Goal: Task Accomplishment & Management: Use online tool/utility

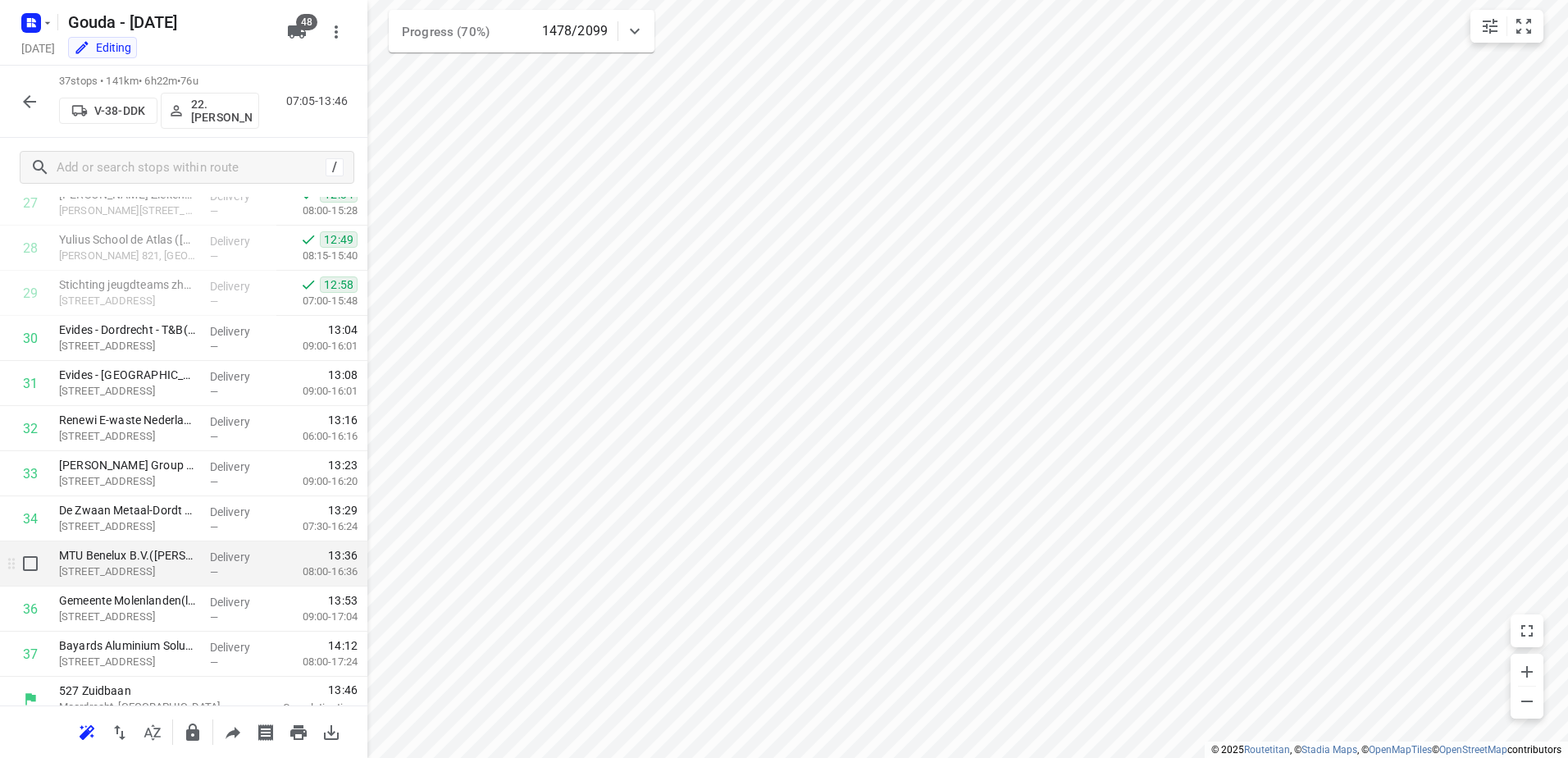
scroll to position [1288, 0]
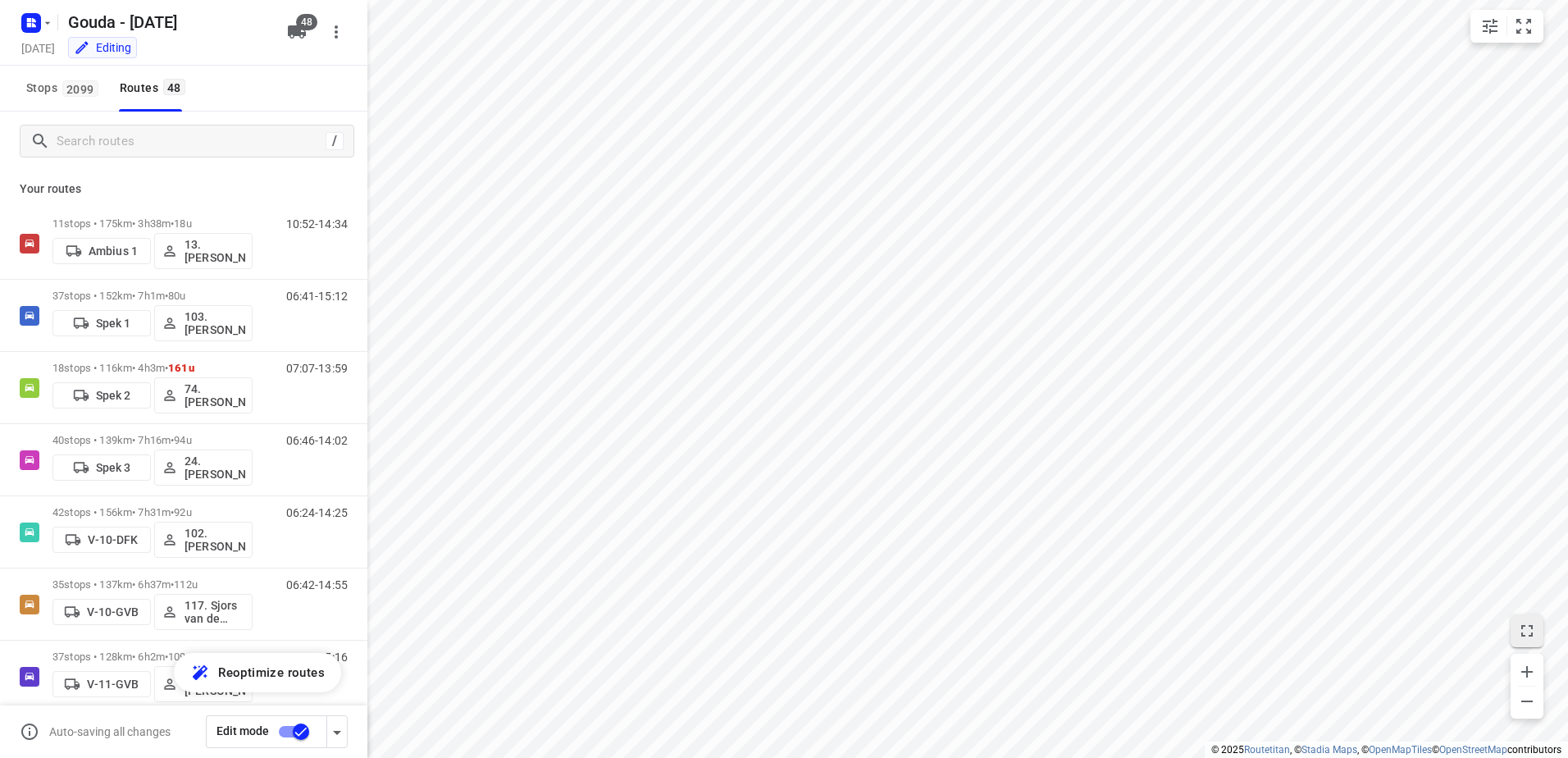
checkbox input "true"
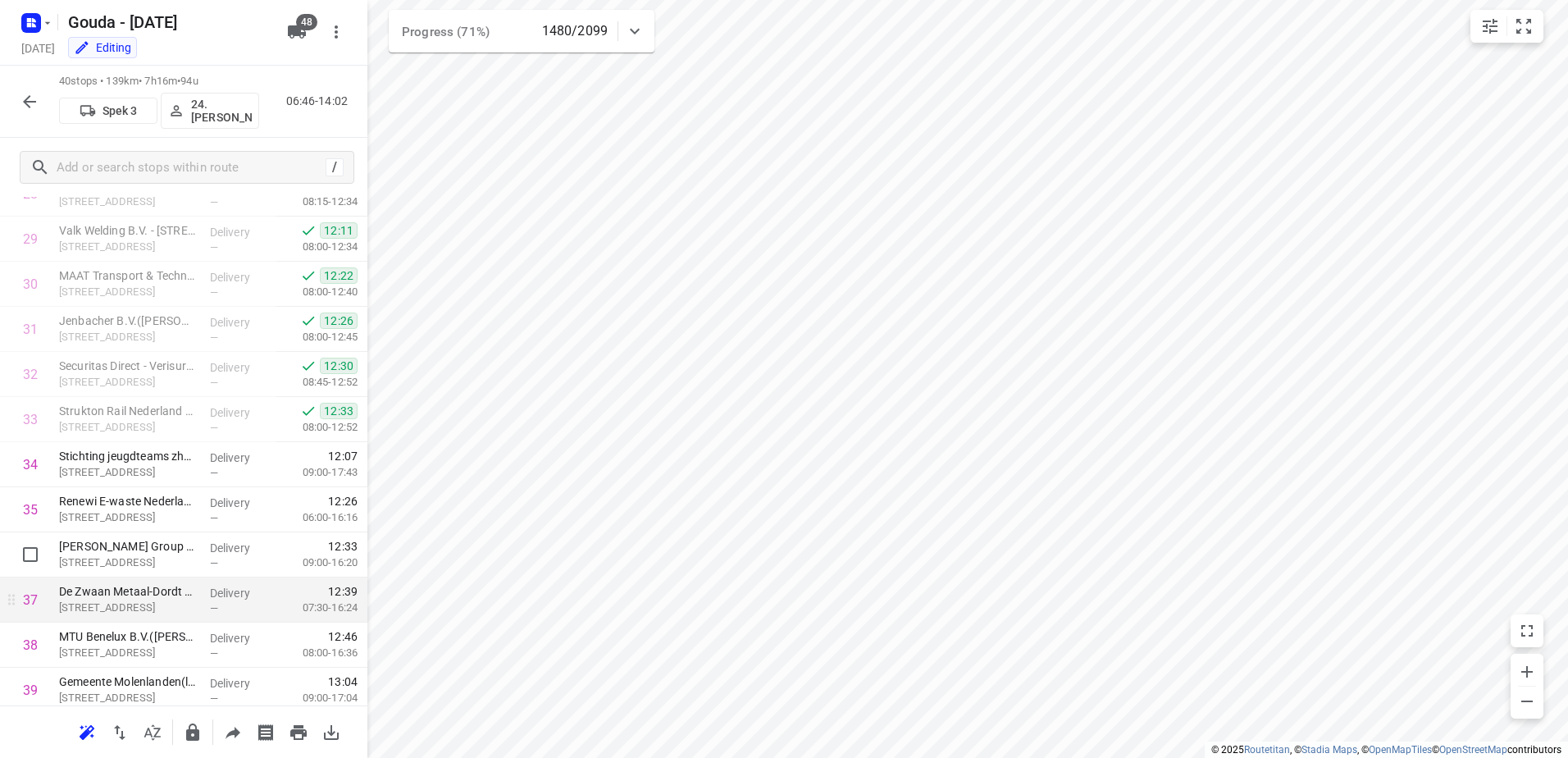
scroll to position [1423, 0]
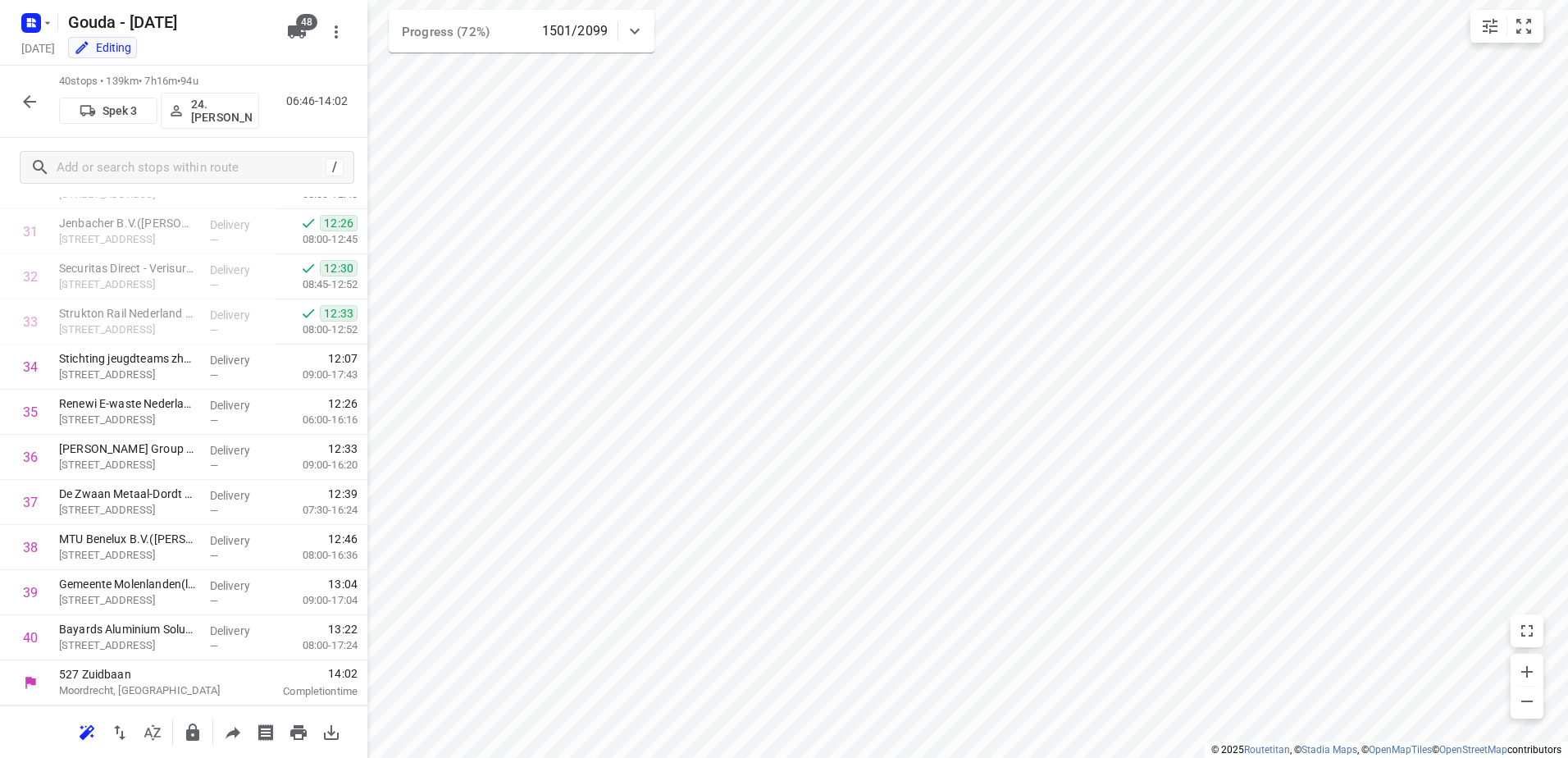
click at [30, 101] on icon "button" at bounding box center [29, 102] width 13 height 13
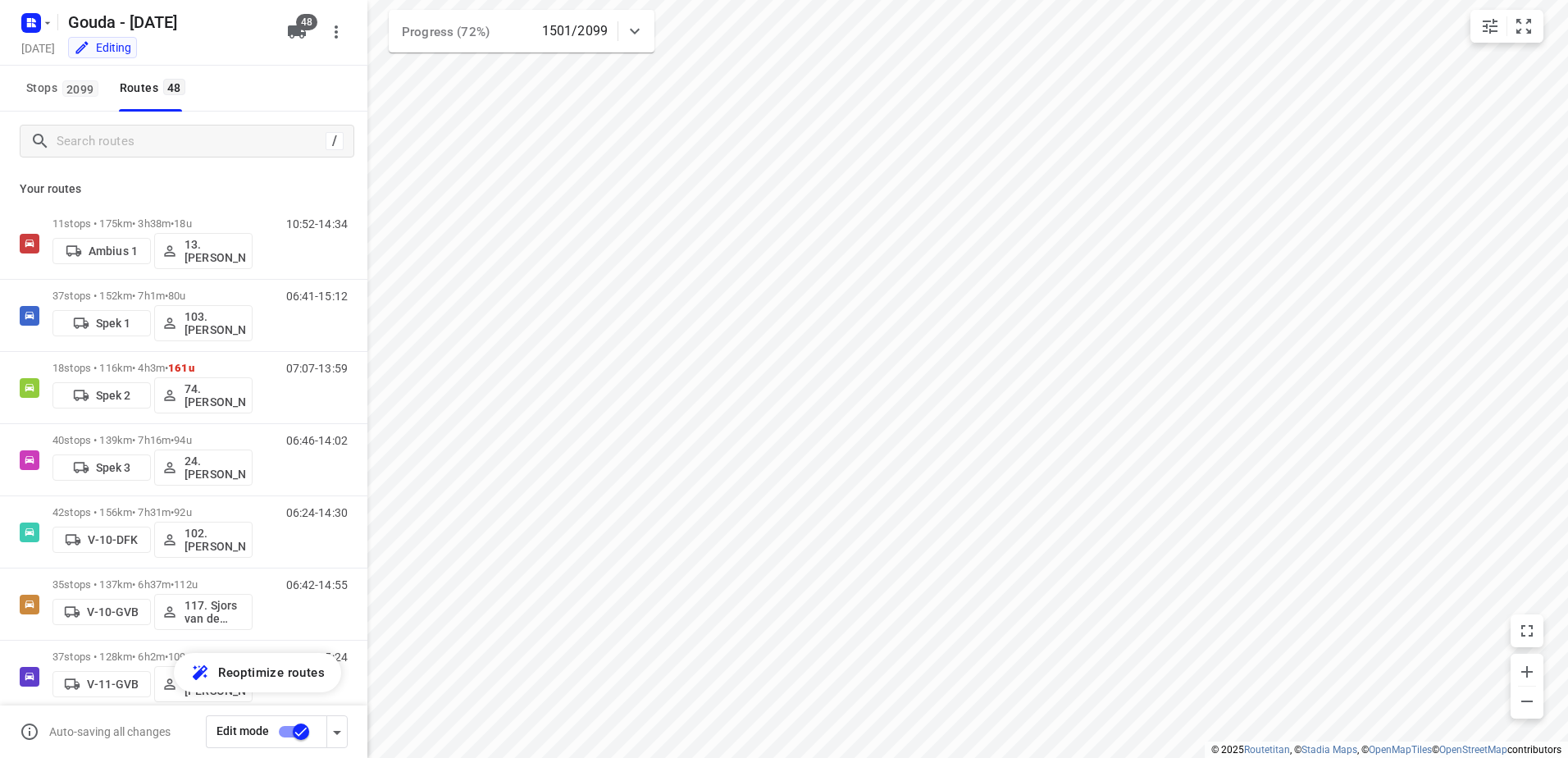
click at [150, 164] on div "/" at bounding box center [183, 141] width 367 height 59
click at [158, 140] on input "Search routes" at bounding box center [190, 141] width 268 height 25
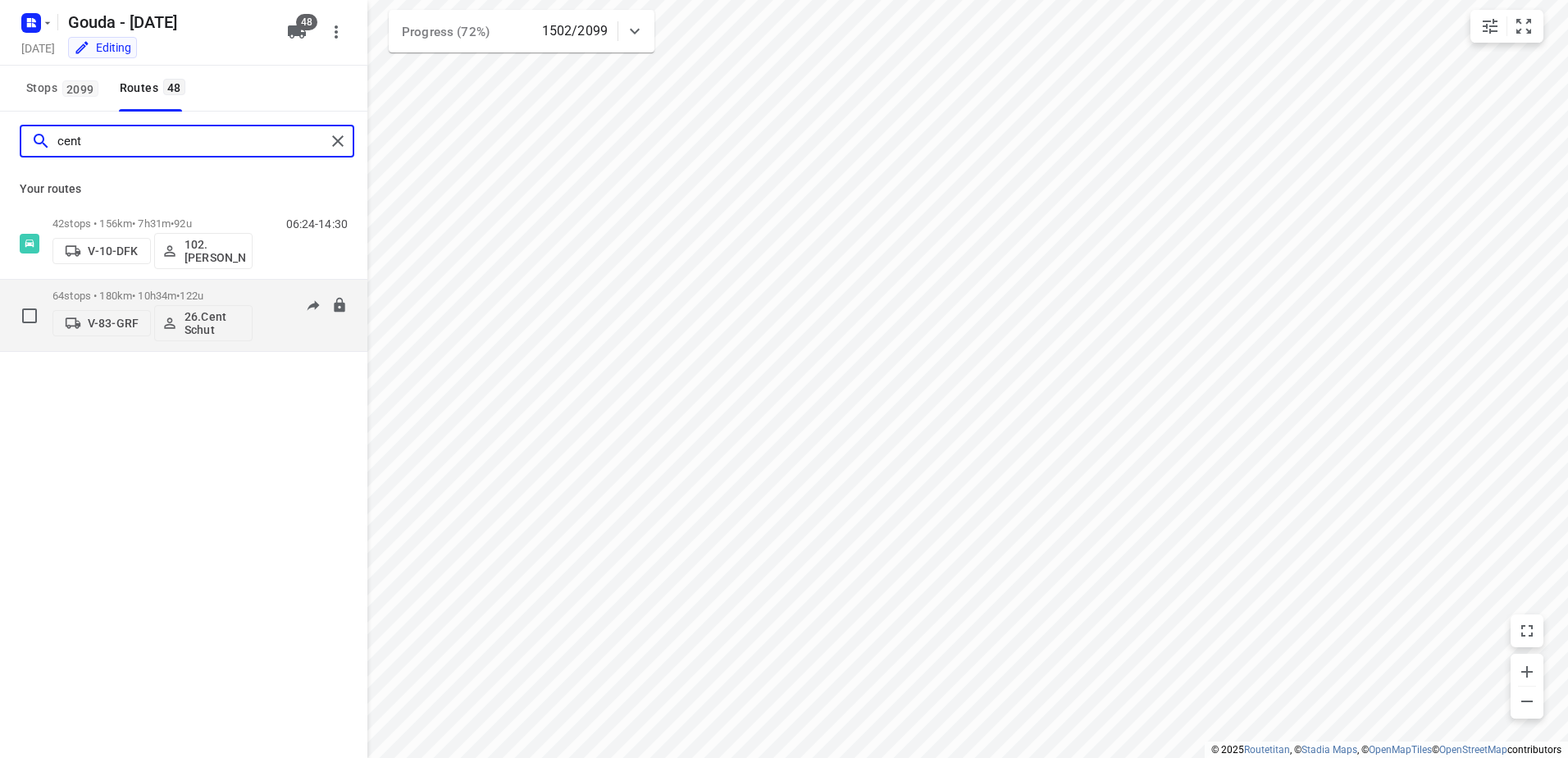
type input "cent"
click at [203, 296] on span "122u" at bounding box center [191, 296] width 24 height 13
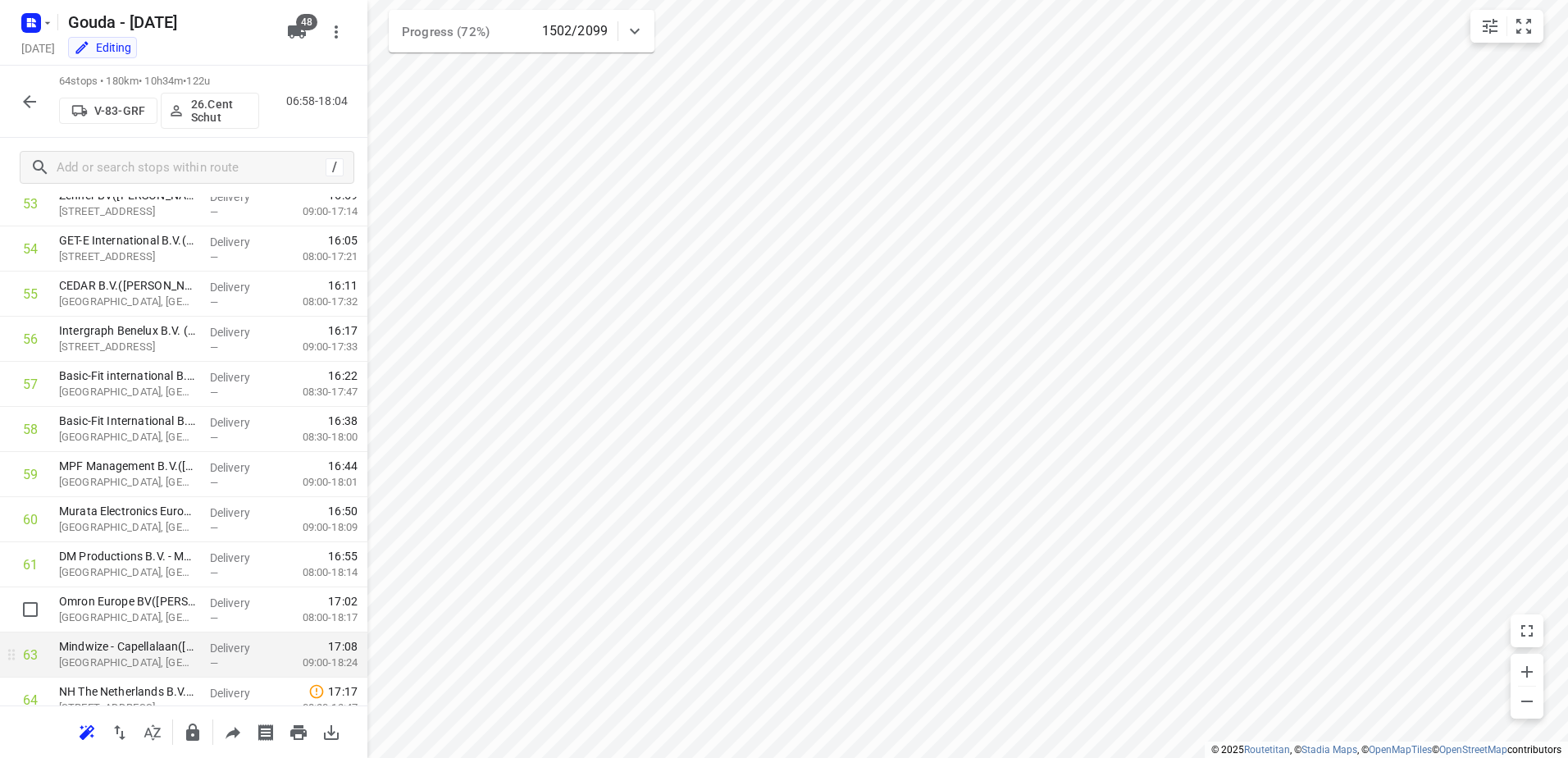
scroll to position [2505, 0]
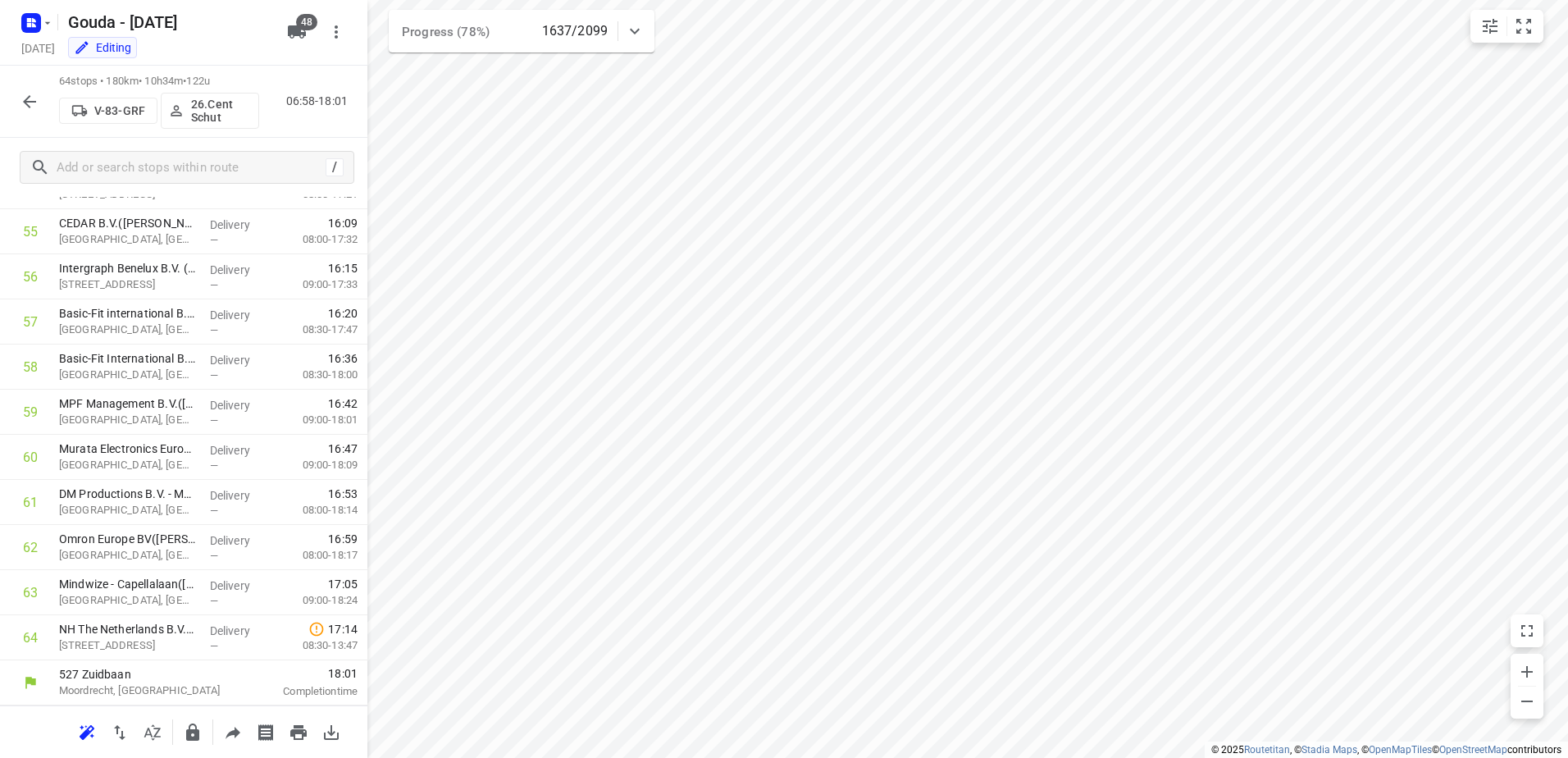
click at [30, 106] on icon "button" at bounding box center [30, 102] width 20 height 20
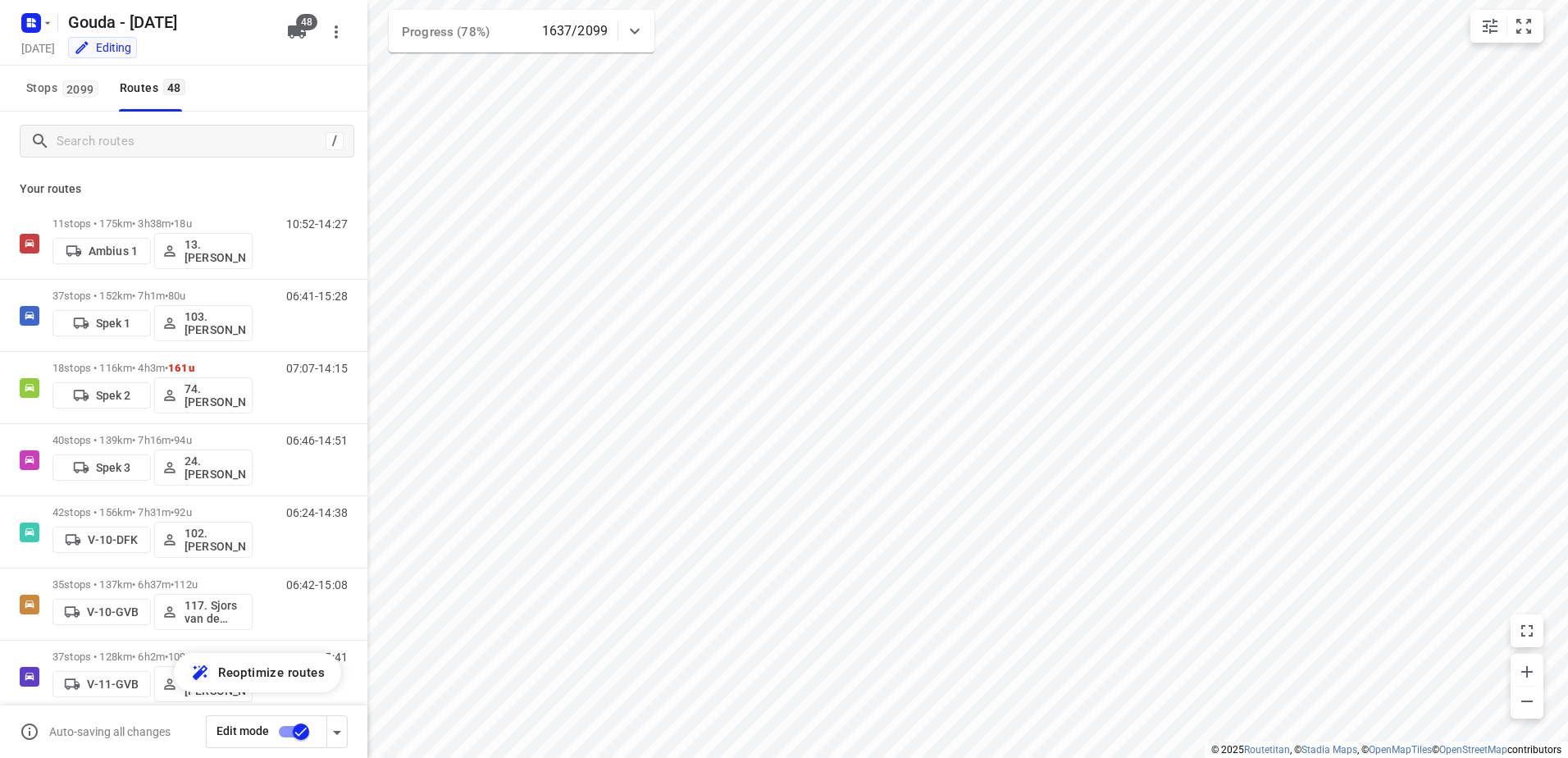
click at [208, 158] on div "/" at bounding box center [183, 141] width 367 height 59
click at [206, 141] on input "Search routes" at bounding box center [190, 141] width 268 height 25
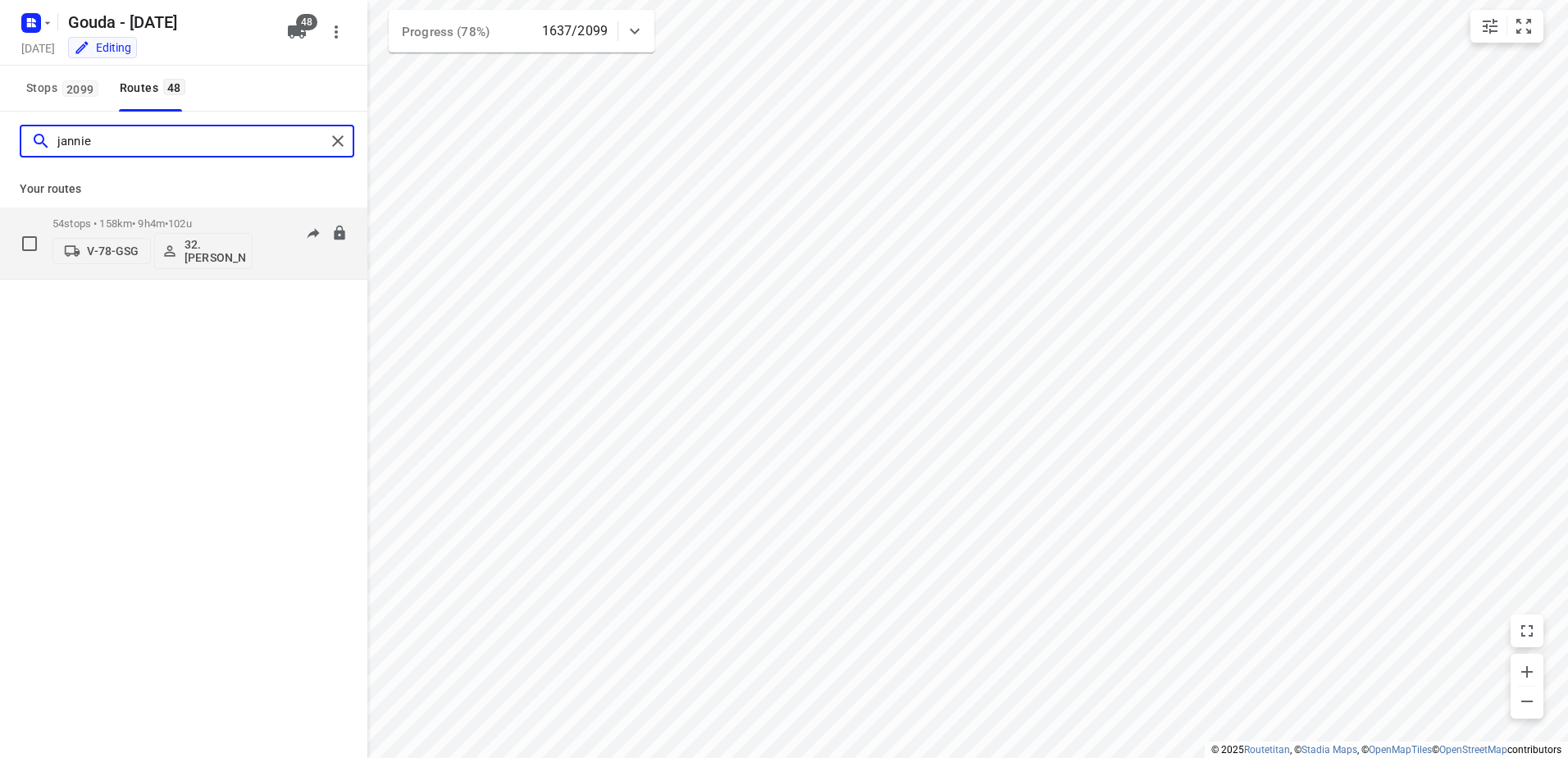
type input "jannie"
click at [200, 210] on div "54 stops • 158km • 9h4m • 102u V-78-GSG 32. Jannie Verschoor" at bounding box center [152, 243] width 200 height 68
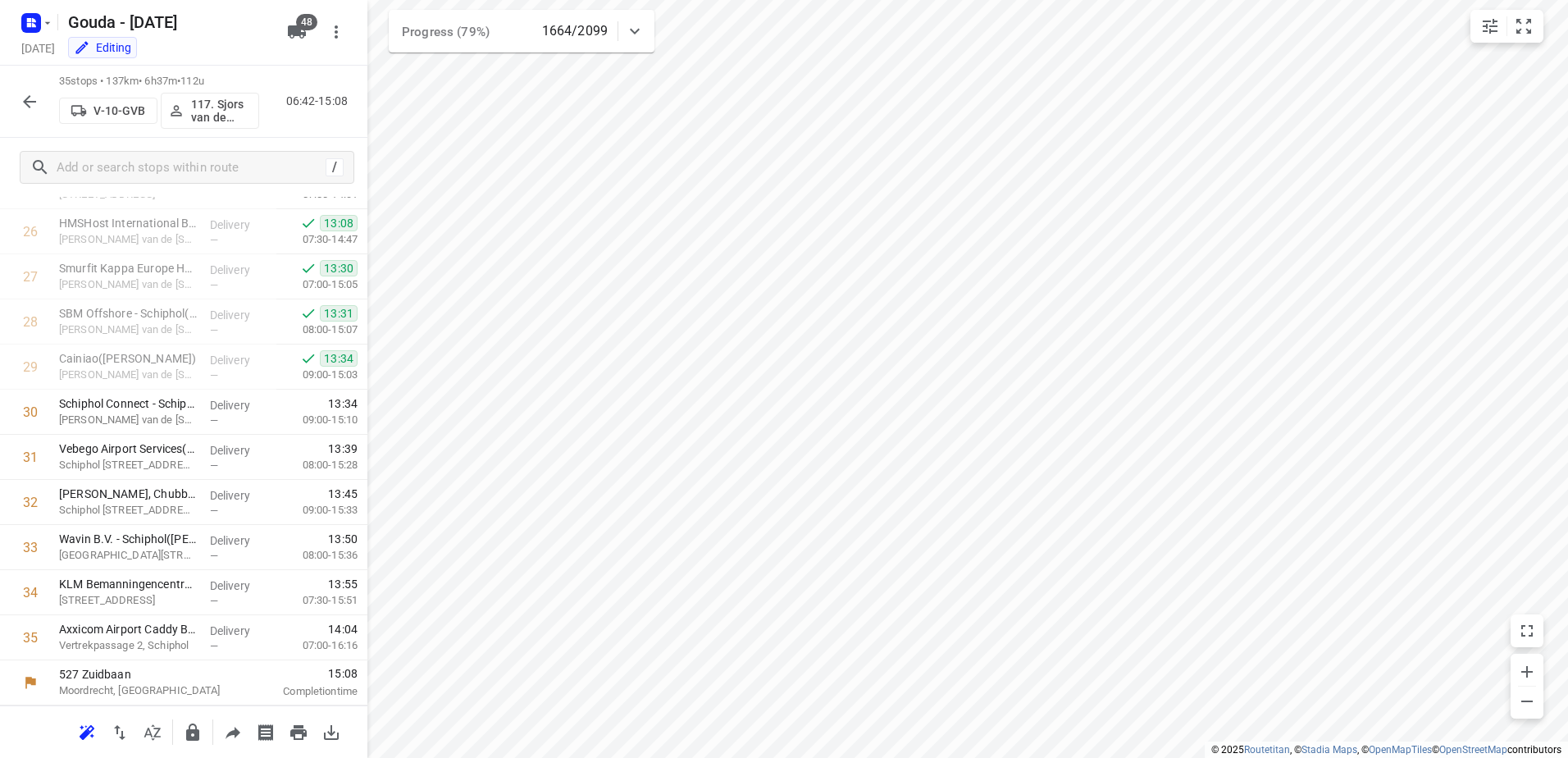
scroll to position [1198, 0]
click at [18, 92] on button "button" at bounding box center [29, 102] width 33 height 33
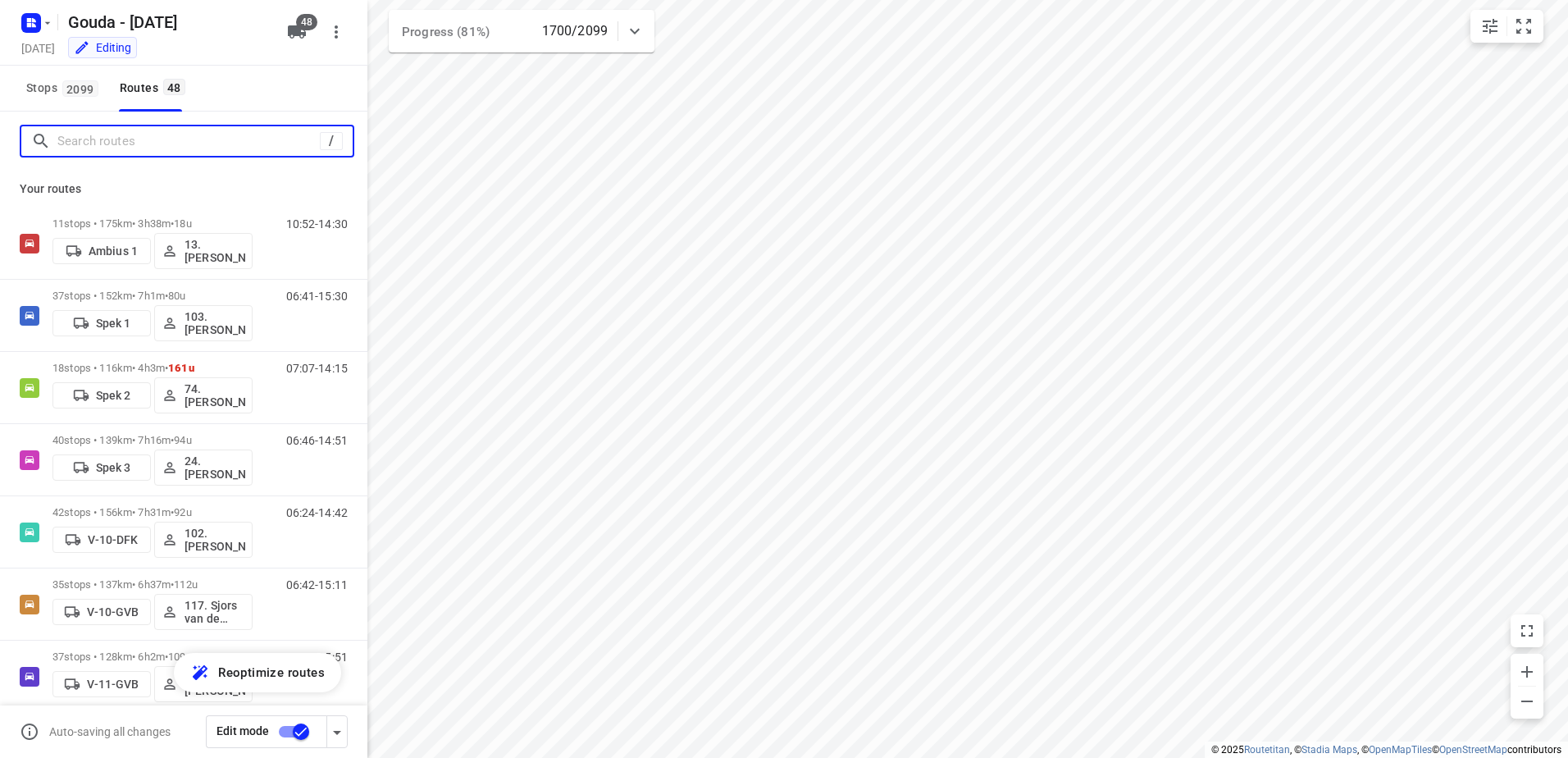
click at [101, 145] on input "Search routes" at bounding box center [188, 141] width 262 height 25
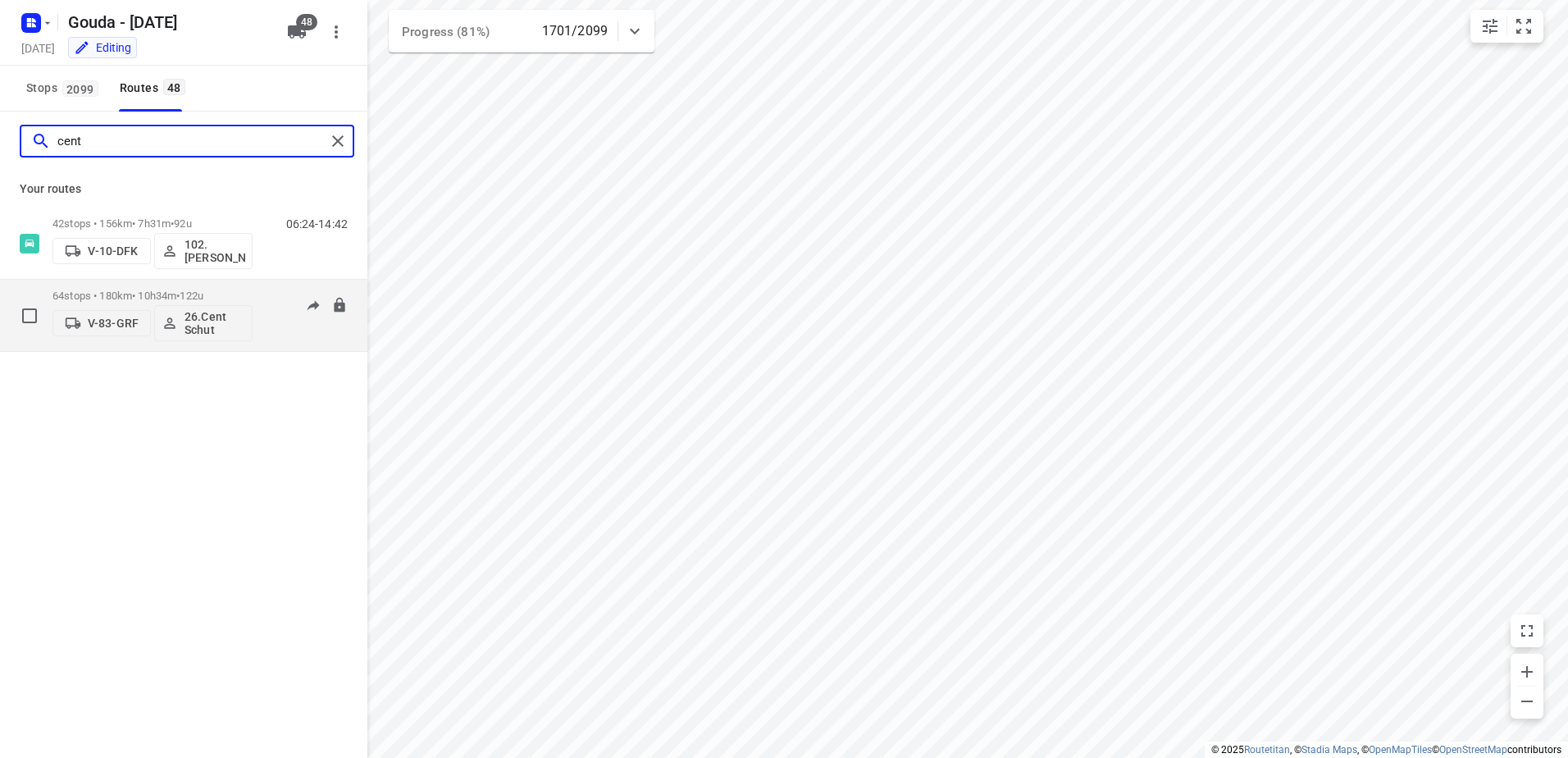
type input "cent"
click at [144, 287] on div "64 stops • 180km • 10h34m • 122u V-83-GRF 26.Cent Schut" at bounding box center [152, 315] width 200 height 68
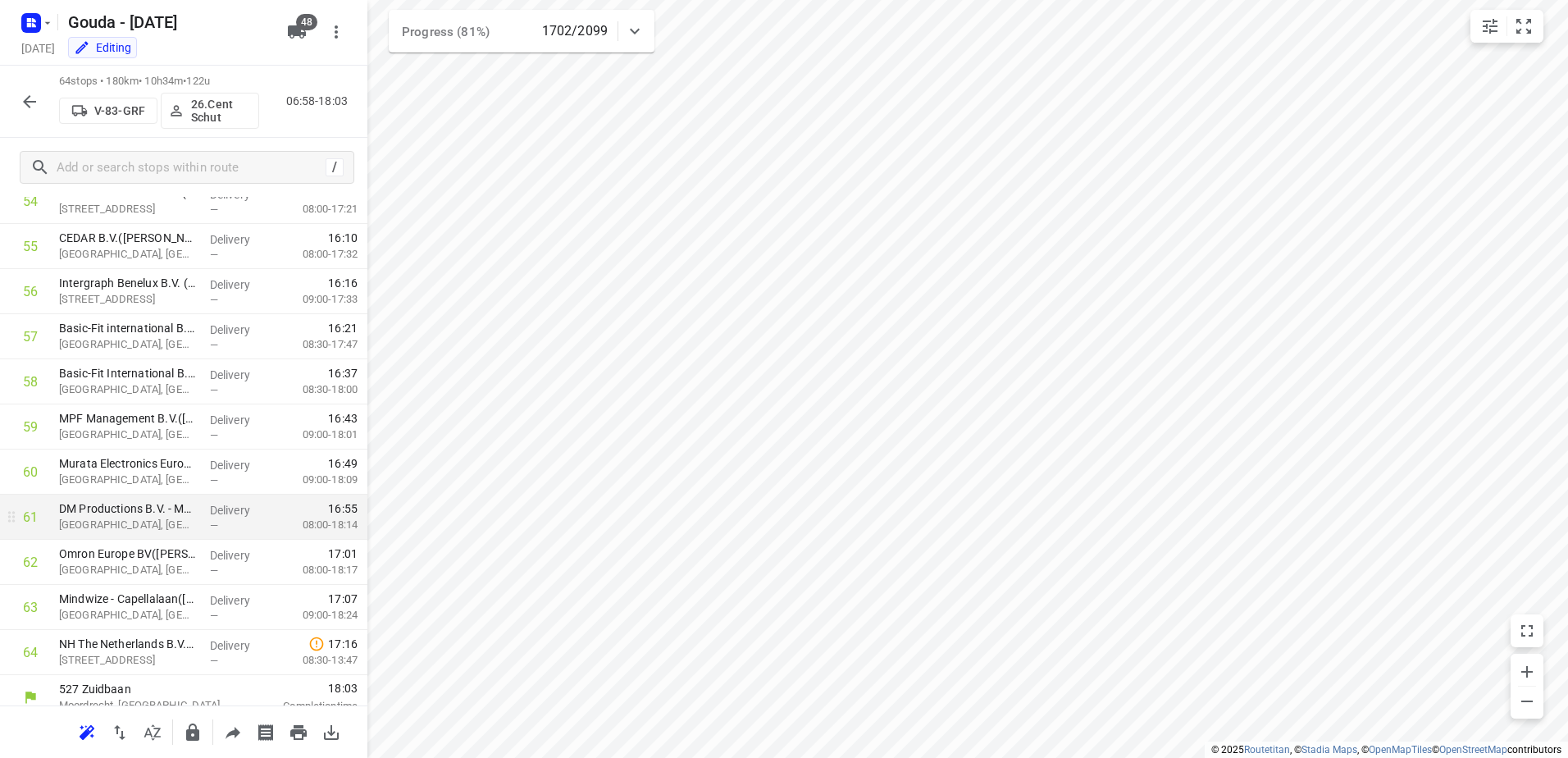
scroll to position [2505, 0]
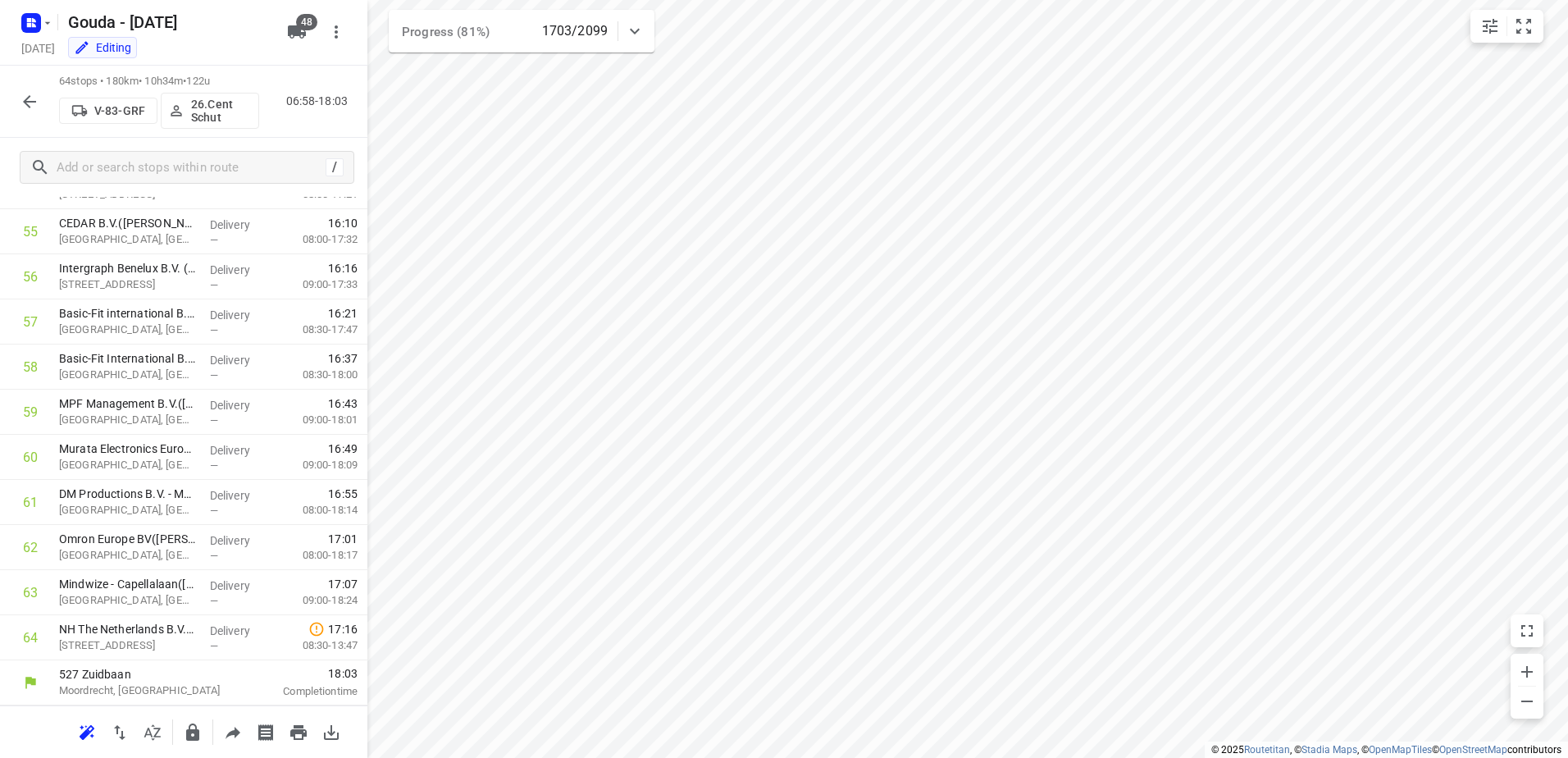
click at [39, 108] on button "button" at bounding box center [29, 102] width 33 height 33
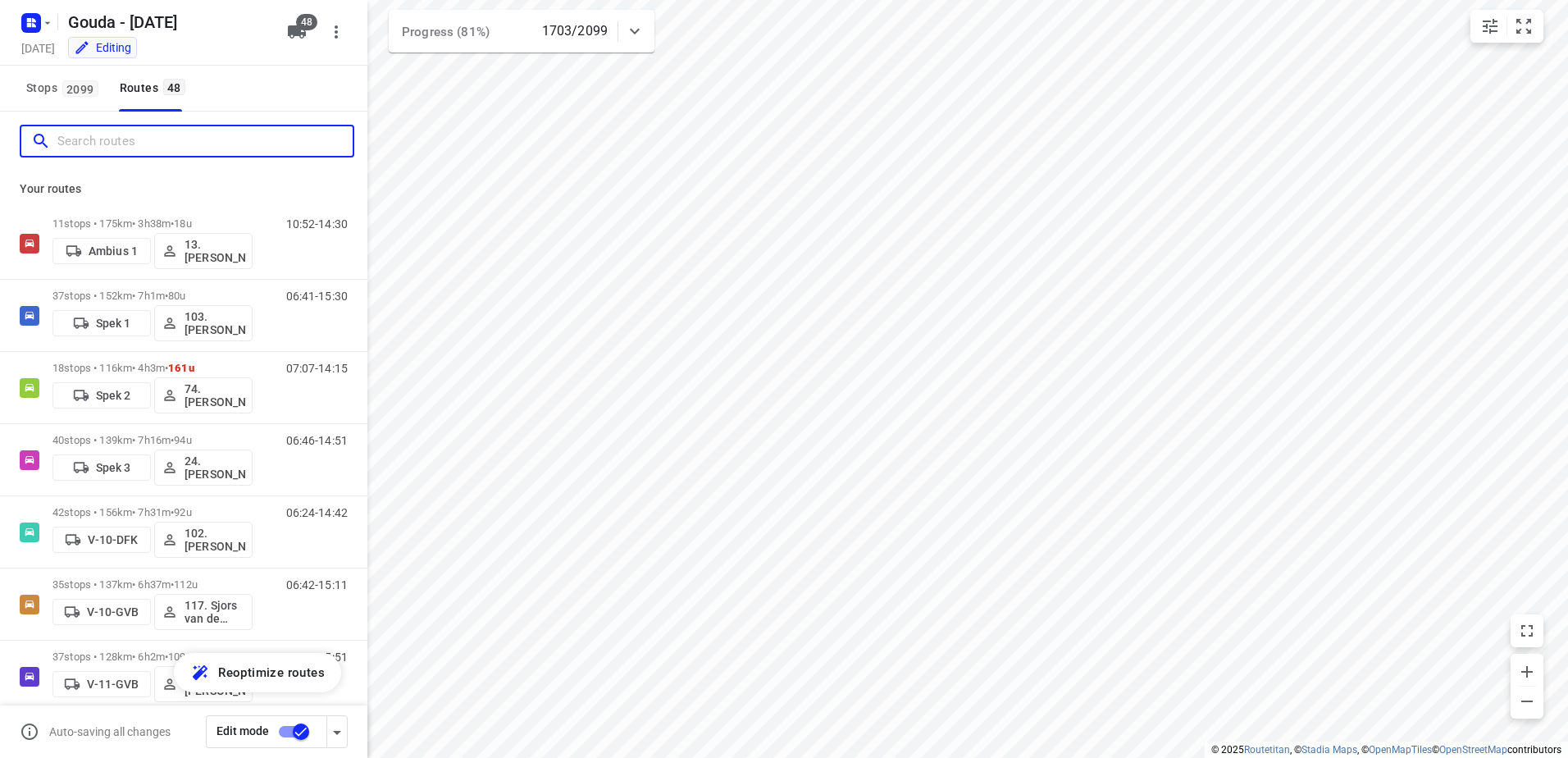
click at [115, 144] on input "Search routes" at bounding box center [205, 141] width 296 height 25
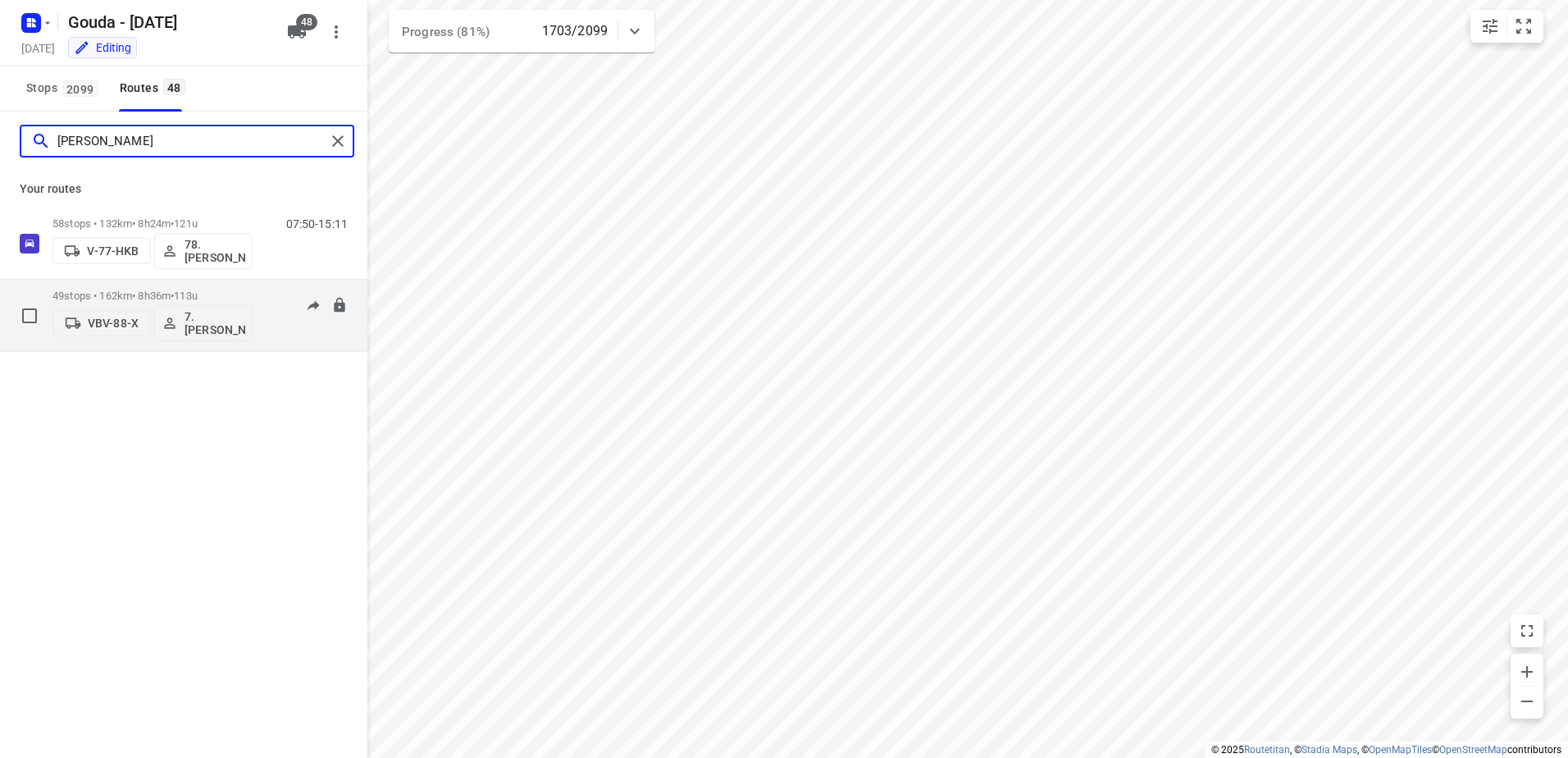
type input "Jesse"
click at [121, 294] on p "49 stops • 162km • 8h36m • 113u" at bounding box center [152, 296] width 200 height 13
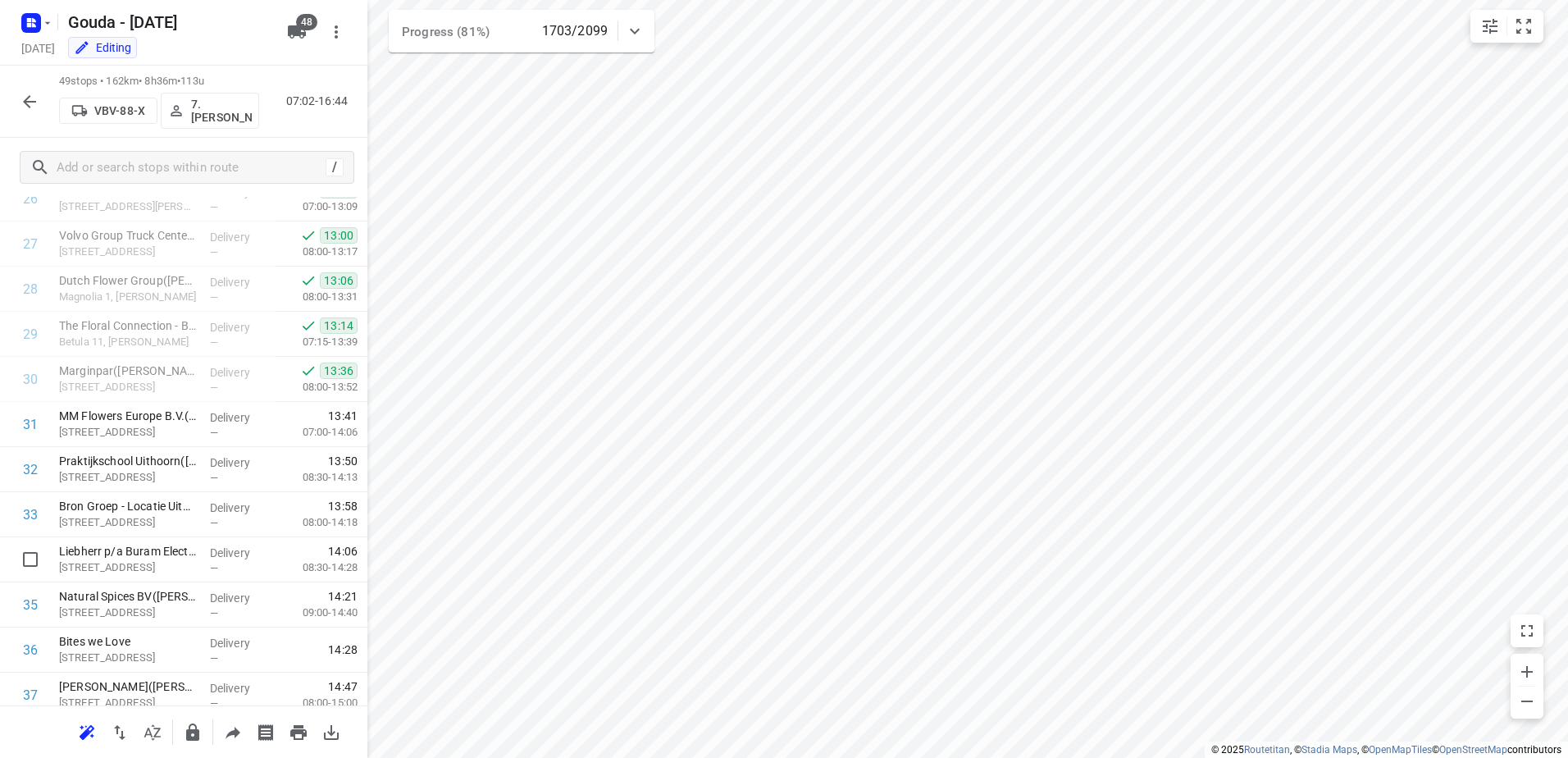
scroll to position [1829, 0]
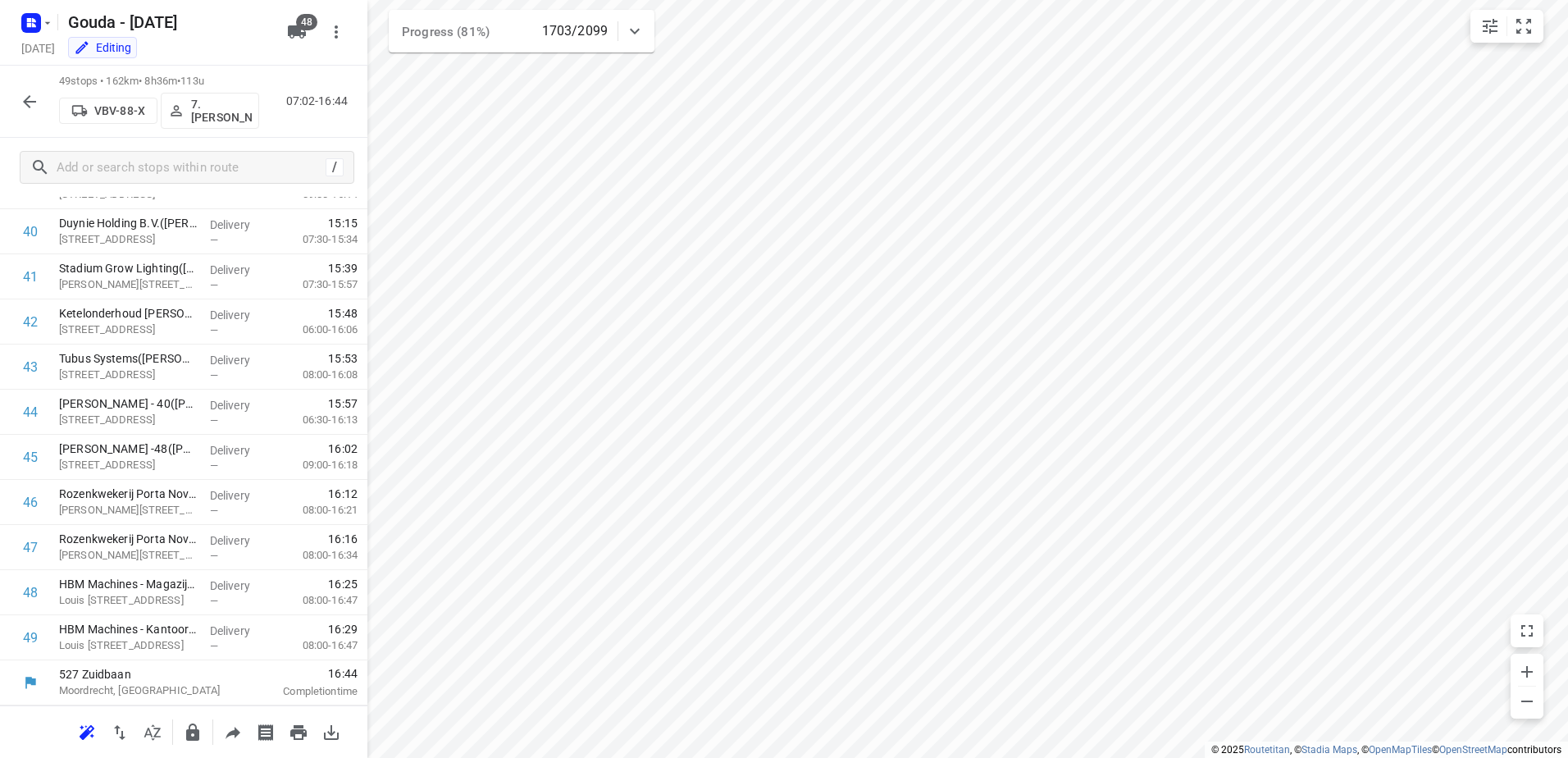
click at [34, 88] on button "button" at bounding box center [29, 102] width 33 height 33
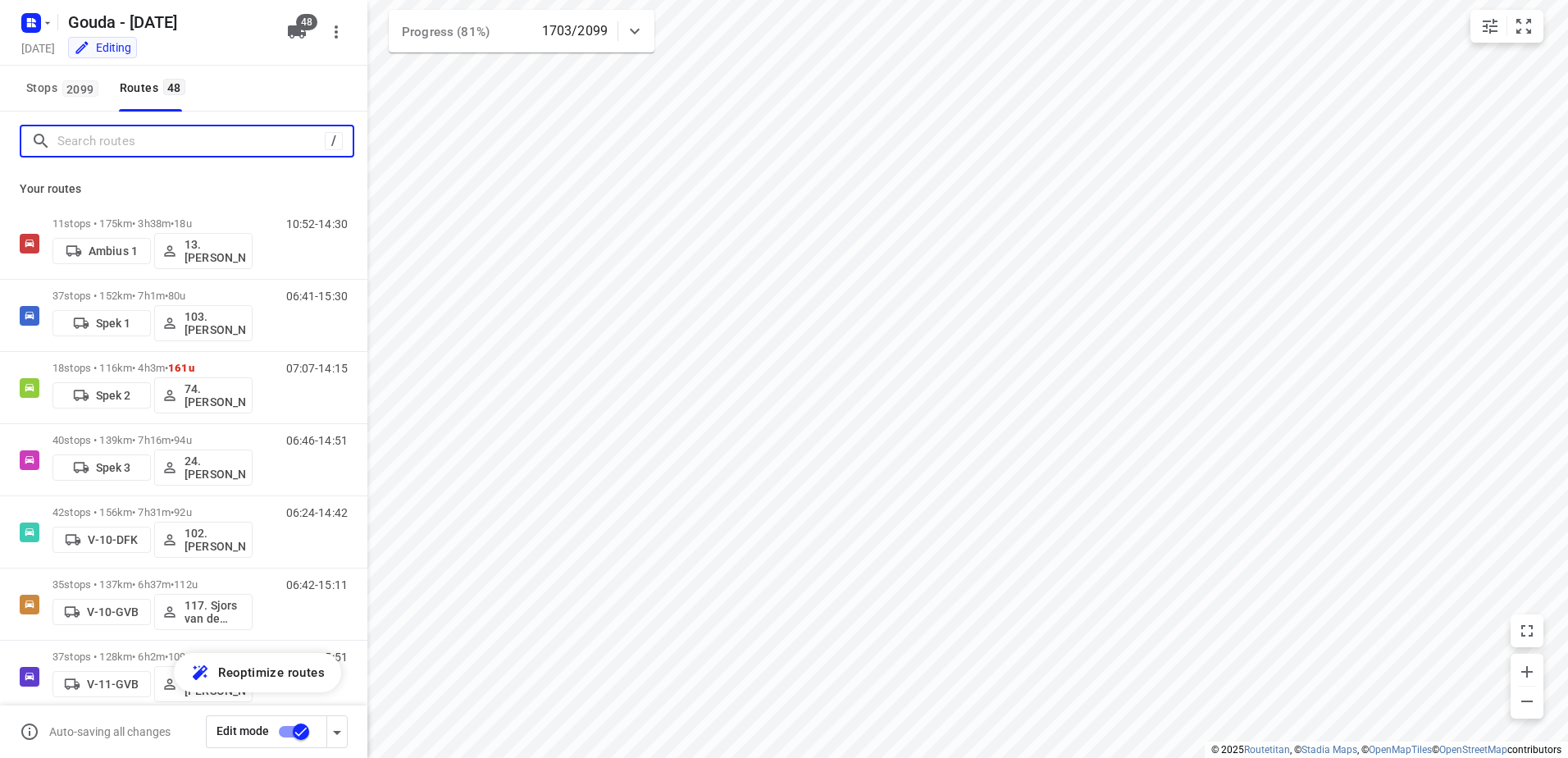
click at [97, 151] on input "Search routes" at bounding box center [190, 141] width 268 height 25
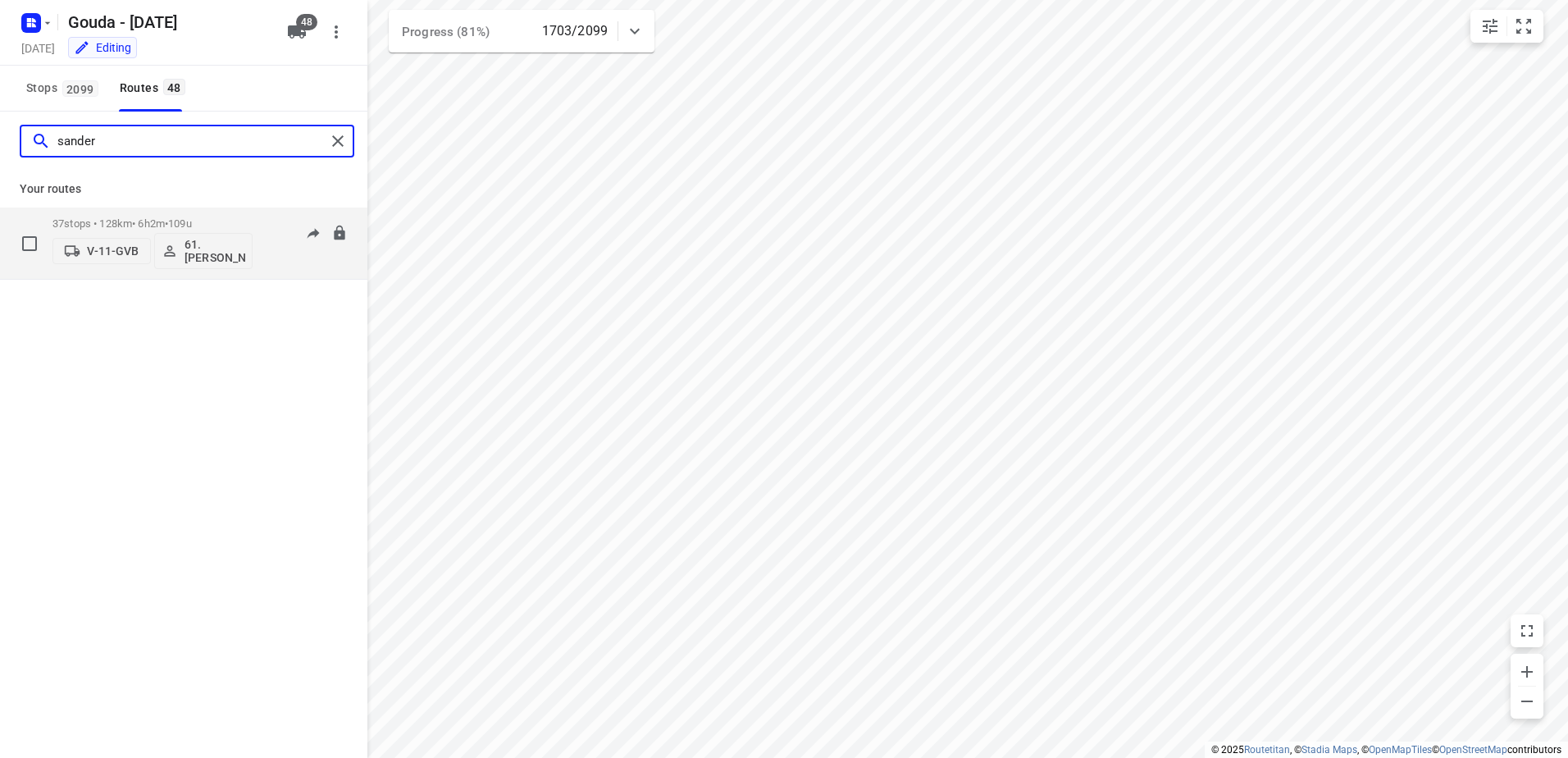
type input "sander"
click at [143, 211] on div "37 stops • 128km • 6h2m • 109u V-11-GVB 61.Sander Bos" at bounding box center [152, 243] width 200 height 68
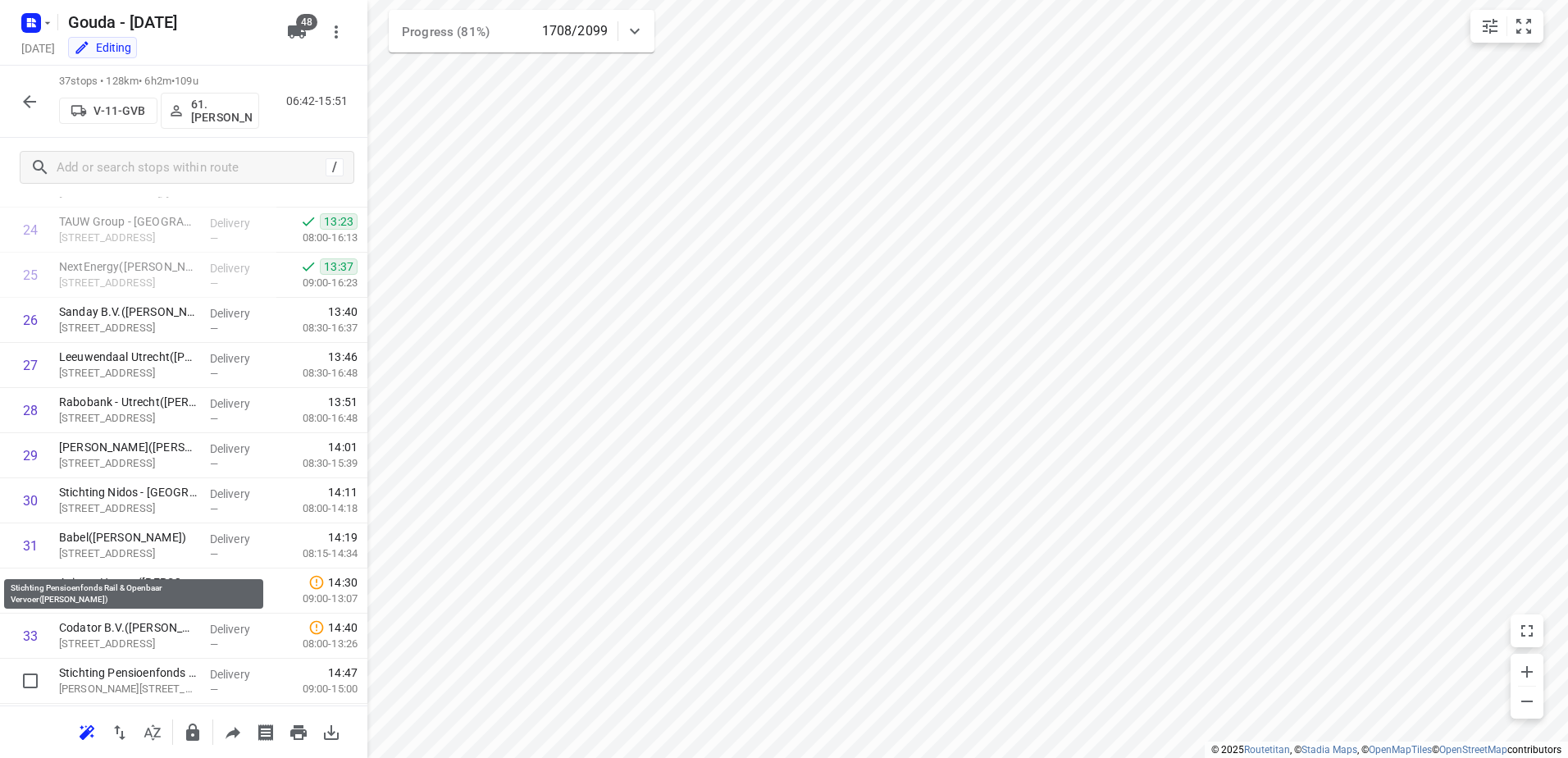
scroll to position [1288, 0]
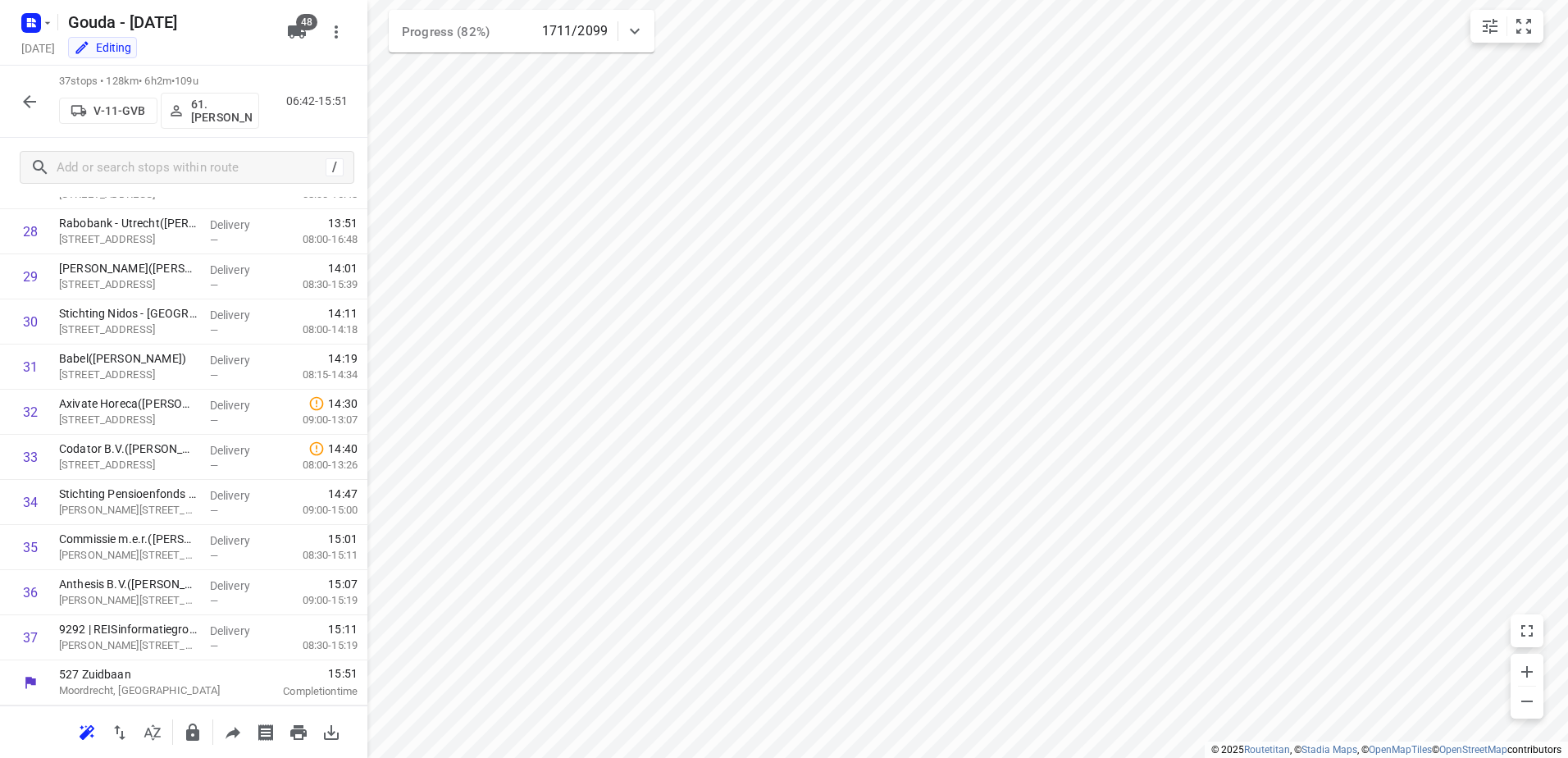
click at [26, 103] on icon "button" at bounding box center [29, 102] width 13 height 13
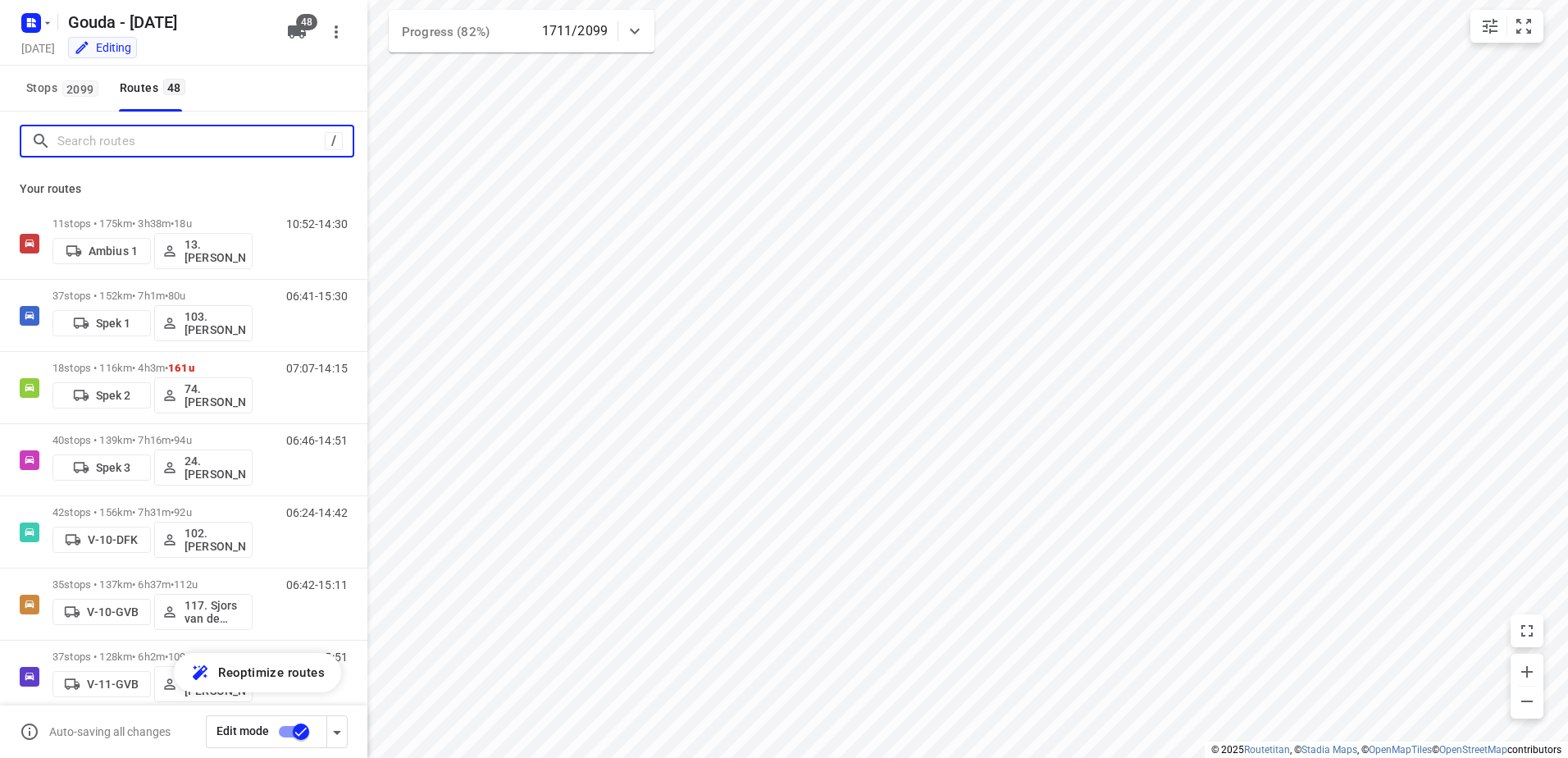
click at [150, 143] on input "Search routes" at bounding box center [190, 141] width 268 height 25
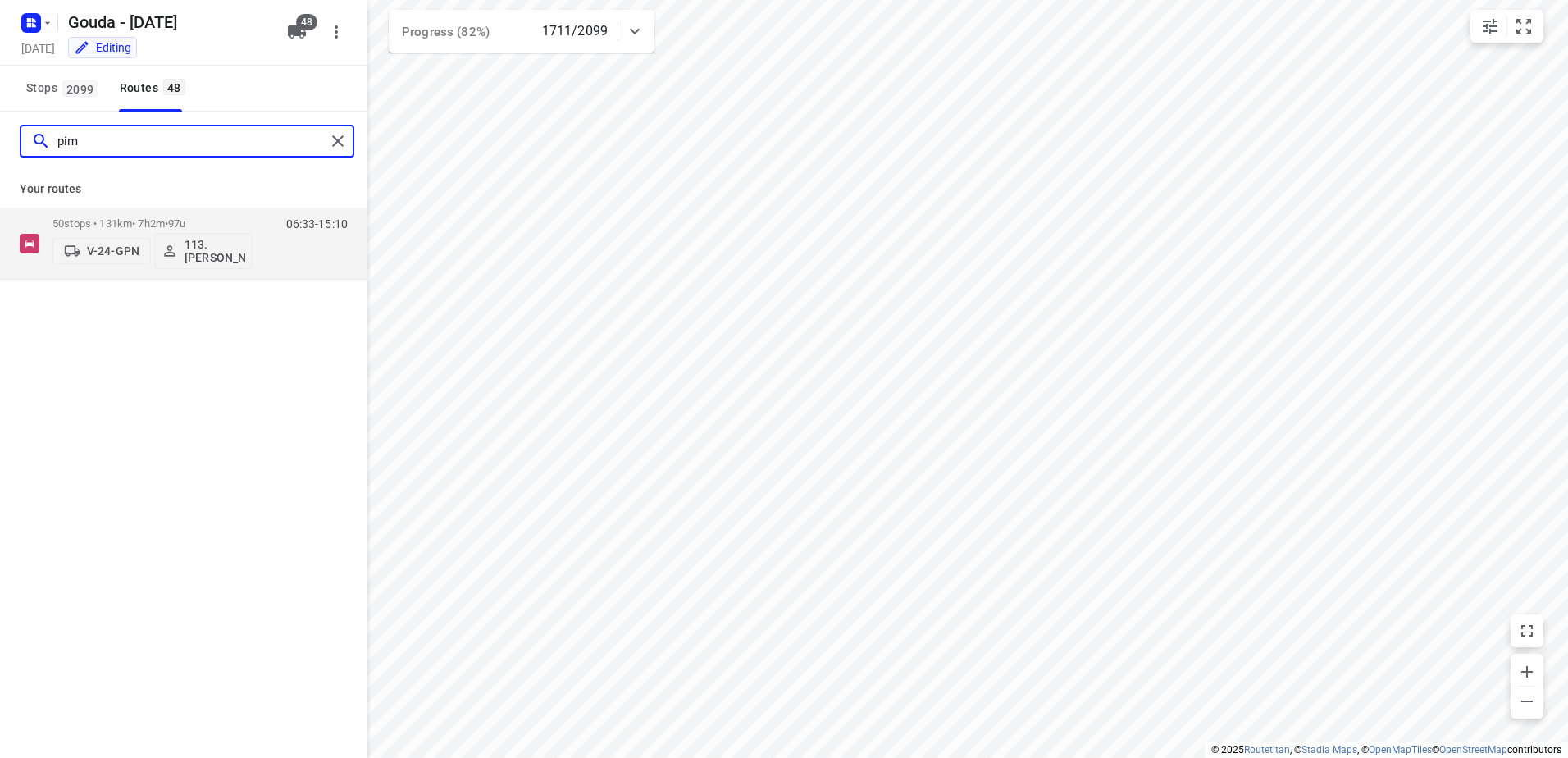
type input "pim"
click at [151, 203] on div "Your routes 50 stops • 131km • 7h2m • 97u V-24-GPN 113.Pim Rosielle 06:33-15:10" at bounding box center [183, 225] width 367 height 109
click at [151, 214] on div "50 stops • 131km • 7h2m • 97u V-24-GPN 113.Pim Rosielle" at bounding box center [152, 243] width 200 height 68
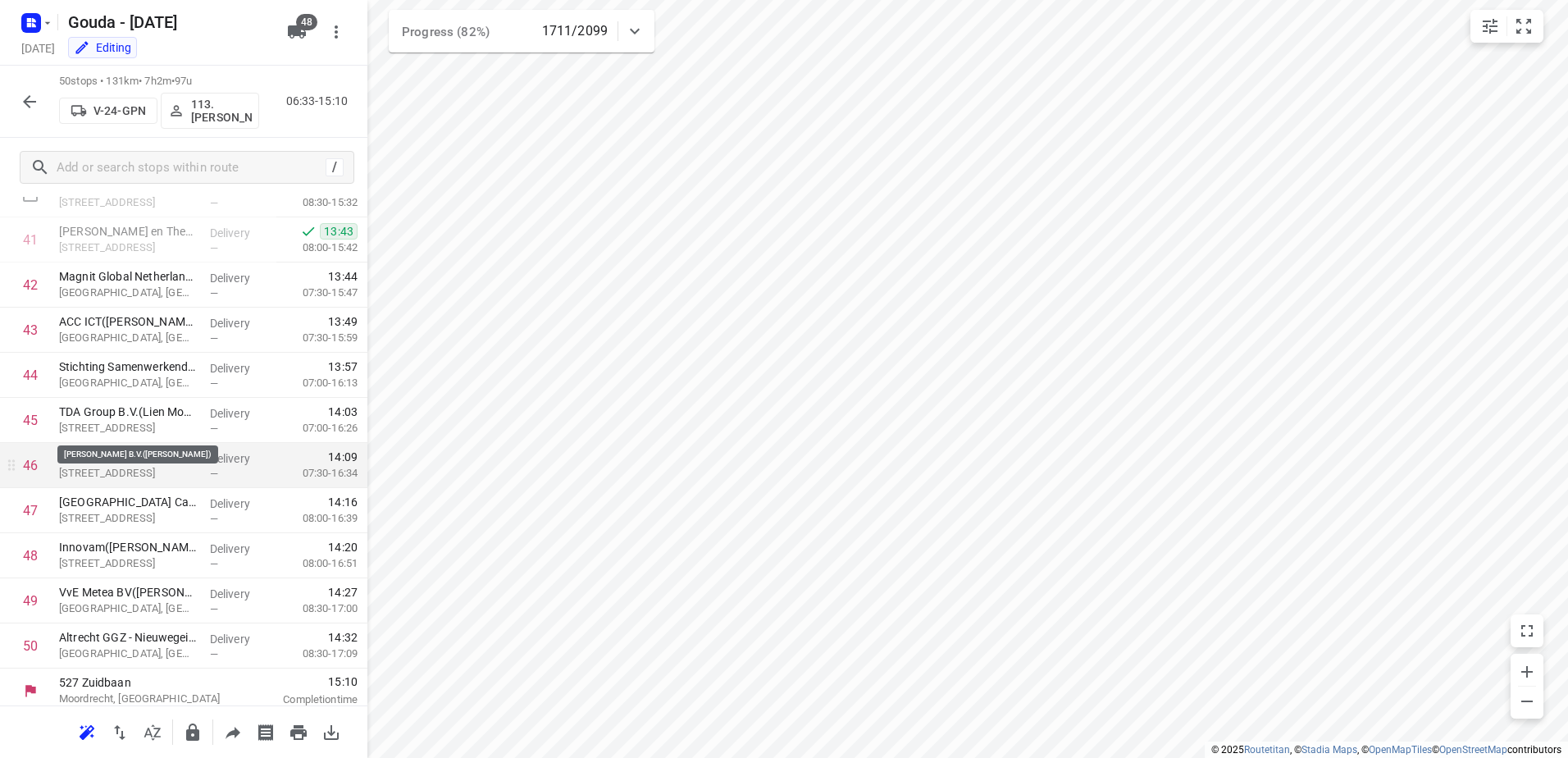
scroll to position [1874, 0]
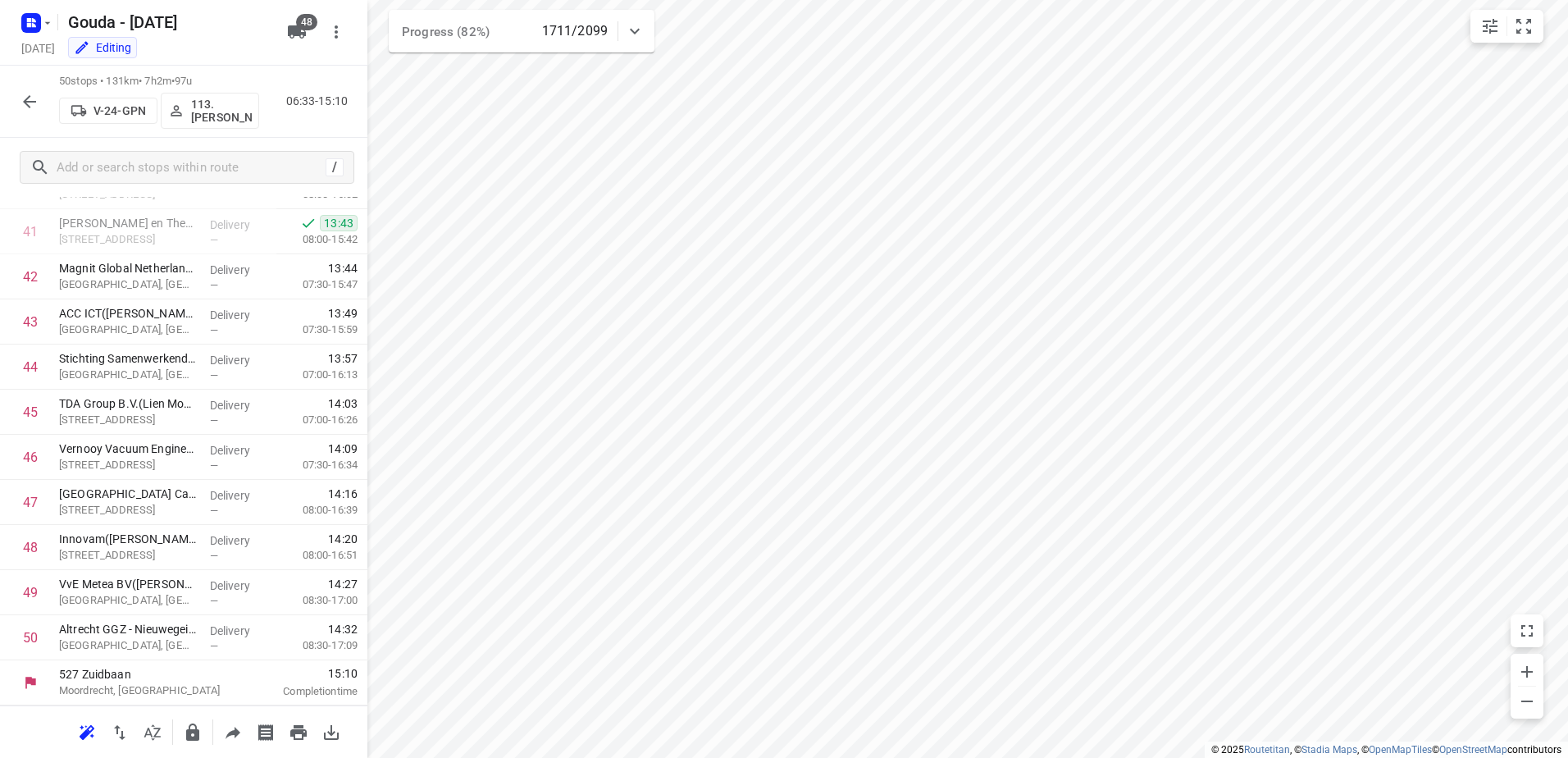
click at [33, 96] on icon "button" at bounding box center [30, 102] width 20 height 20
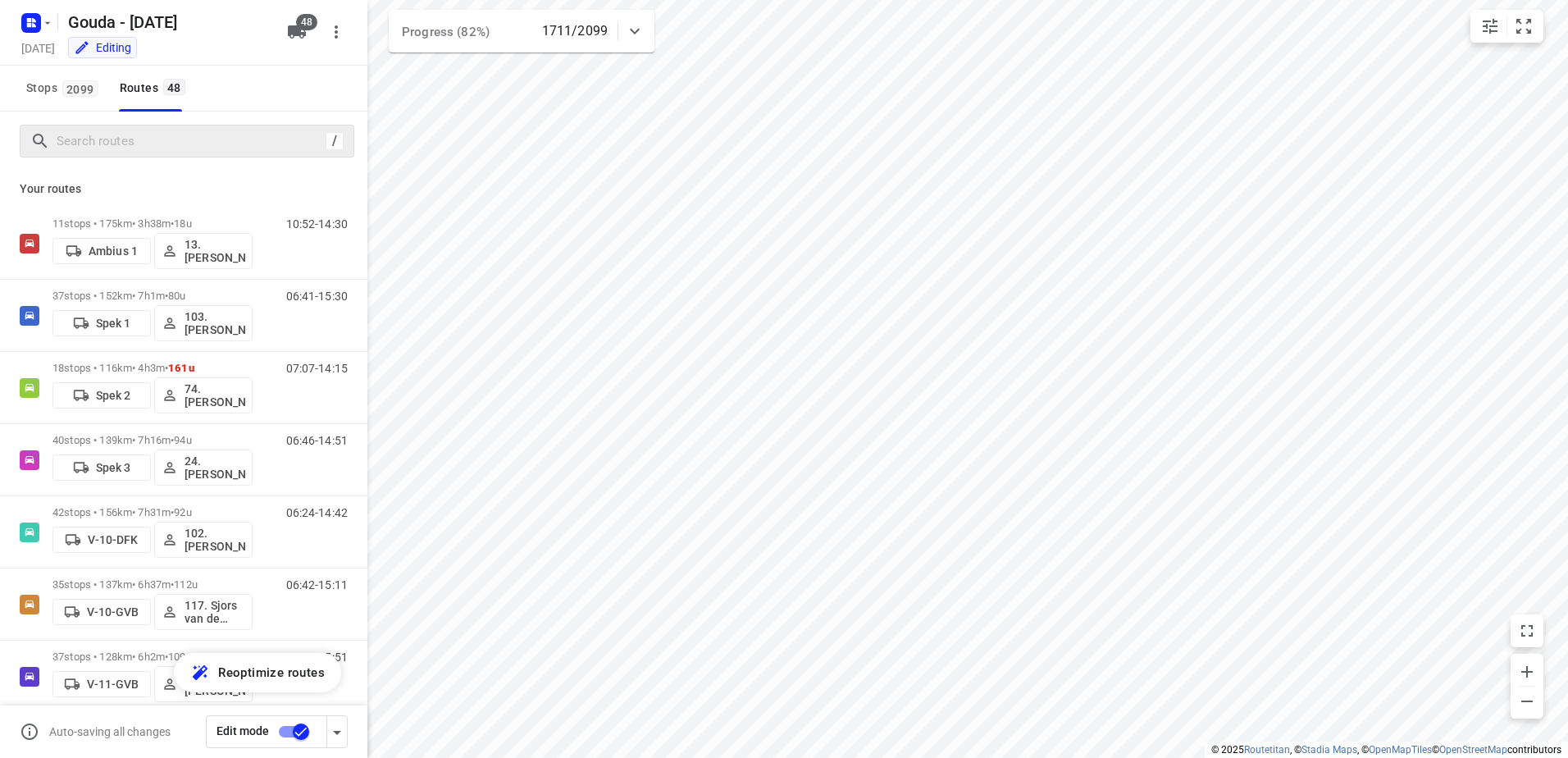
click at [134, 155] on div "/" at bounding box center [187, 141] width 335 height 33
click at [143, 148] on input "Search routes" at bounding box center [190, 141] width 268 height 25
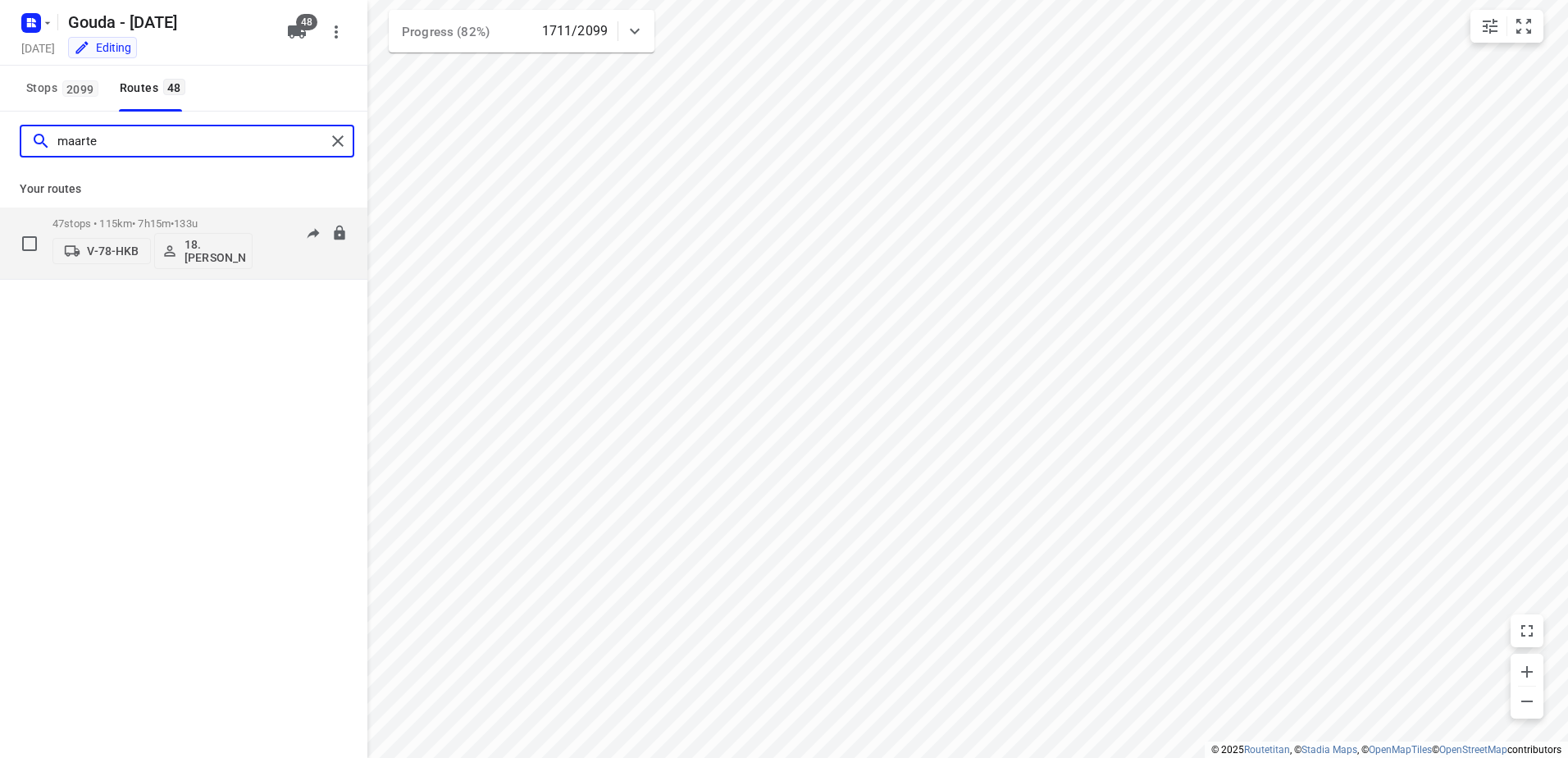
type input "maarte"
click at [135, 219] on p "47 stops • 115km • 7h15m • 133u" at bounding box center [152, 224] width 200 height 13
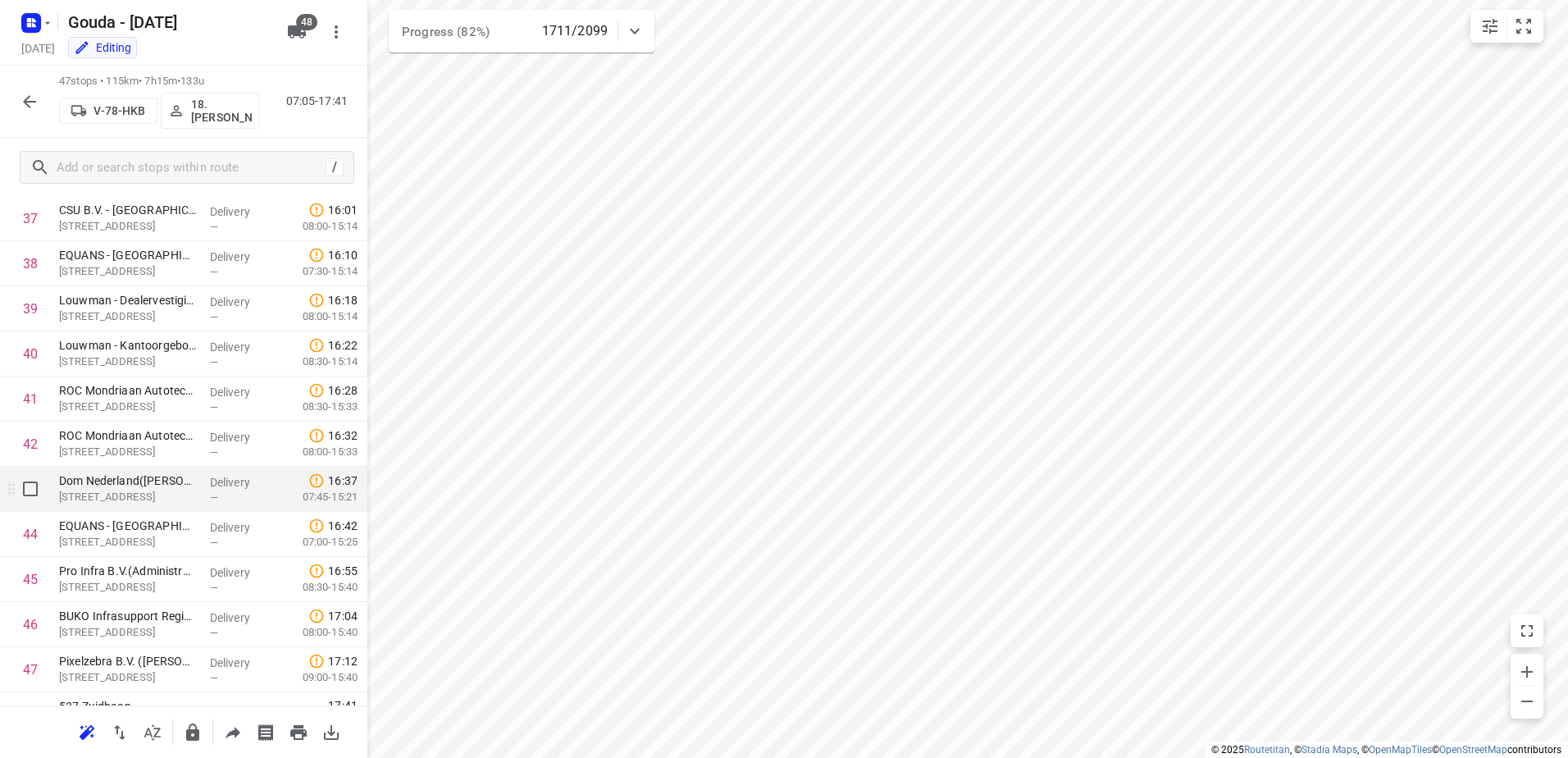
scroll to position [1739, 0]
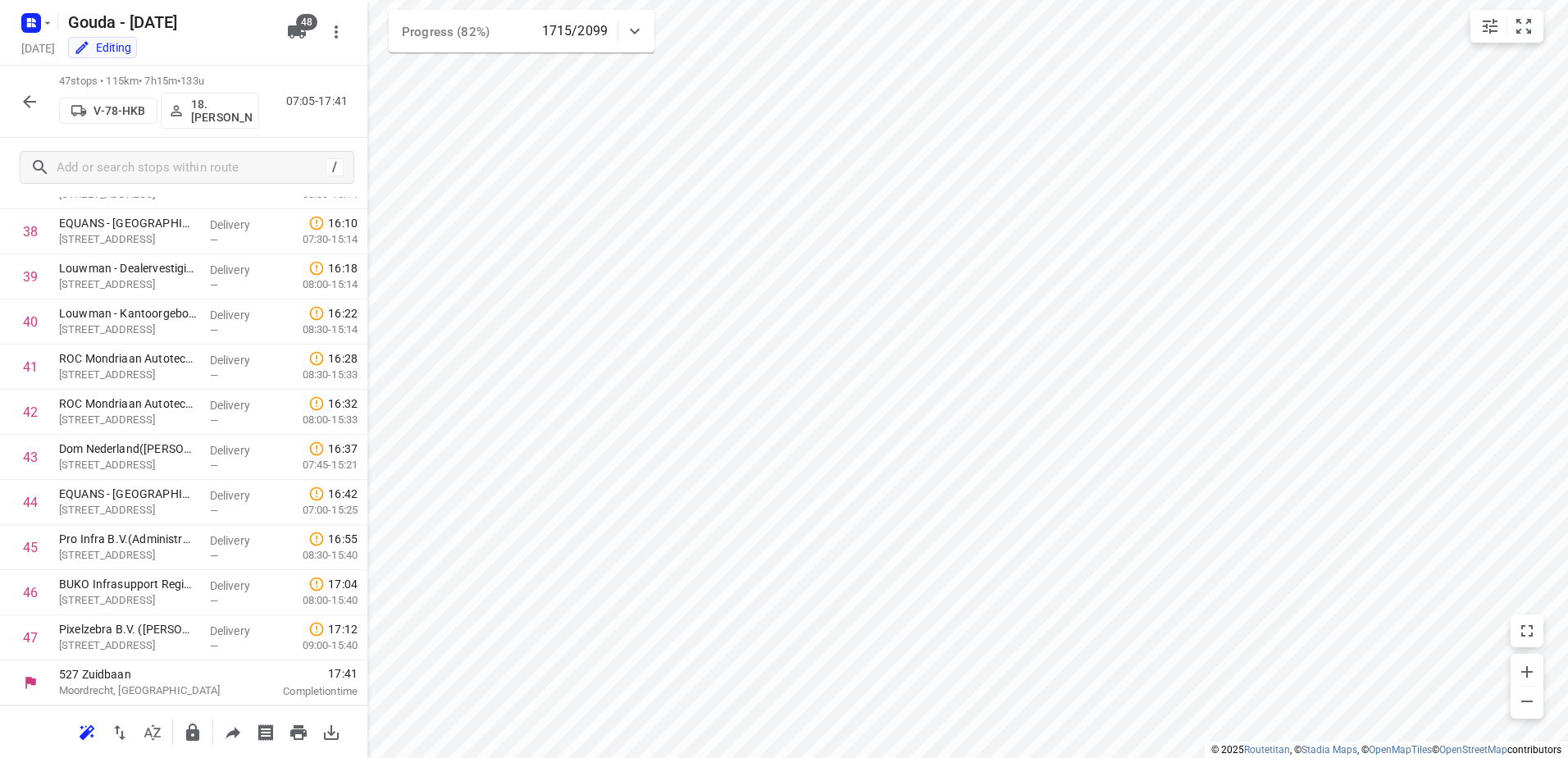
click at [27, 108] on icon "button" at bounding box center [30, 102] width 20 height 20
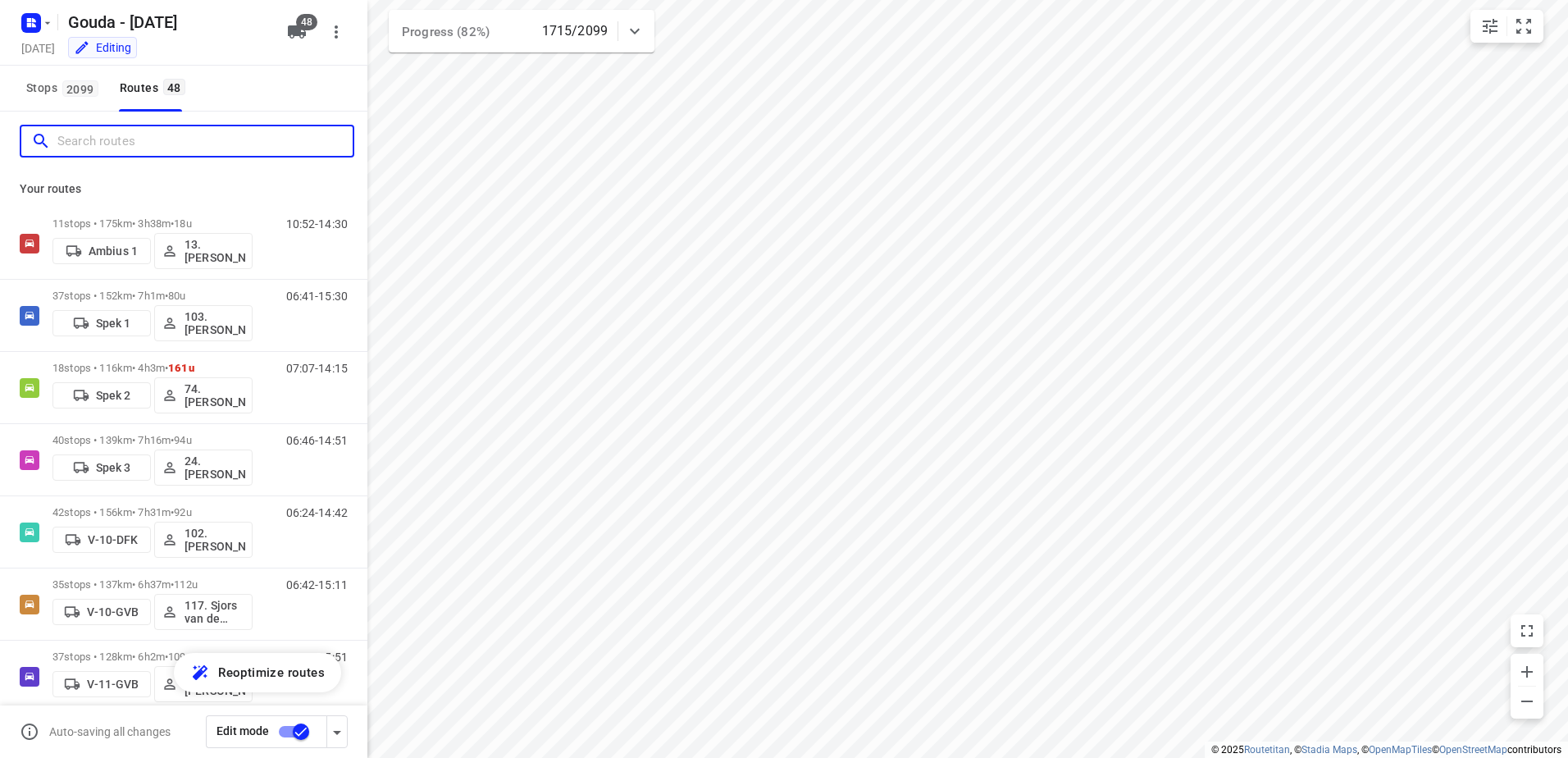
click at [123, 147] on input "Search routes" at bounding box center [205, 141] width 296 height 25
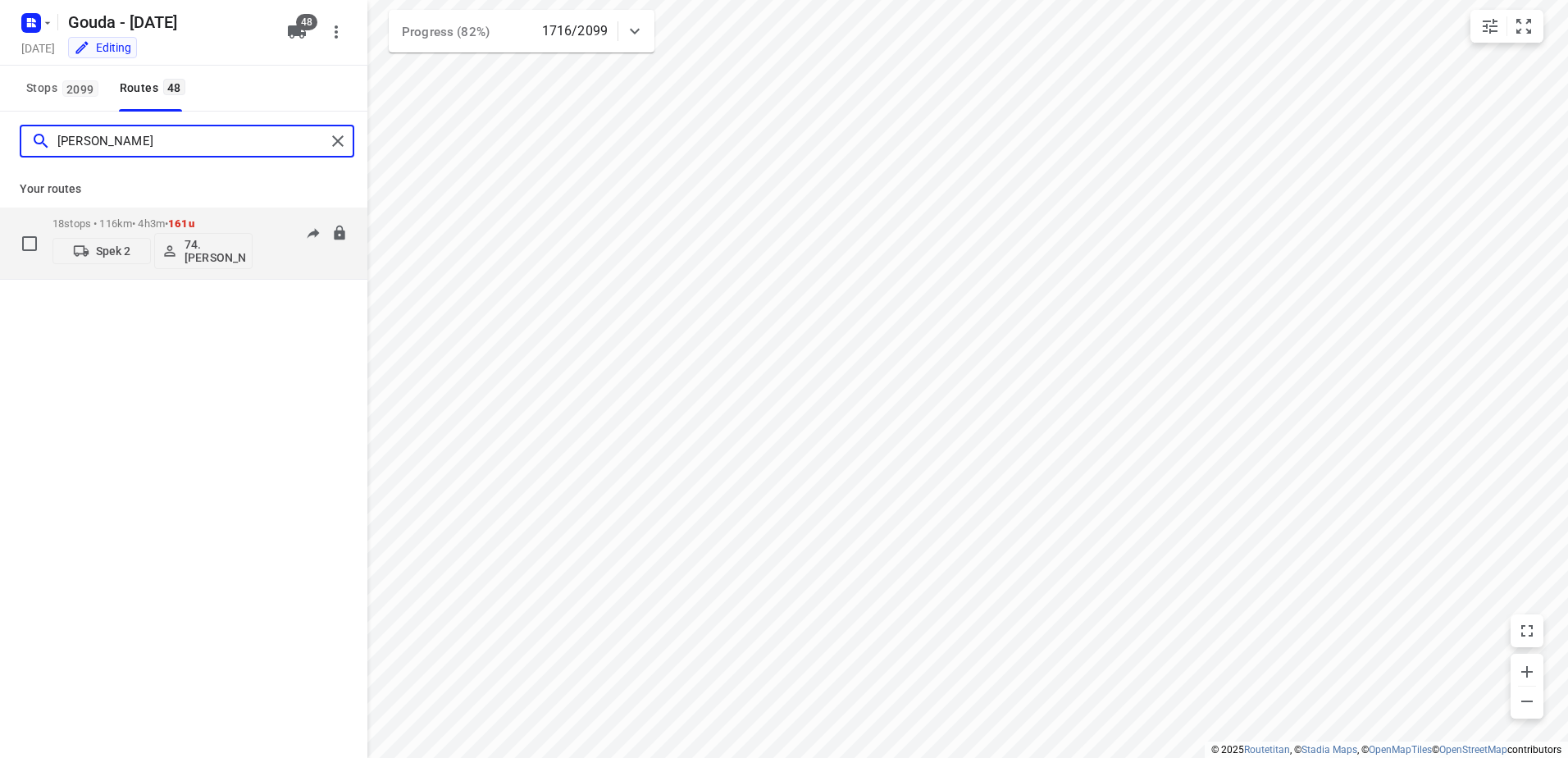
type input "edwin"
click at [149, 222] on p "18 stops • 116km • 4h3m • 161u" at bounding box center [152, 224] width 200 height 13
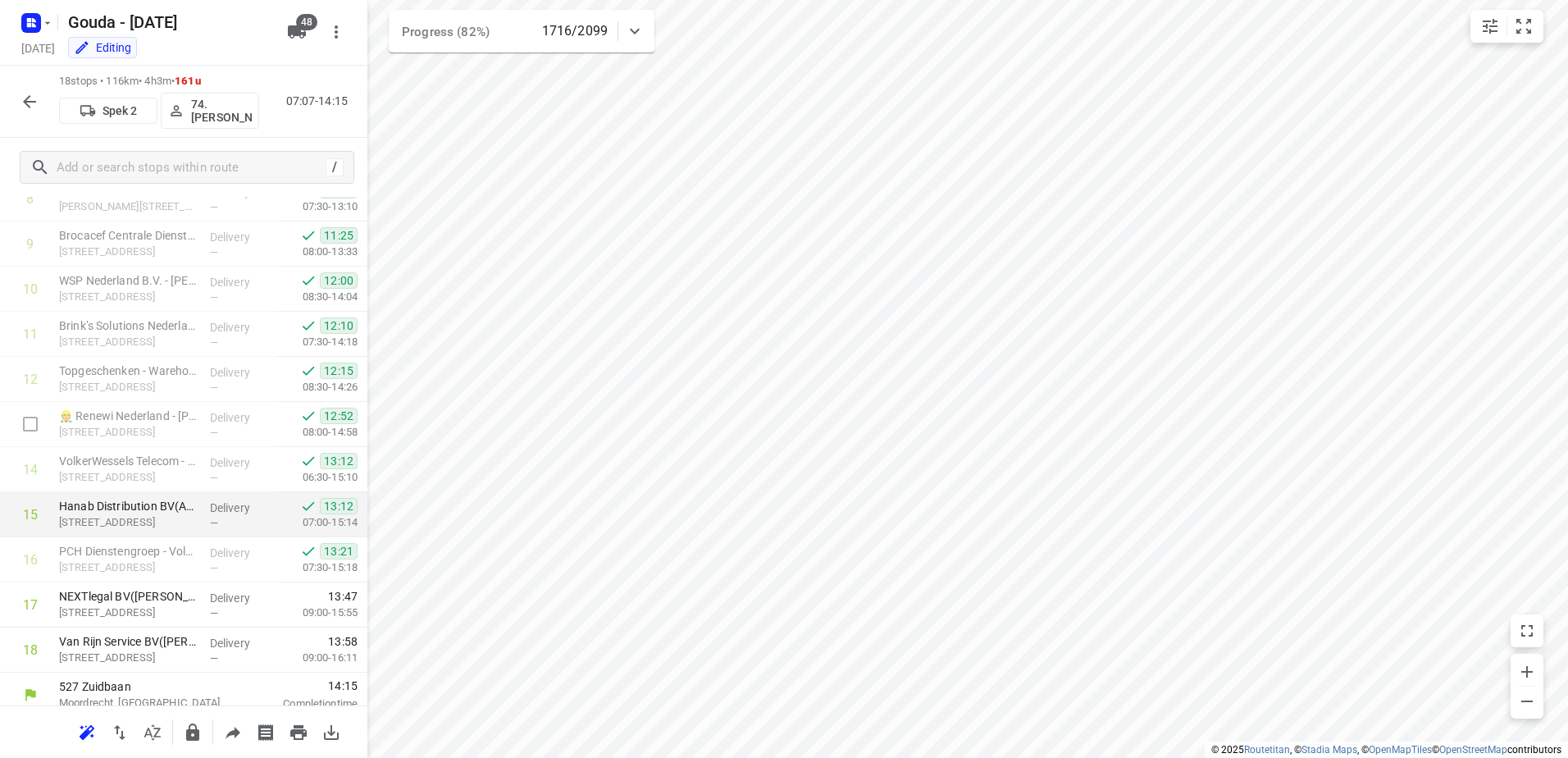
scroll to position [431, 0]
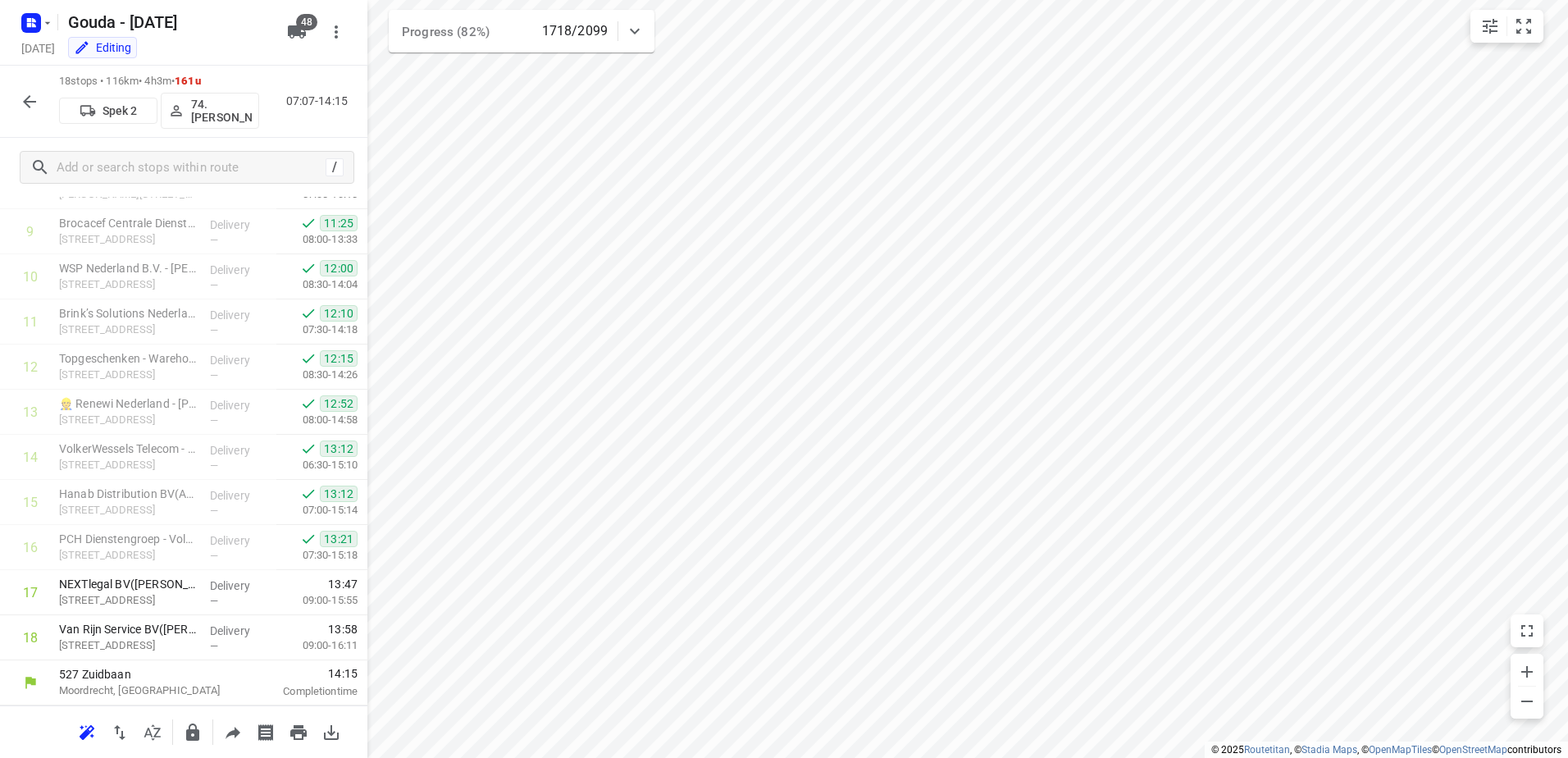
click at [39, 109] on button "button" at bounding box center [29, 102] width 33 height 33
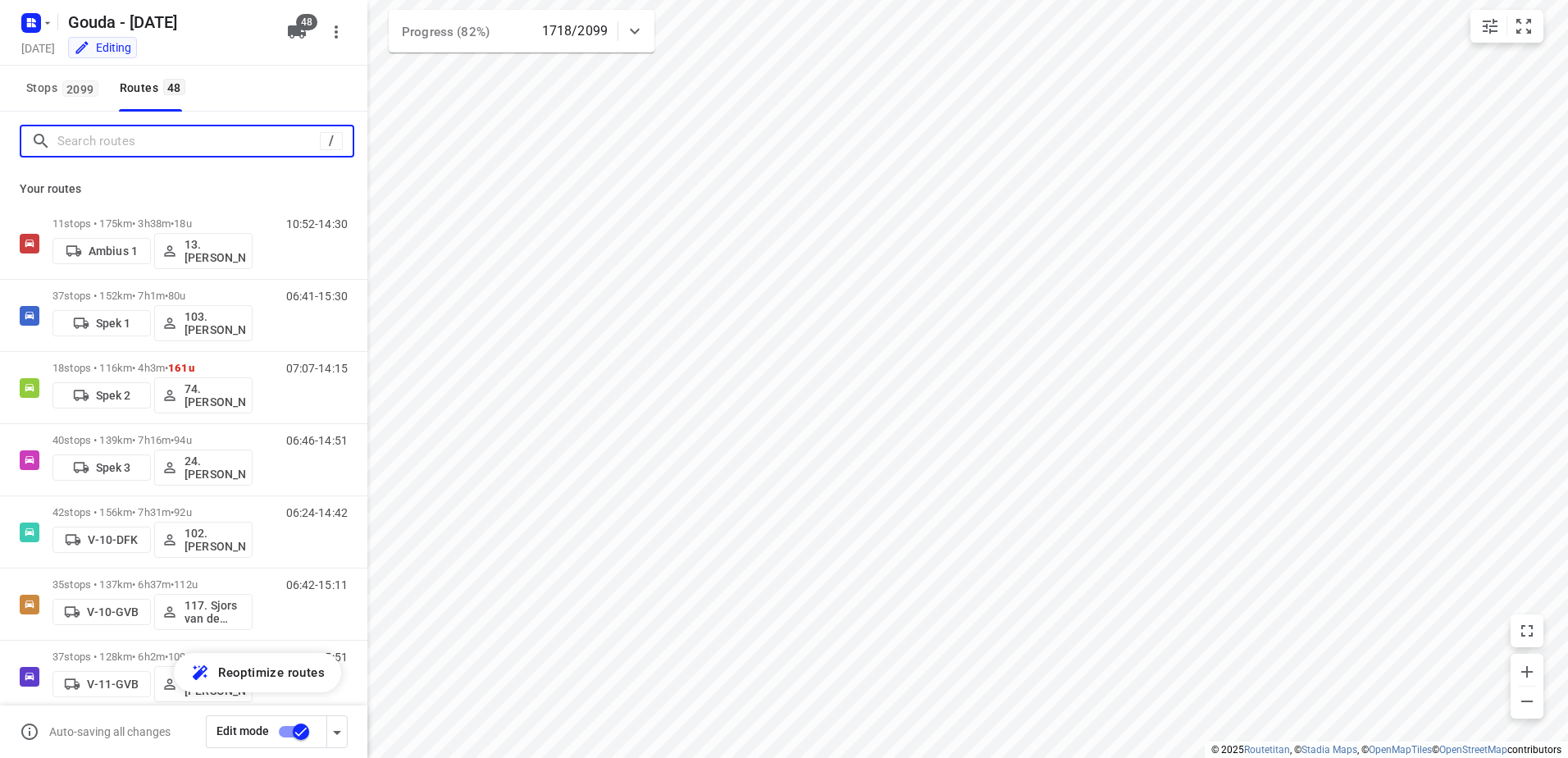
click at [133, 143] on input "Search routes" at bounding box center [188, 141] width 262 height 25
click at [147, 136] on input "Search routes" at bounding box center [188, 141] width 262 height 25
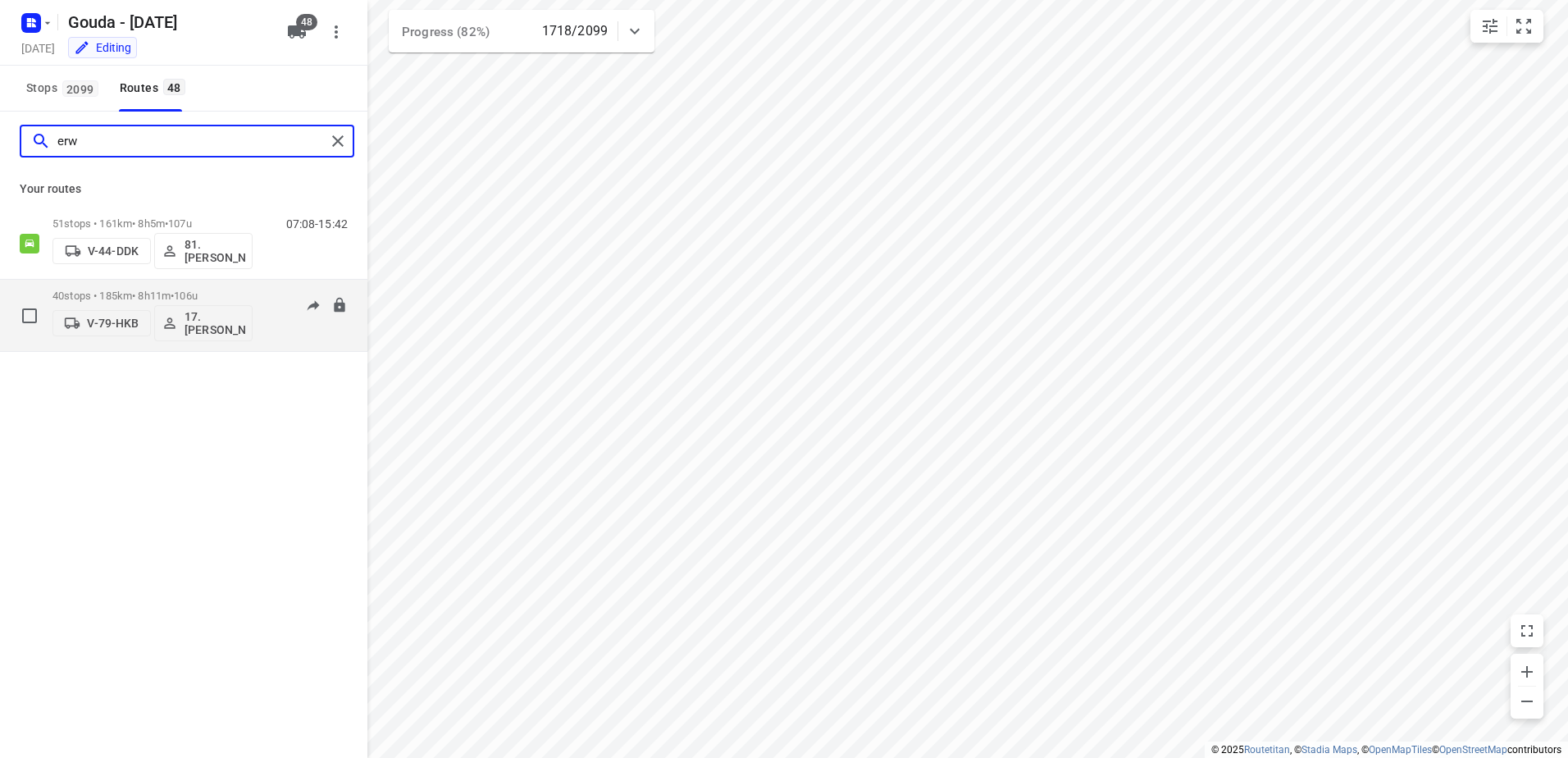
type input "erw"
click at [161, 290] on p "40 stops • 185km • 8h11m • 106u" at bounding box center [152, 296] width 200 height 13
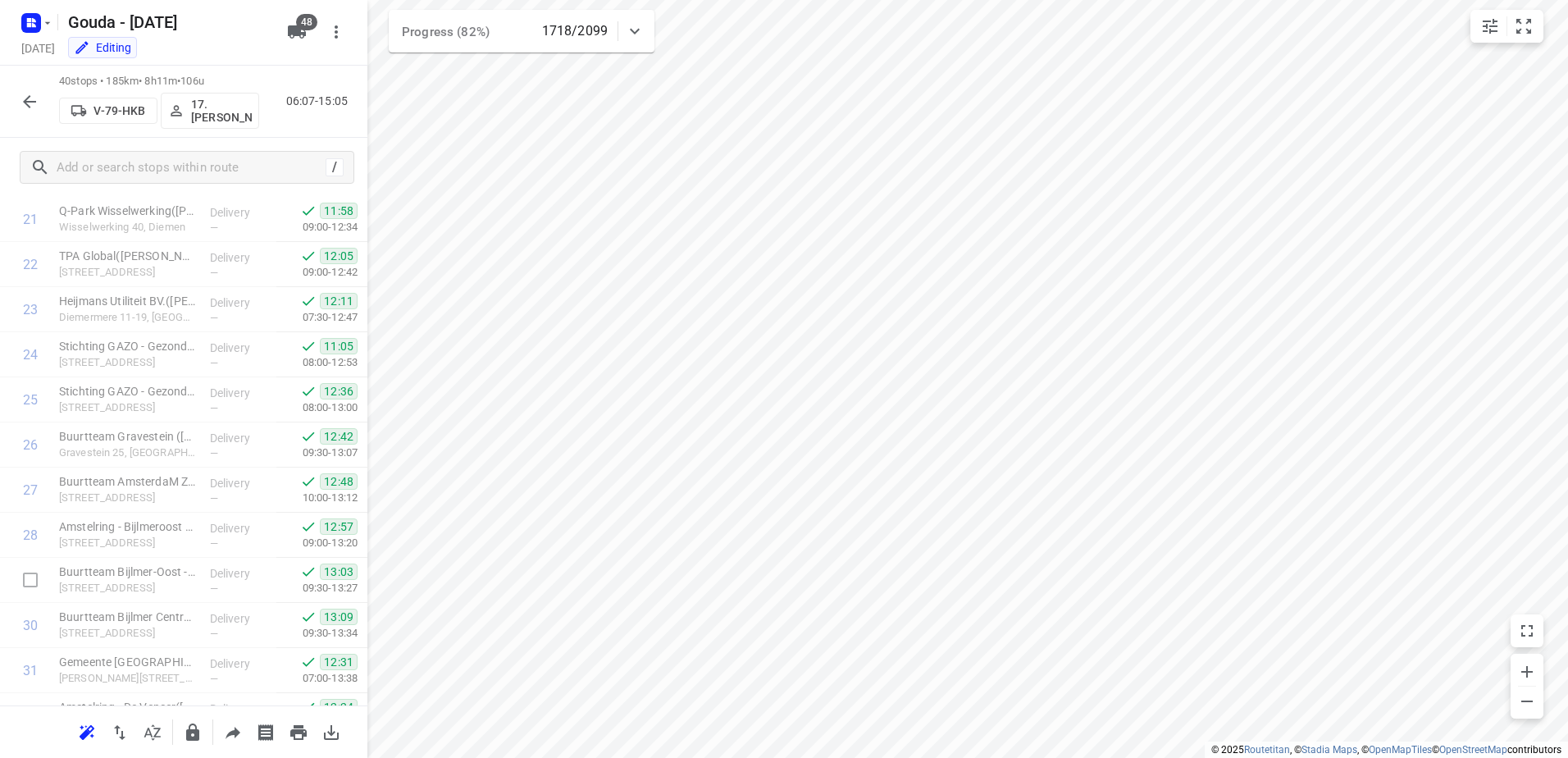
scroll to position [1423, 0]
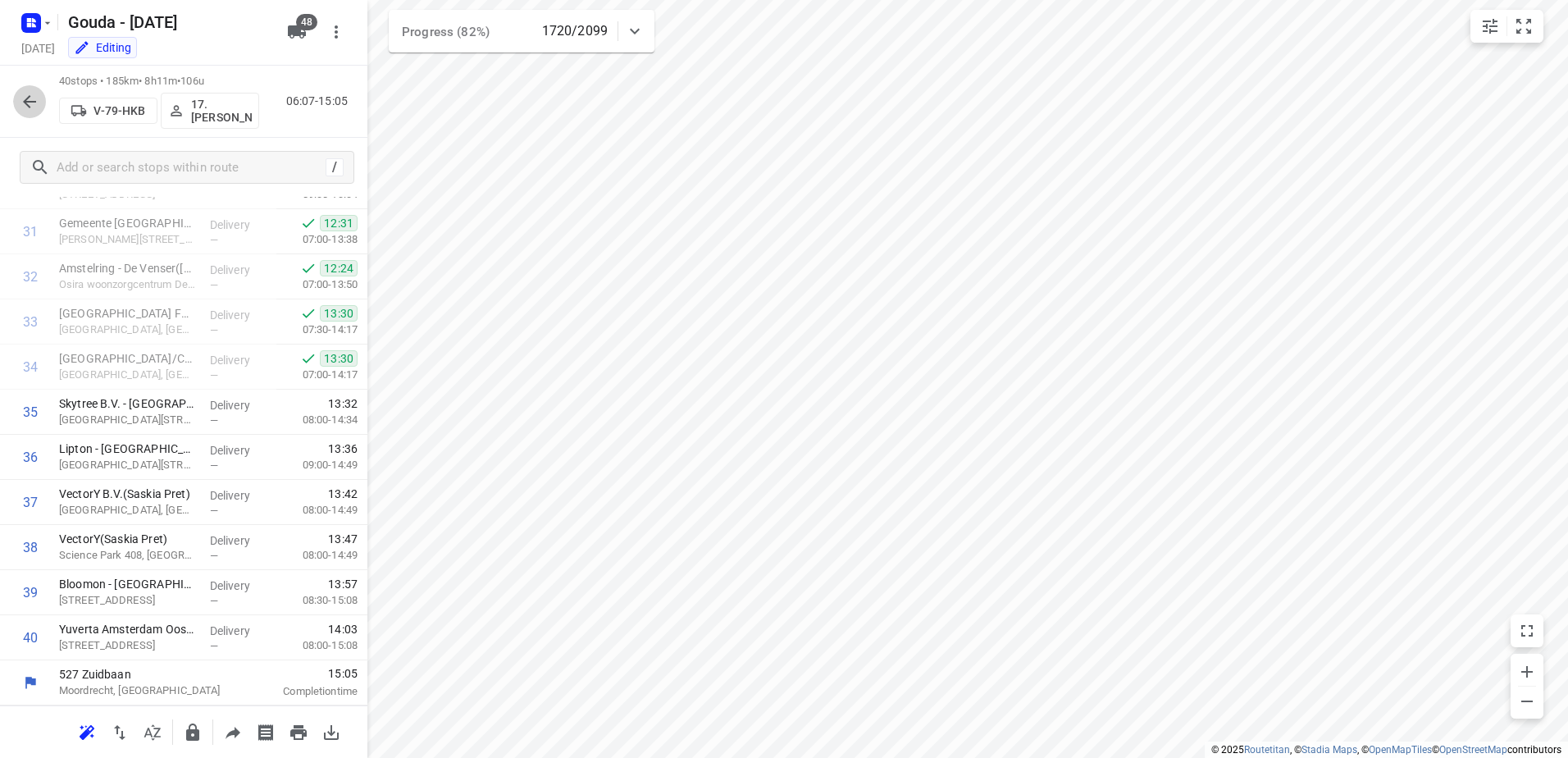
click at [34, 108] on icon "button" at bounding box center [30, 102] width 20 height 20
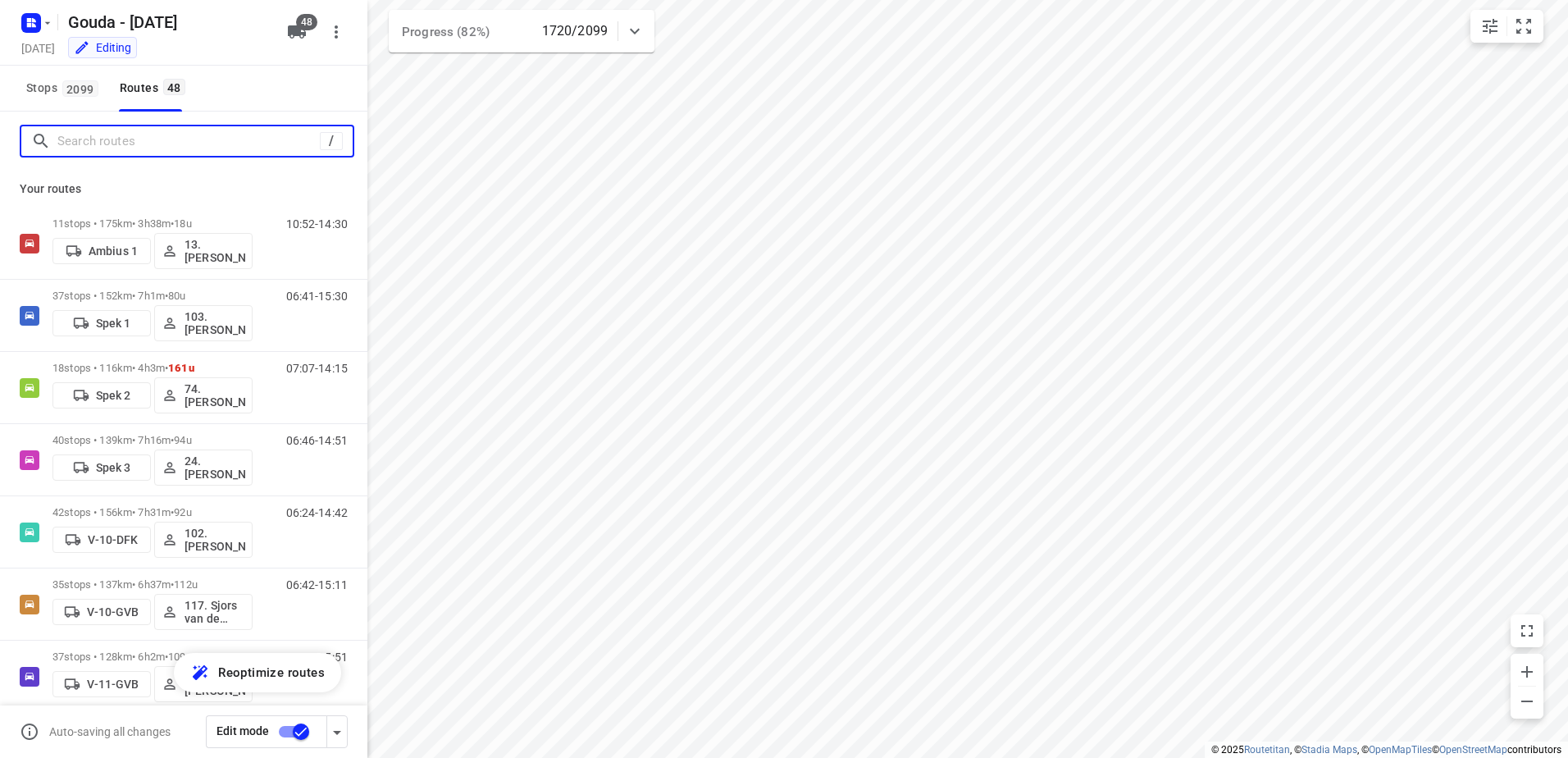
click at [140, 147] on input "Search routes" at bounding box center [188, 141] width 262 height 25
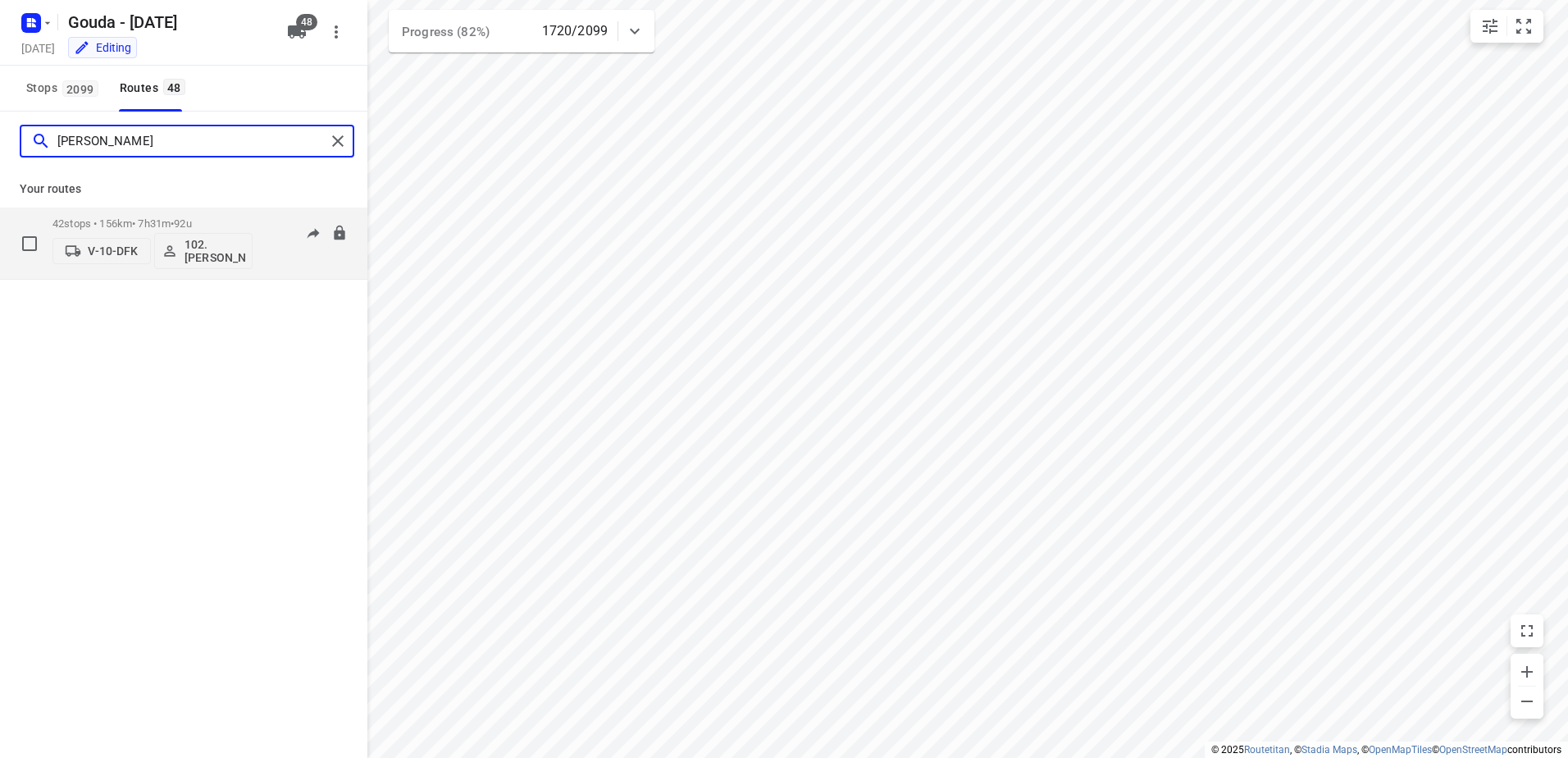
type input "Vince"
click at [146, 223] on p "42 stops • 156km • 7h31m • 92u" at bounding box center [152, 224] width 200 height 13
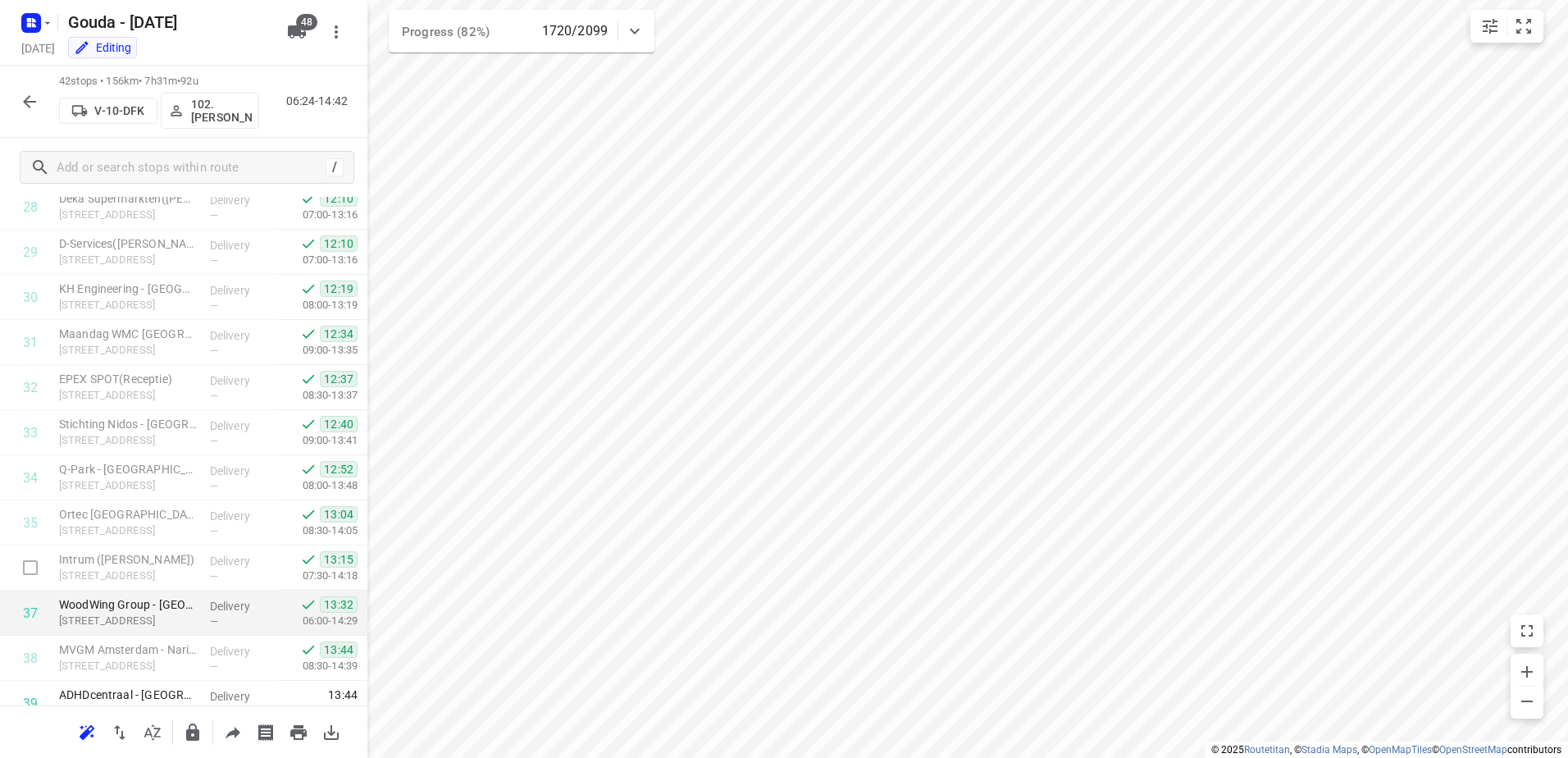
scroll to position [1513, 0]
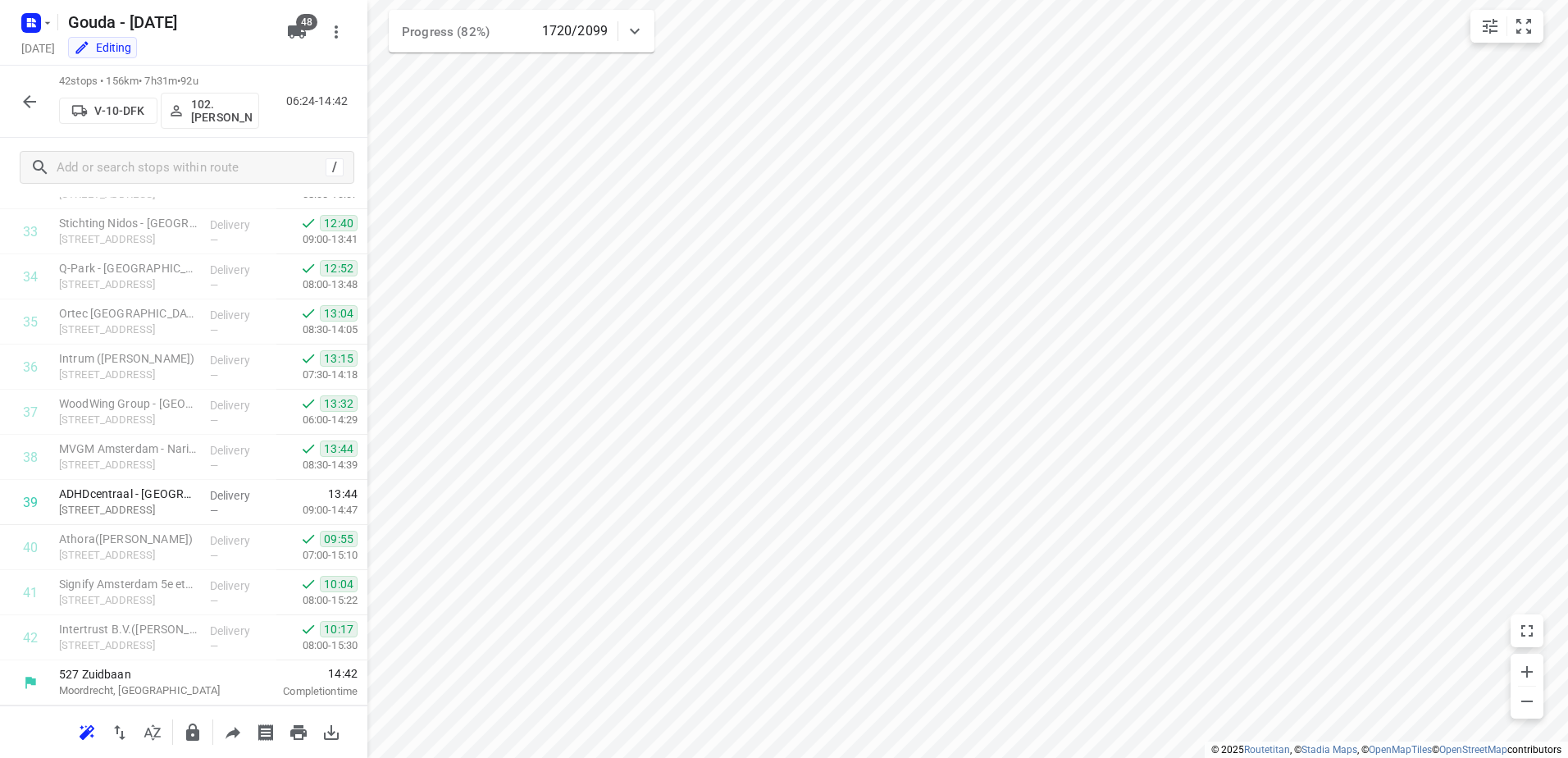
click at [26, 88] on button "button" at bounding box center [29, 102] width 33 height 33
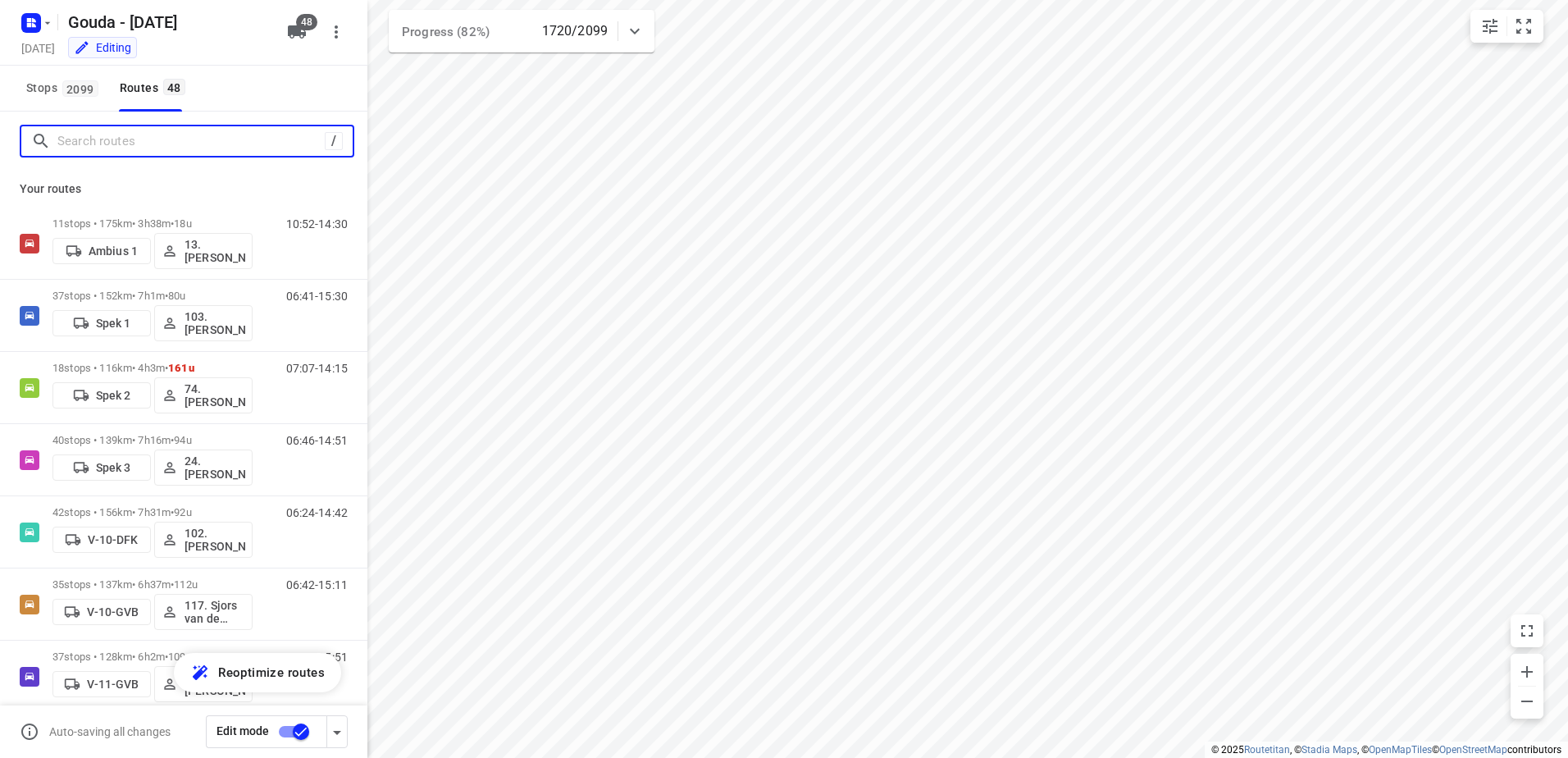
click at [113, 140] on input "Search routes" at bounding box center [190, 141] width 268 height 25
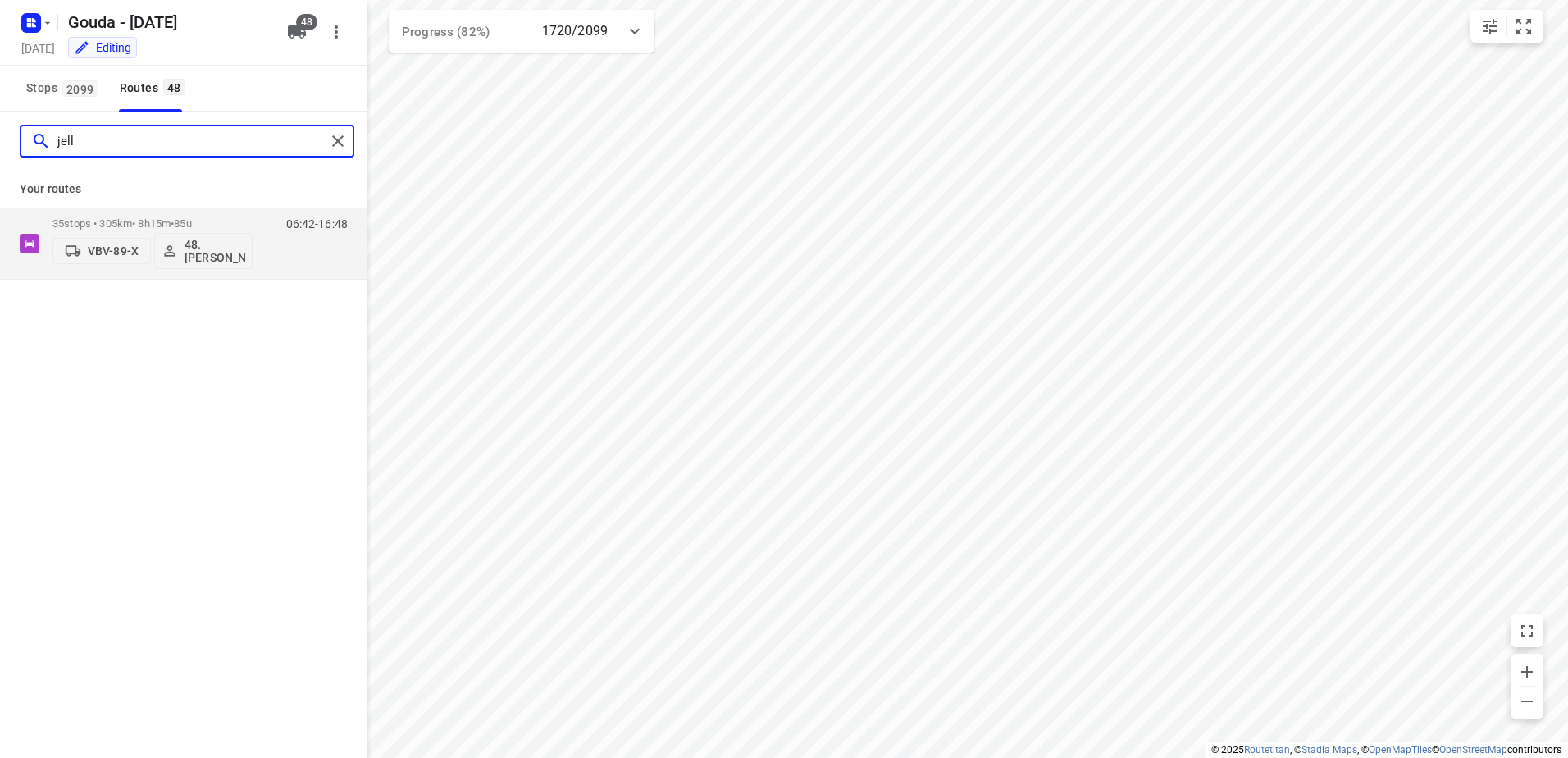
type input "jelle"
click at [219, 217] on div "35 stops • 305km • 8h15m • 85u VBV-89-X 48.Jelle Alderden" at bounding box center [152, 243] width 200 height 68
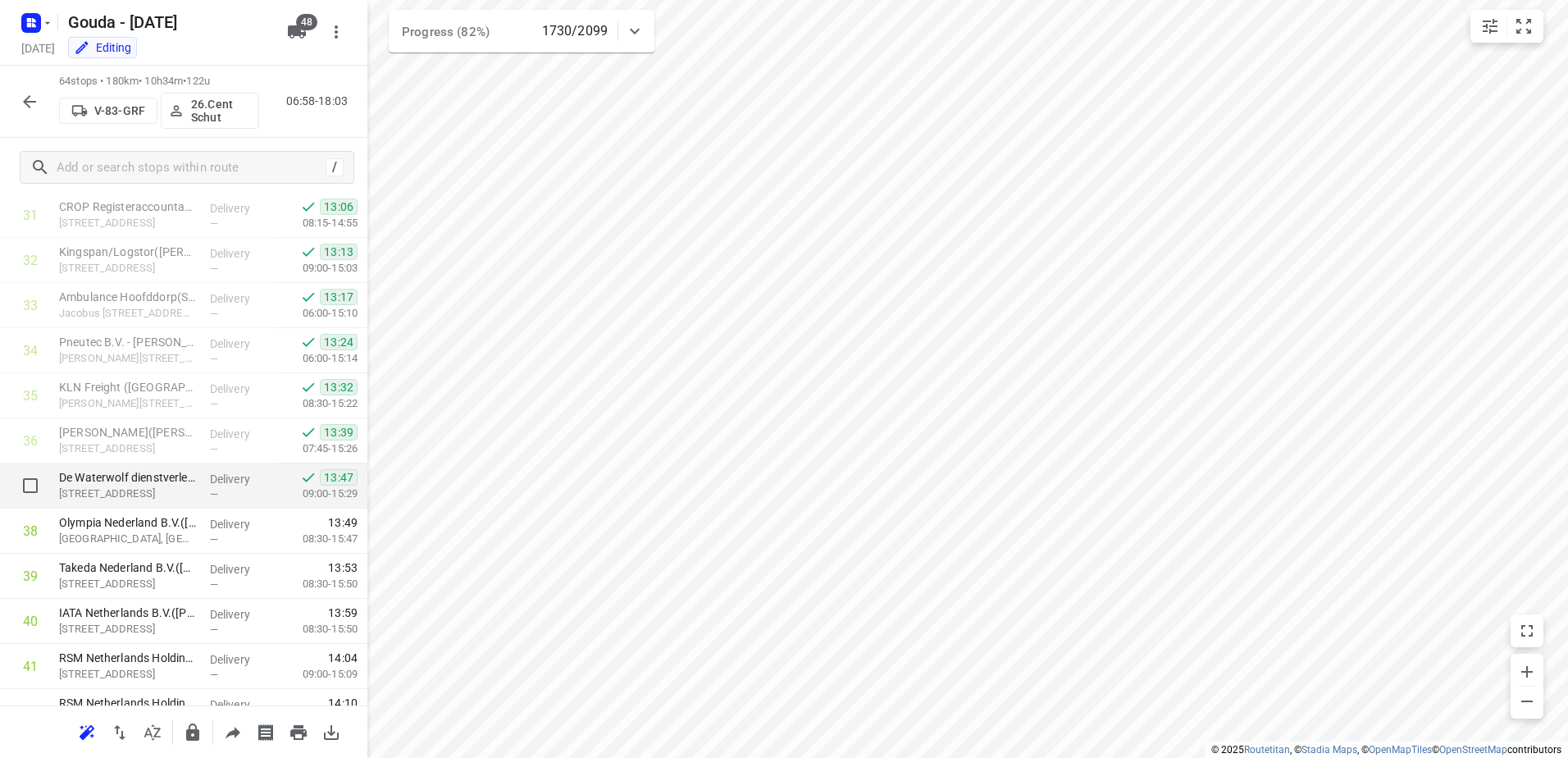
scroll to position [1521, 0]
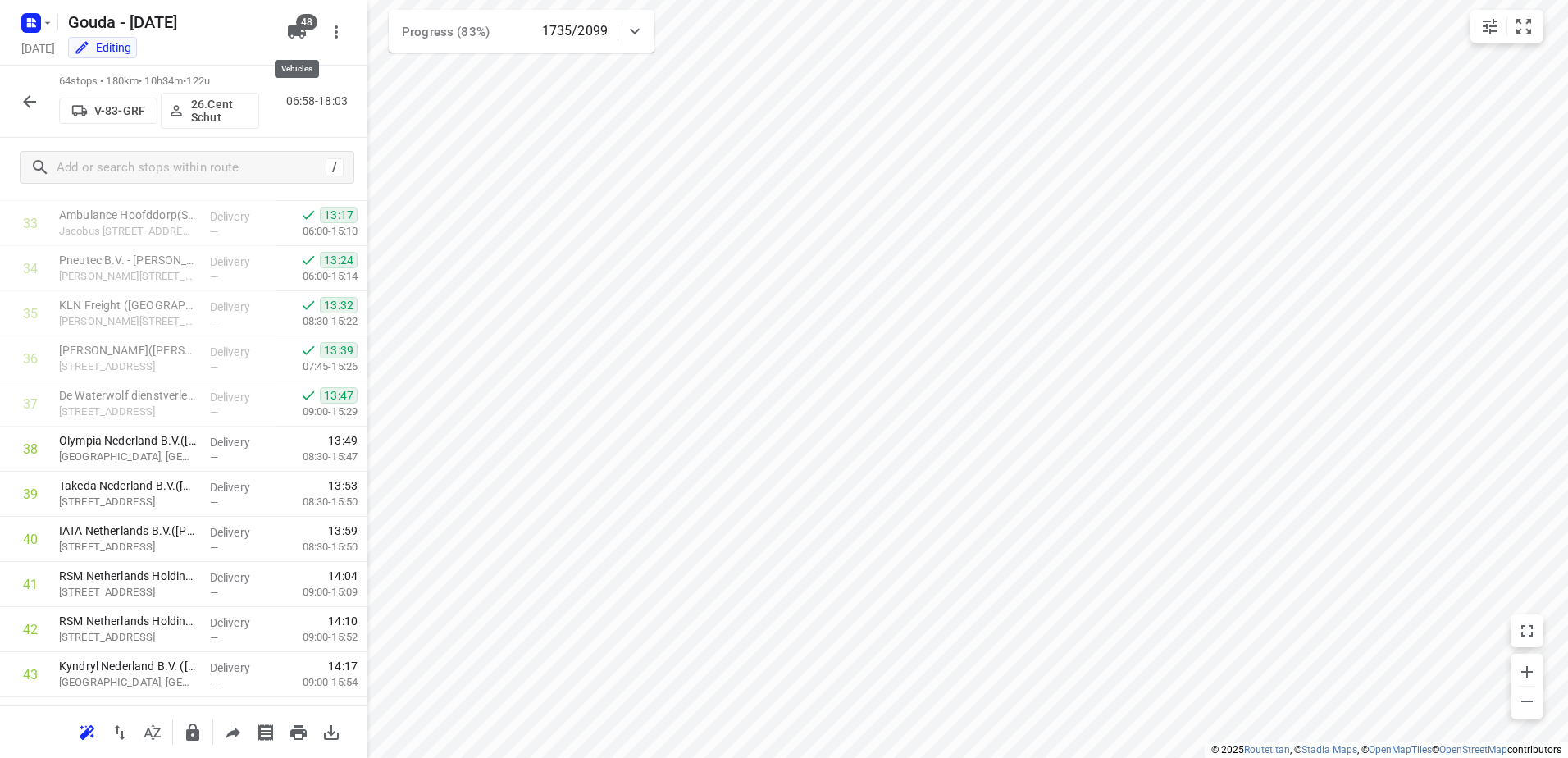
click at [297, 21] on span "48" at bounding box center [307, 22] width 22 height 16
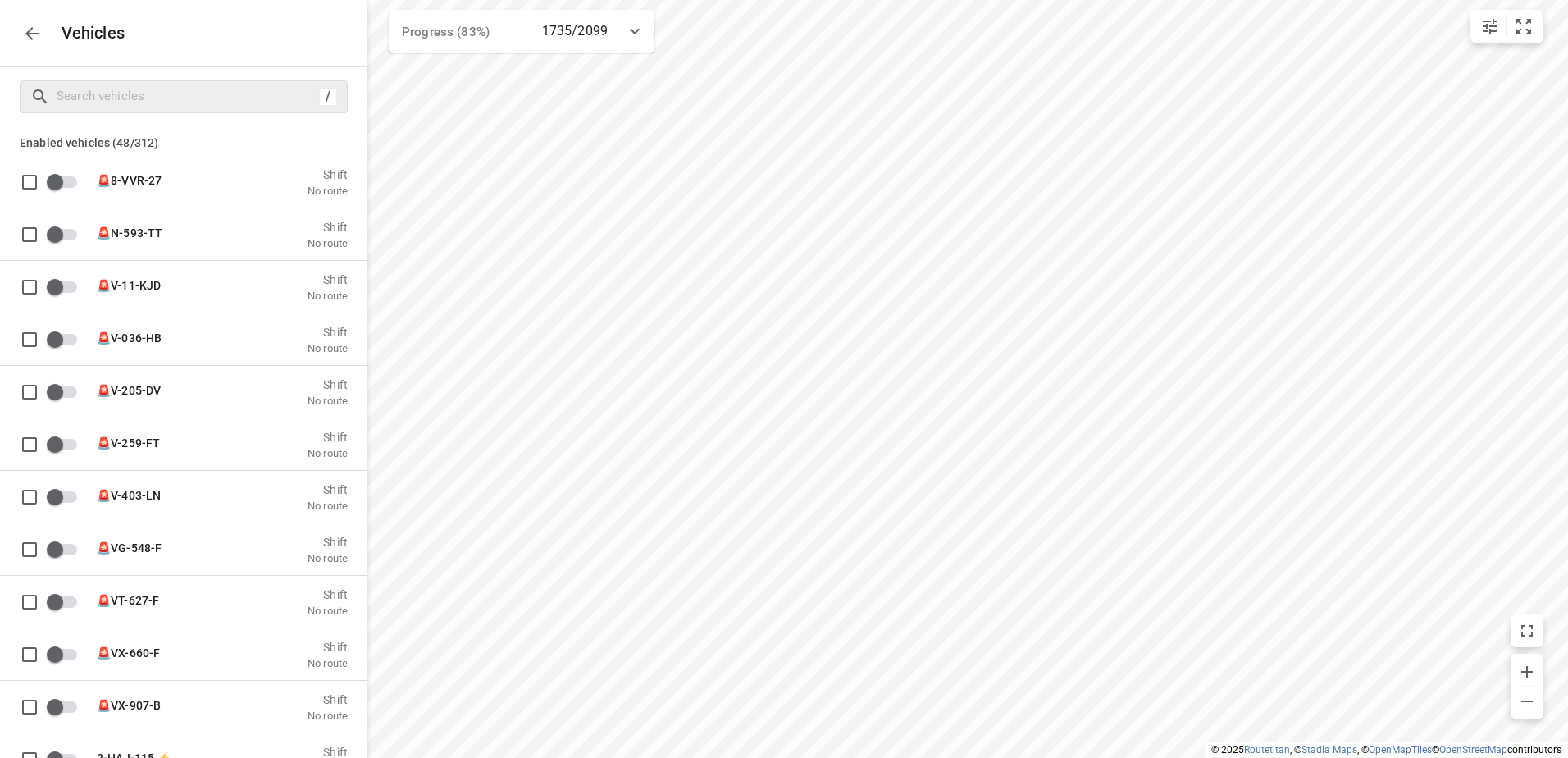
click at [187, 82] on div "/" at bounding box center [184, 97] width 328 height 33
click at [216, 94] on input "Search vehicles" at bounding box center [185, 96] width 256 height 25
type input "a"
checkbox input "true"
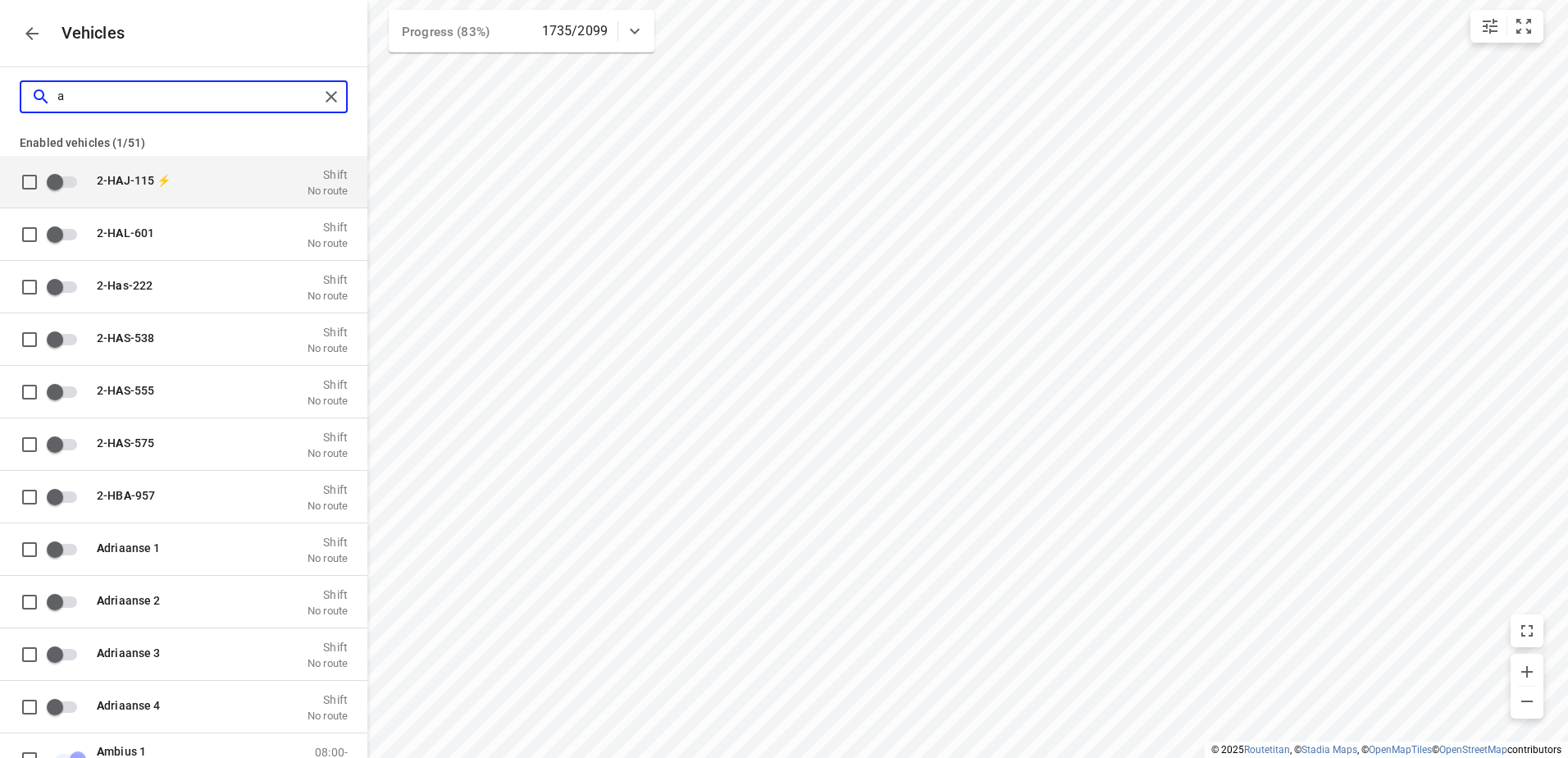
type input "am"
checkbox input "true"
checkbox input "false"
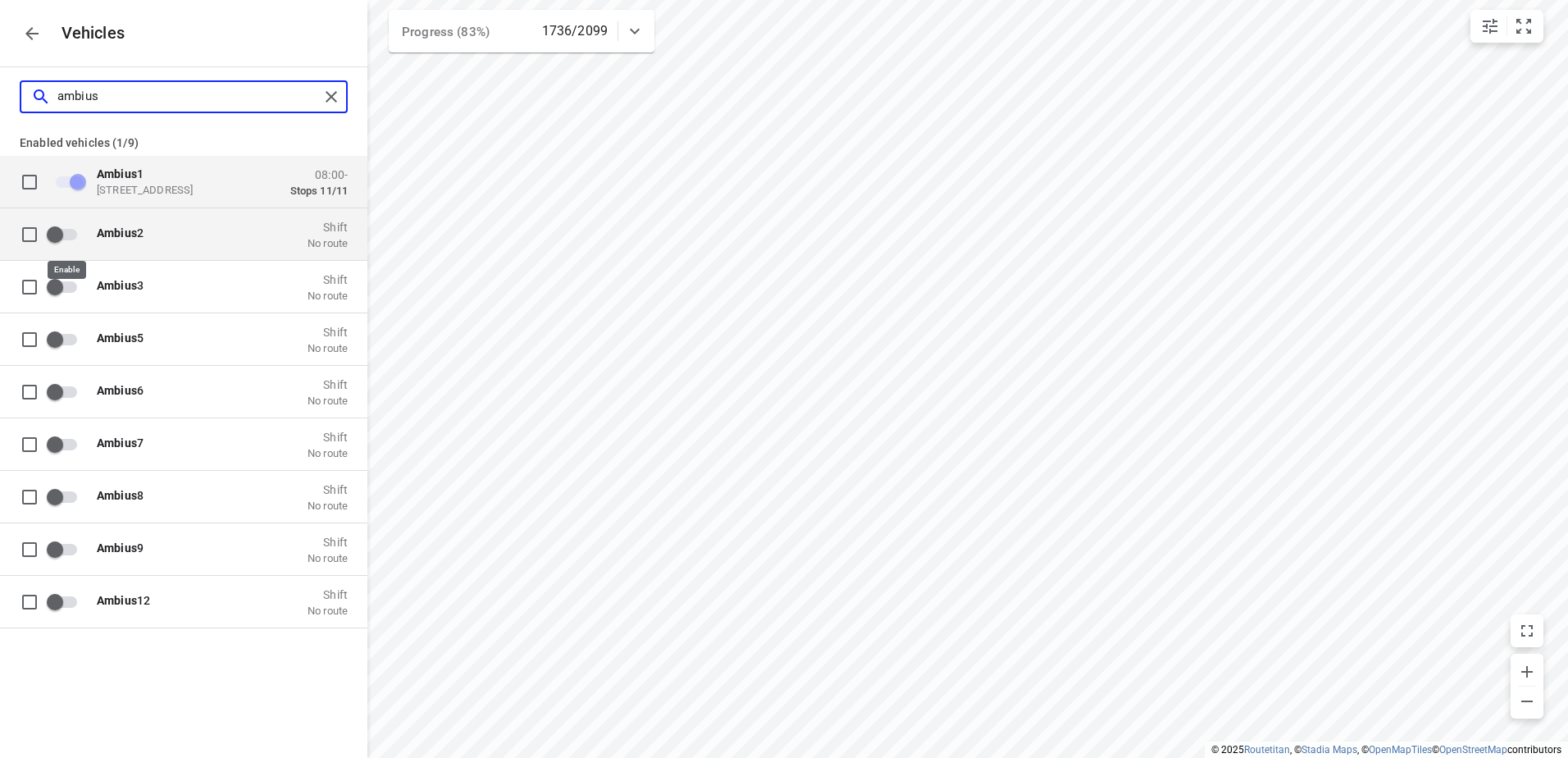
type input "ambius"
click at [61, 236] on input "grid" at bounding box center [54, 234] width 93 height 31
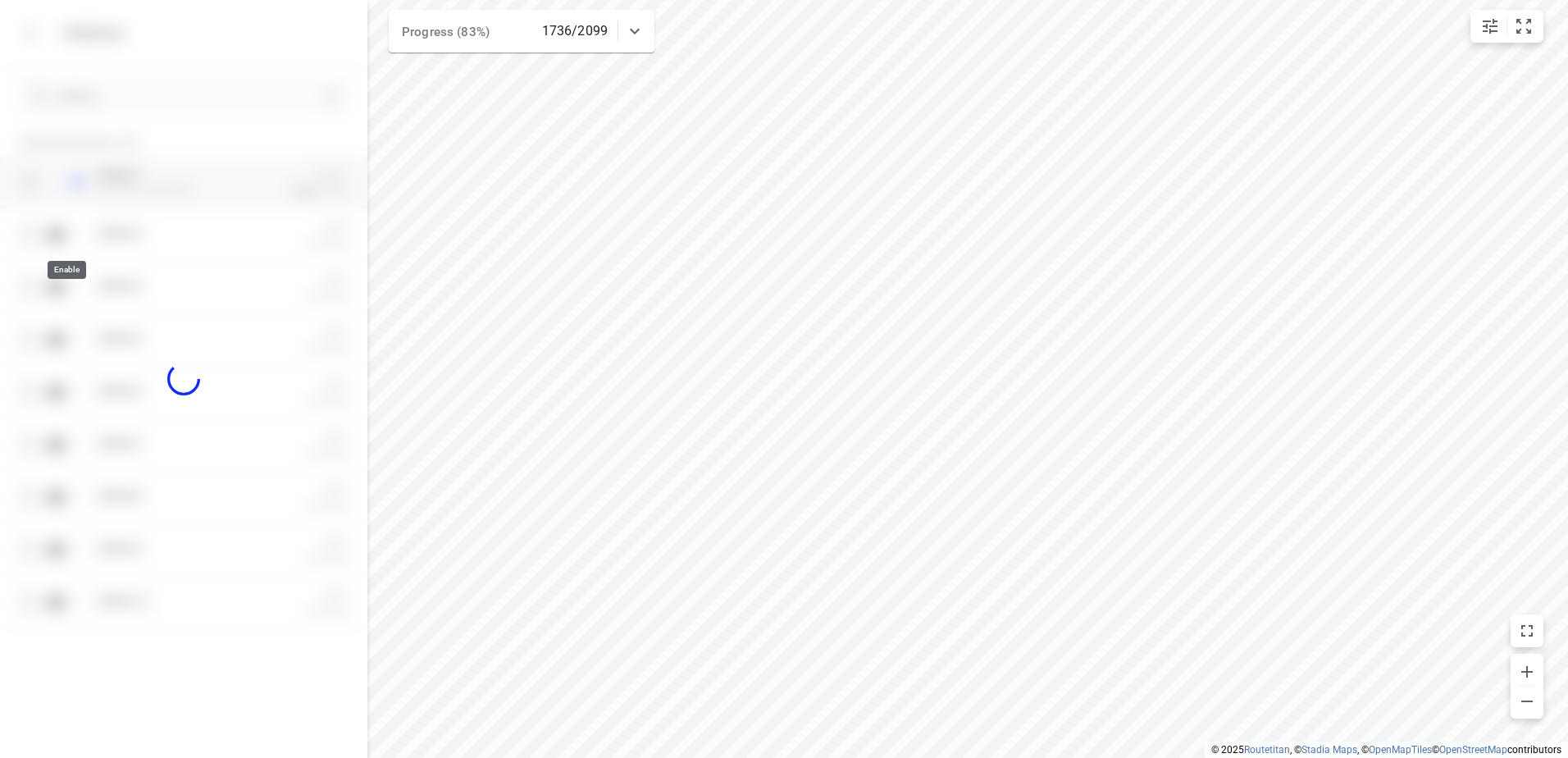
checkbox input "true"
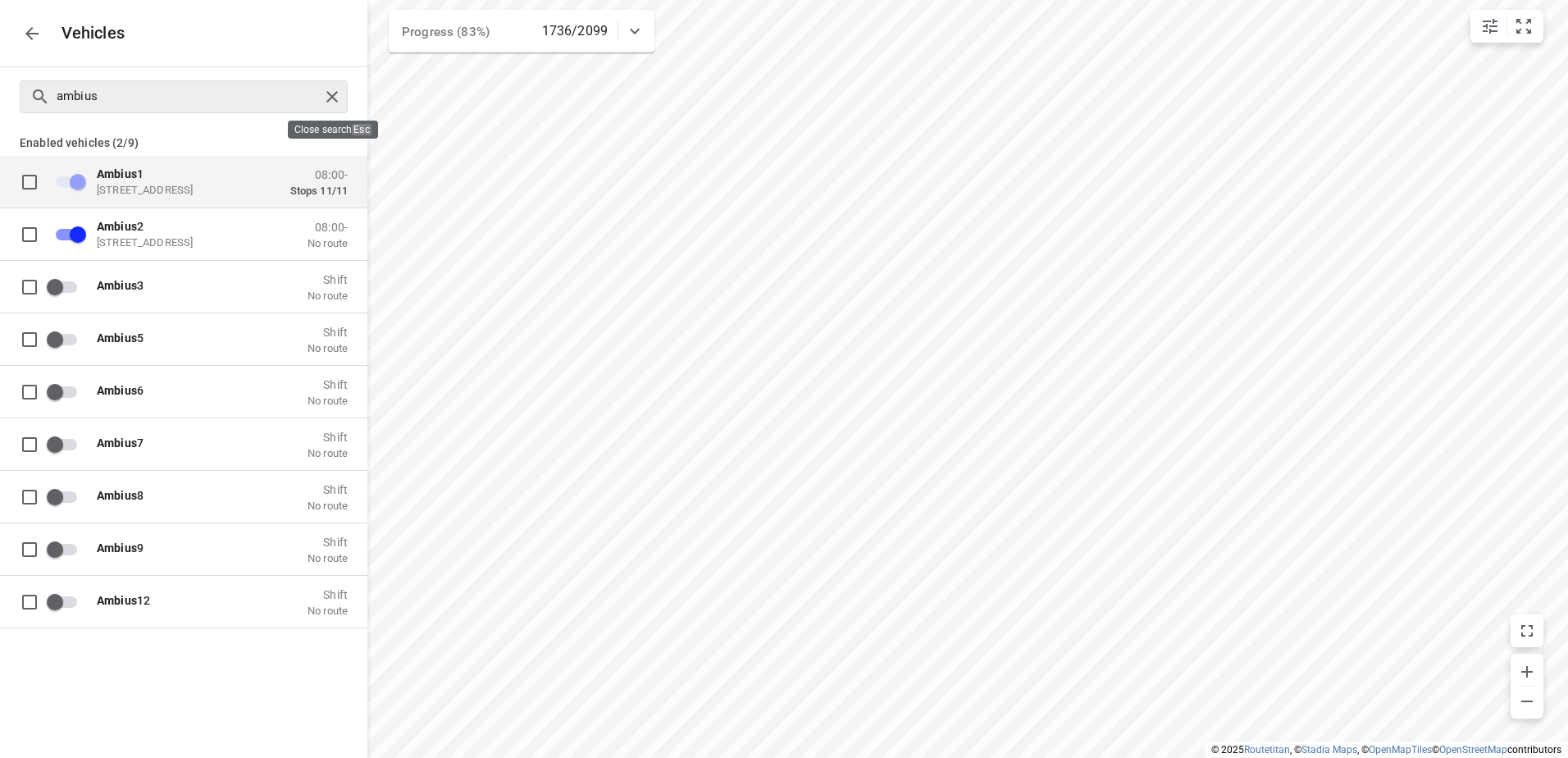
checkbox input "false"
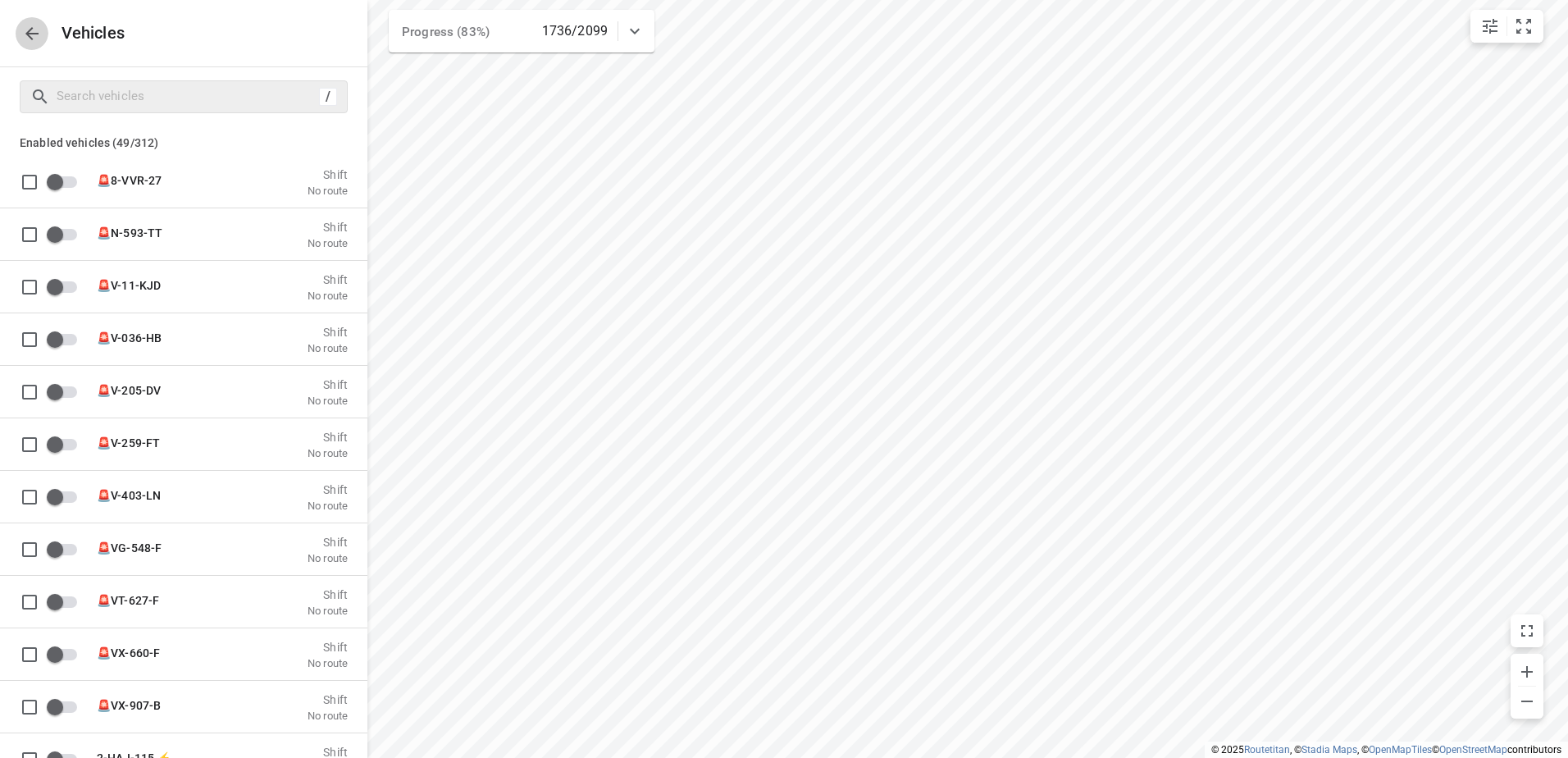
click at [25, 46] on button "button" at bounding box center [32, 34] width 33 height 33
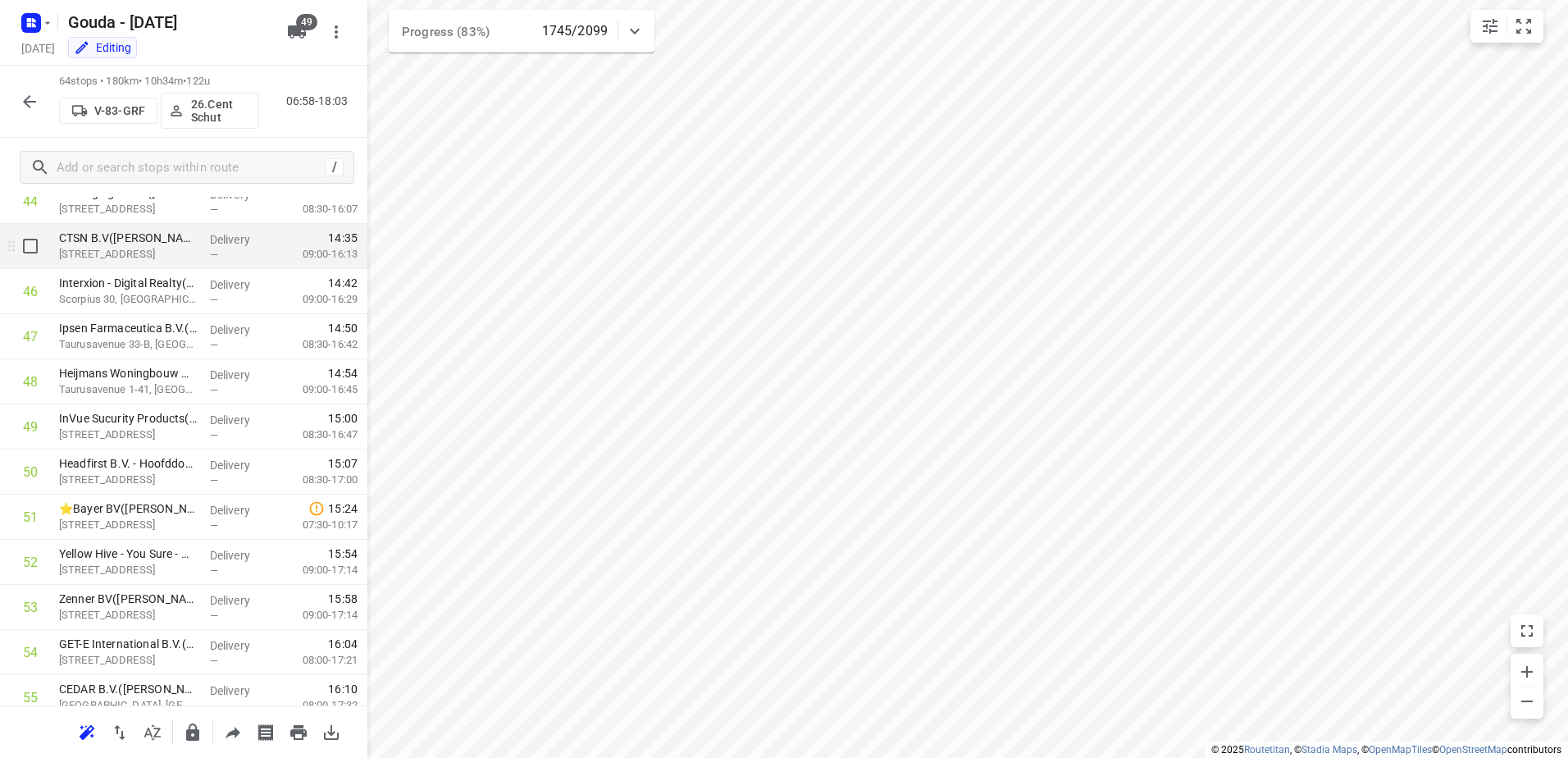
scroll to position [2014, 0]
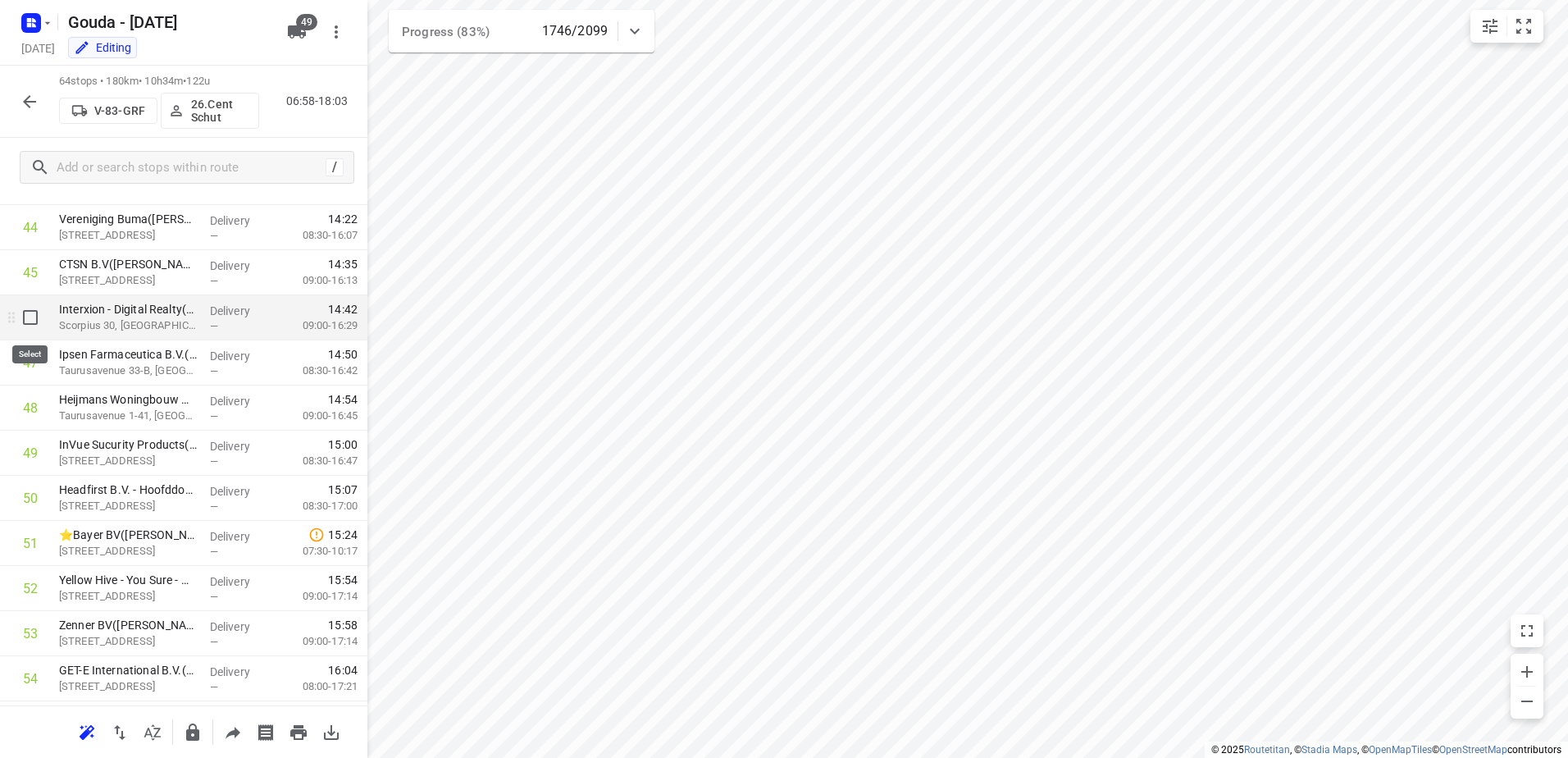
drag, startPoint x: 28, startPoint y: 317, endPoint x: 28, endPoint y: 346, distance: 29.0
click at [28, 317] on input "checkbox" at bounding box center [30, 317] width 33 height 33
checkbox input "true"
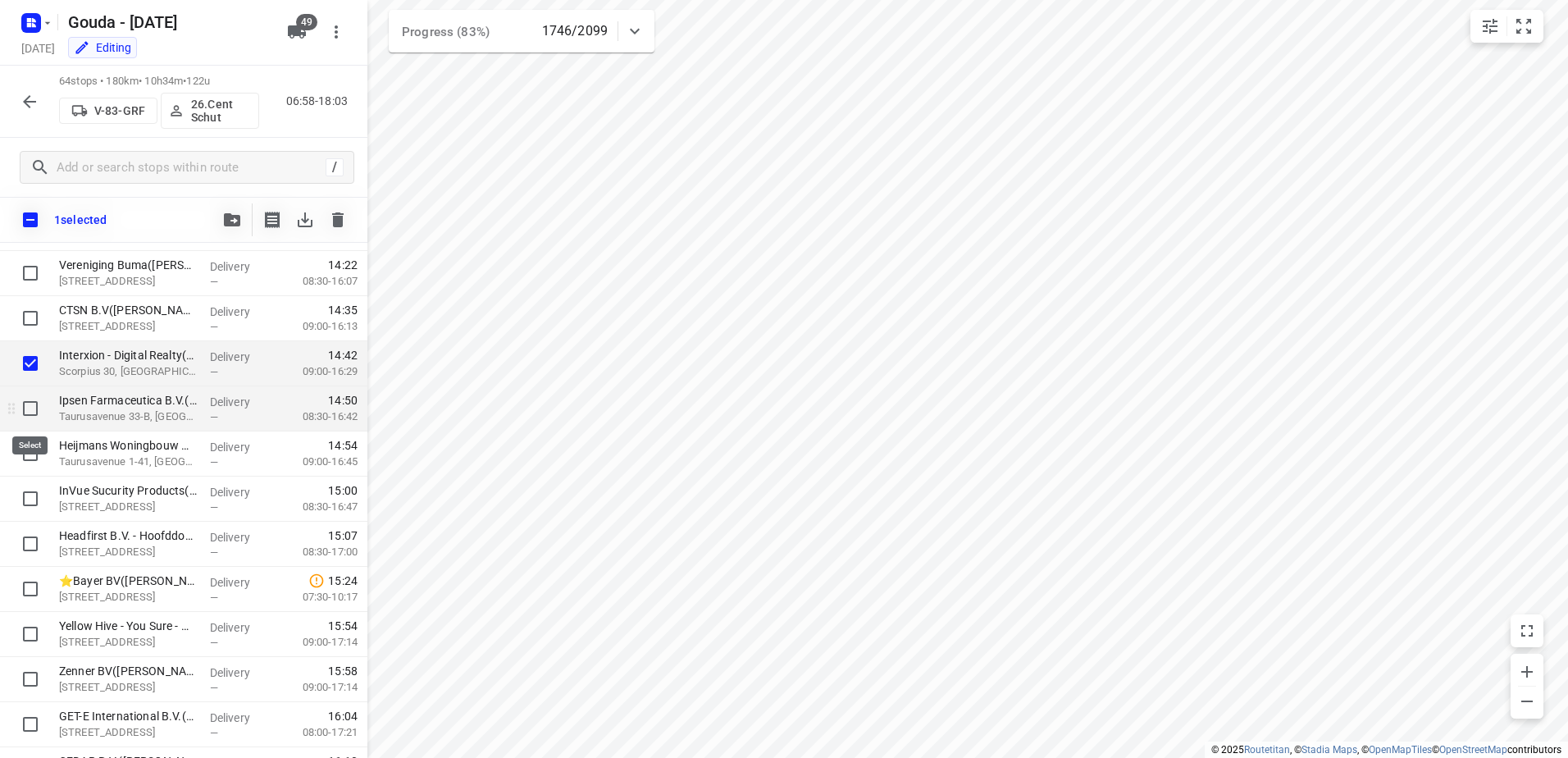
click at [27, 416] on input "checkbox" at bounding box center [30, 408] width 33 height 33
checkbox input "true"
drag, startPoint x: 28, startPoint y: 451, endPoint x: 28, endPoint y: 476, distance: 25.0
click at [28, 452] on input "checkbox" at bounding box center [30, 453] width 33 height 33
checkbox input "true"
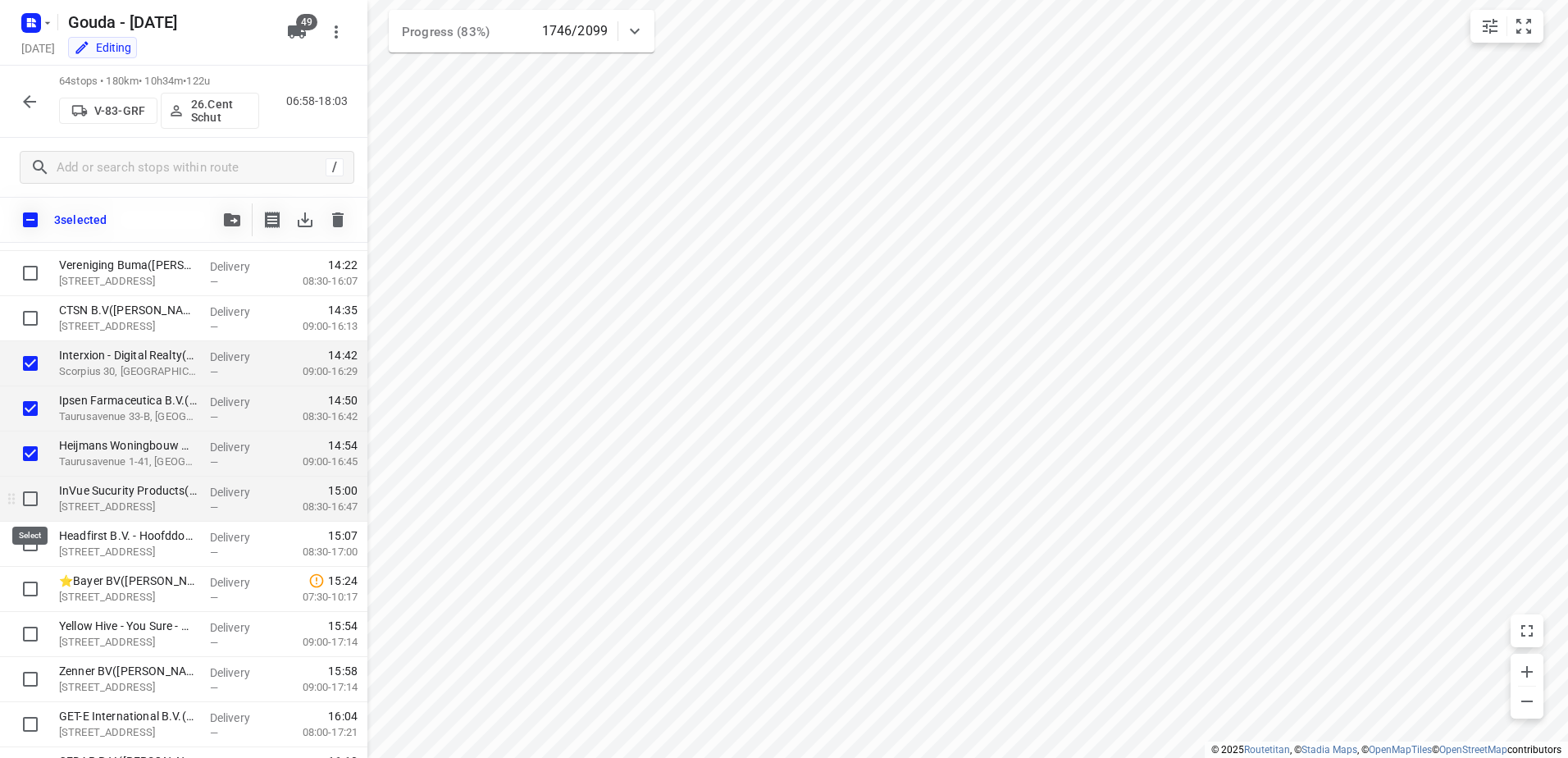
drag, startPoint x: 28, startPoint y: 492, endPoint x: 27, endPoint y: 510, distance: 18.0
click at [28, 495] on input "checkbox" at bounding box center [30, 499] width 33 height 33
checkbox input "true"
click at [27, 530] on input "checkbox" at bounding box center [30, 544] width 33 height 33
checkbox input "true"
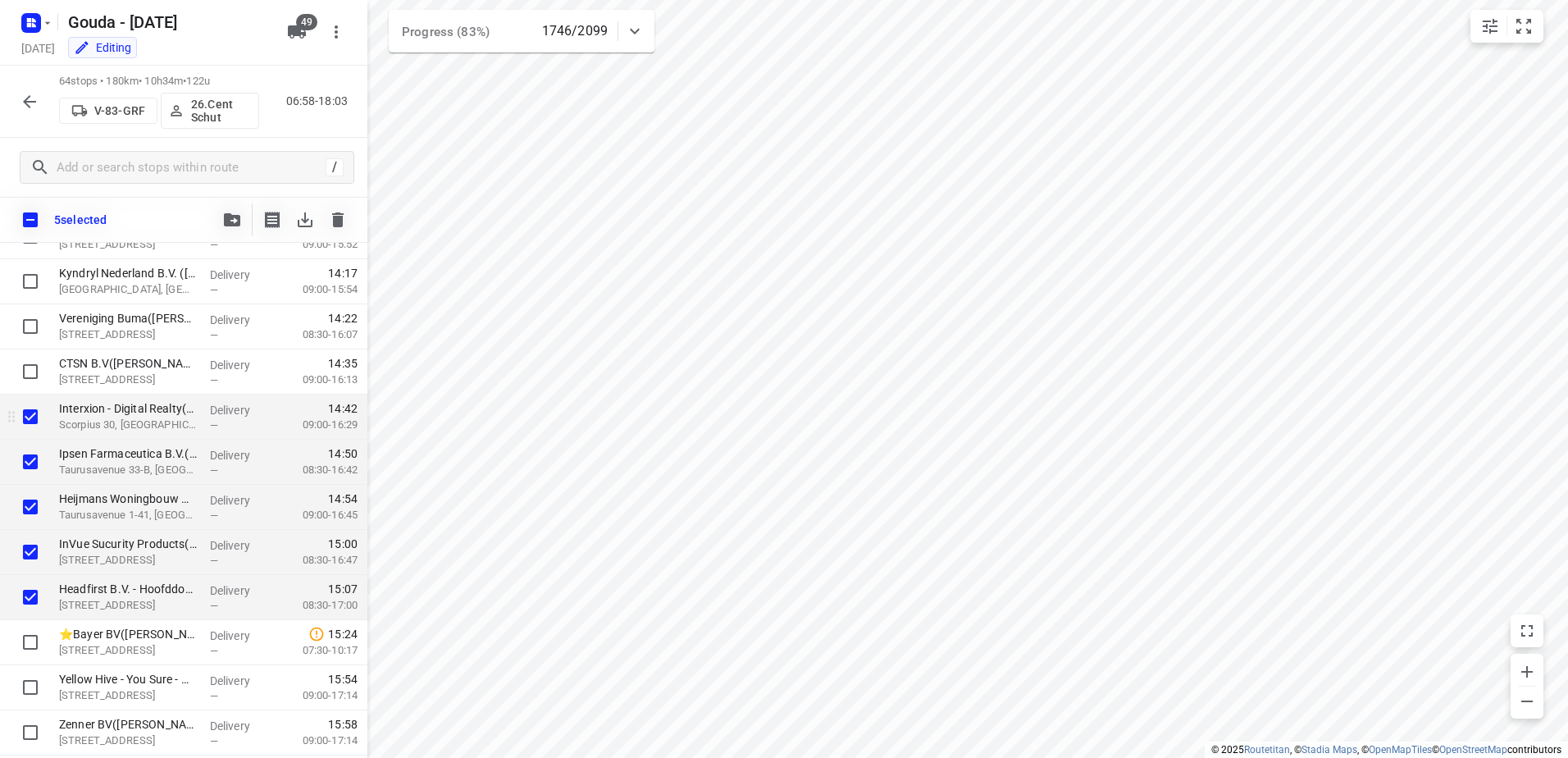
scroll to position [1931, 0]
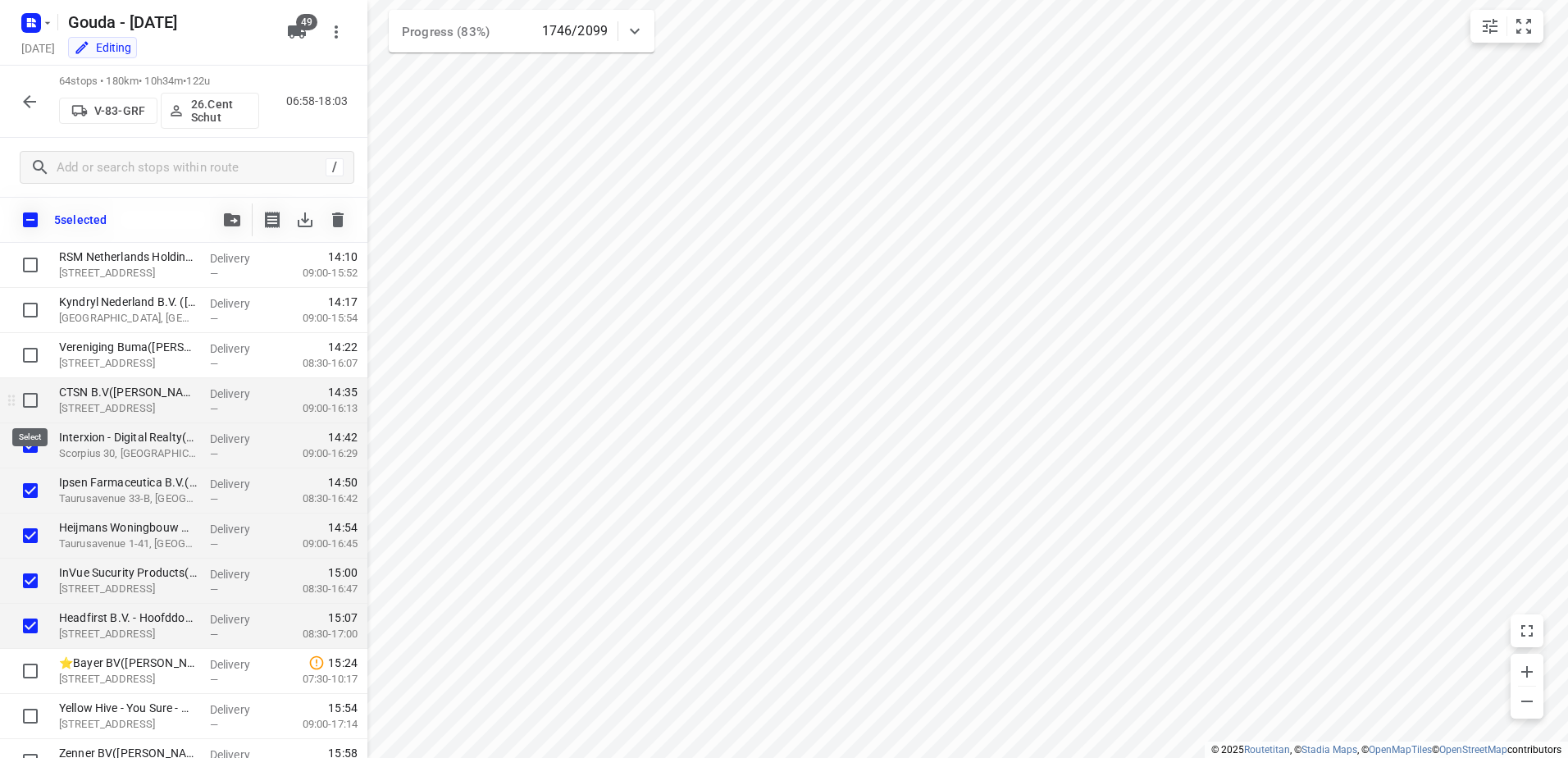
click at [24, 396] on input "checkbox" at bounding box center [30, 400] width 33 height 33
checkbox input "true"
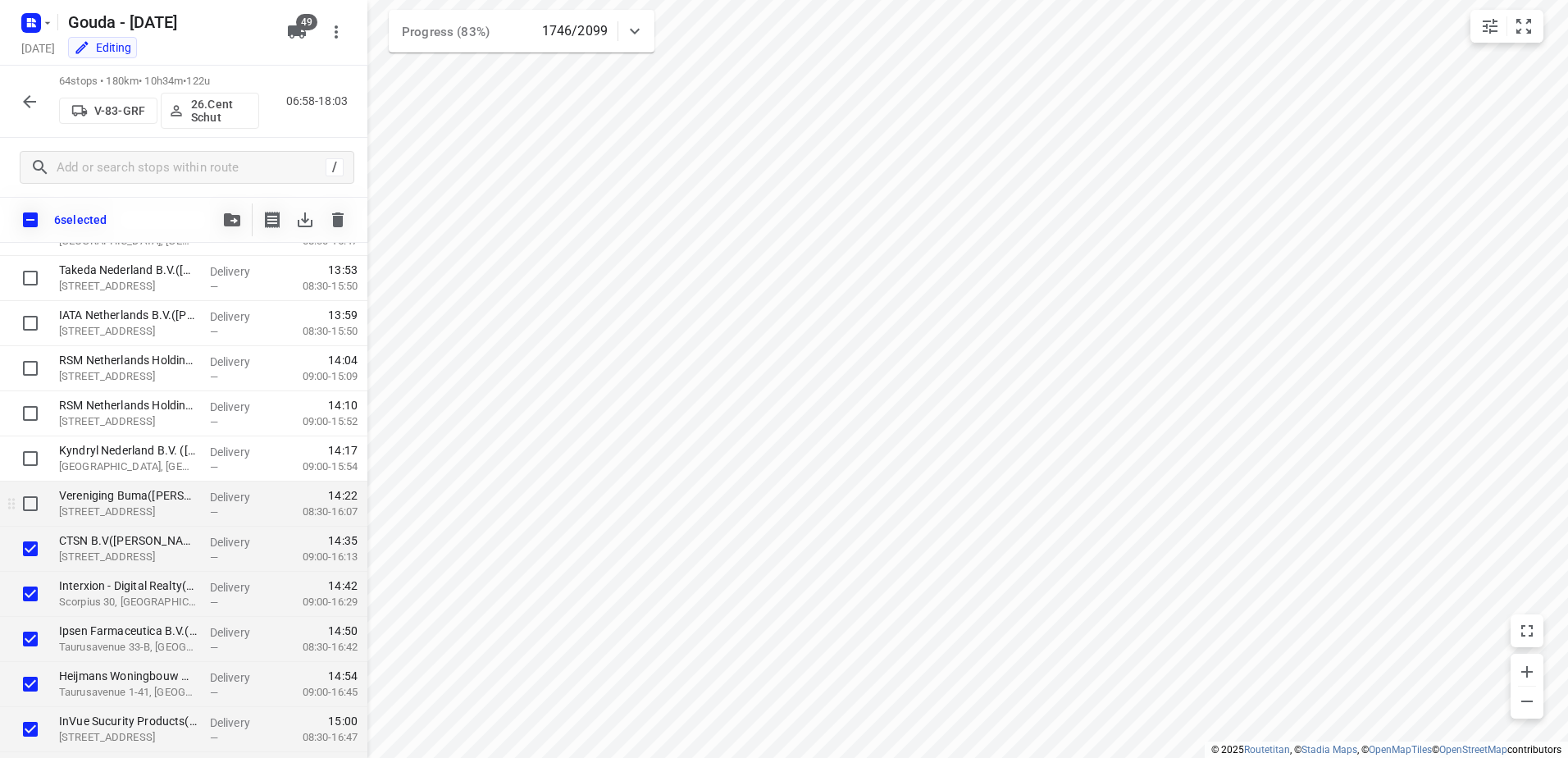
scroll to position [1767, 0]
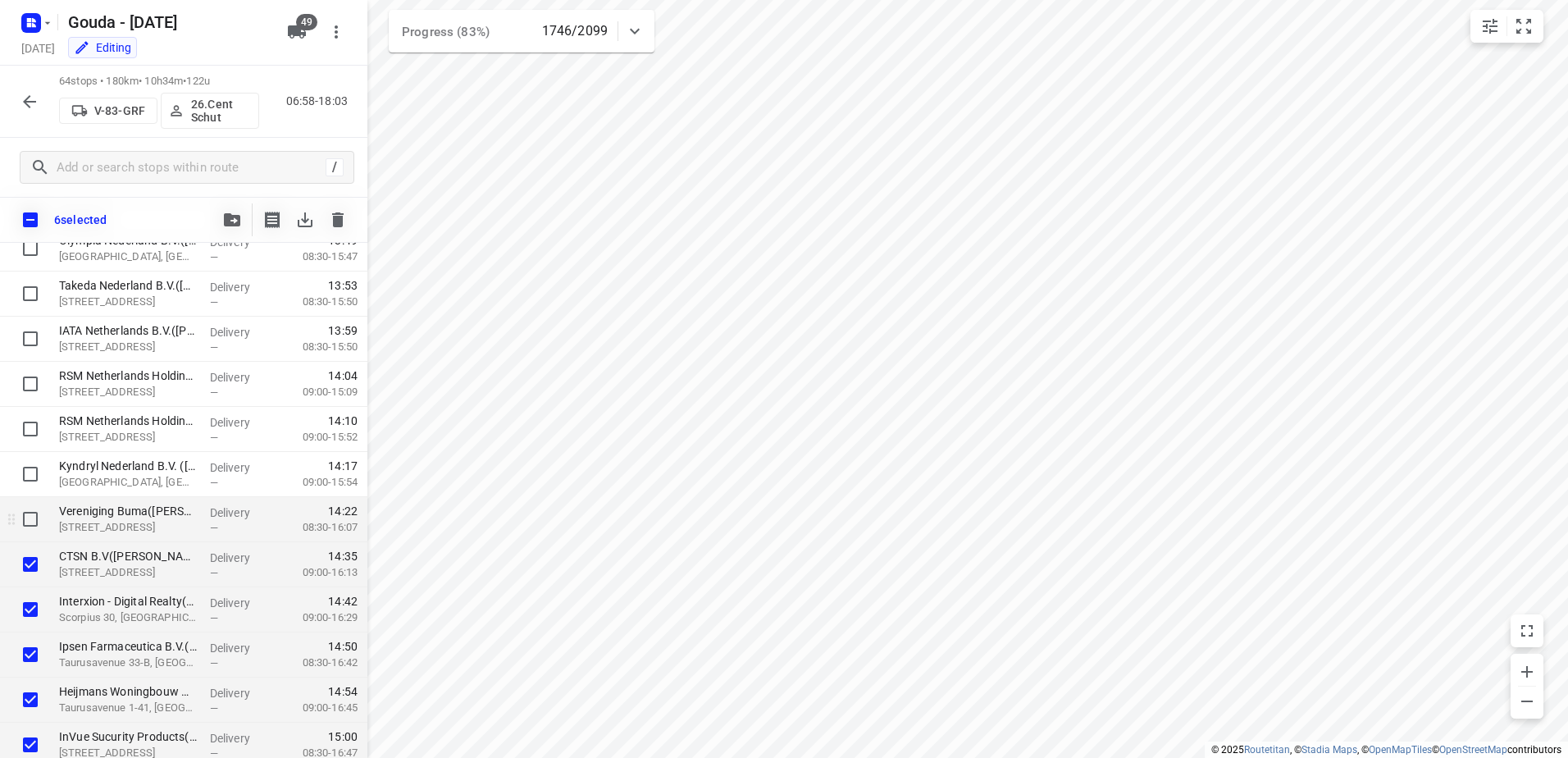
click at [30, 501] on div at bounding box center [26, 520] width 53 height 45
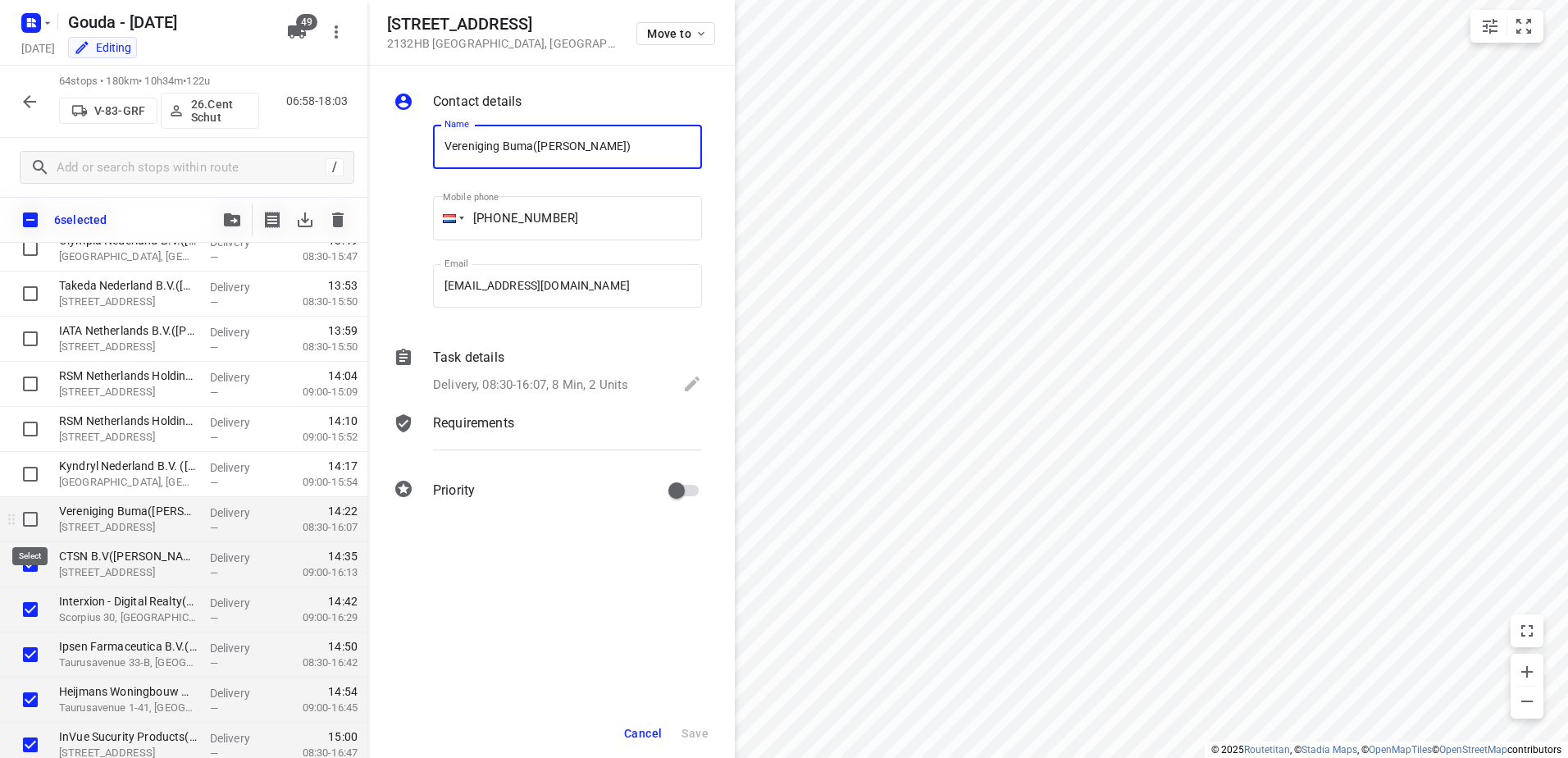
click at [31, 511] on input "checkbox" at bounding box center [30, 519] width 33 height 33
checkbox input "true"
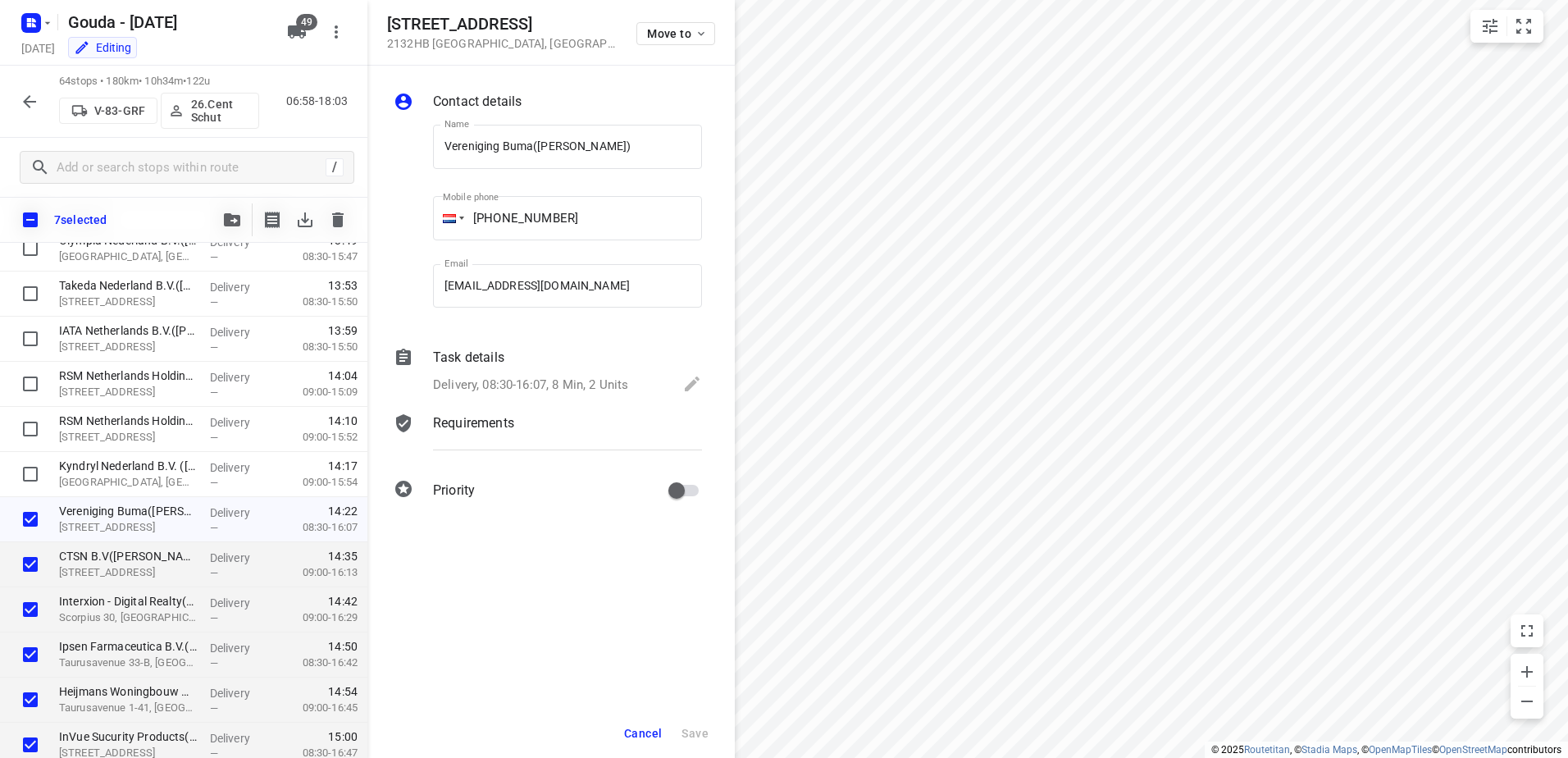
click at [643, 723] on button "Cancel" at bounding box center [643, 733] width 51 height 30
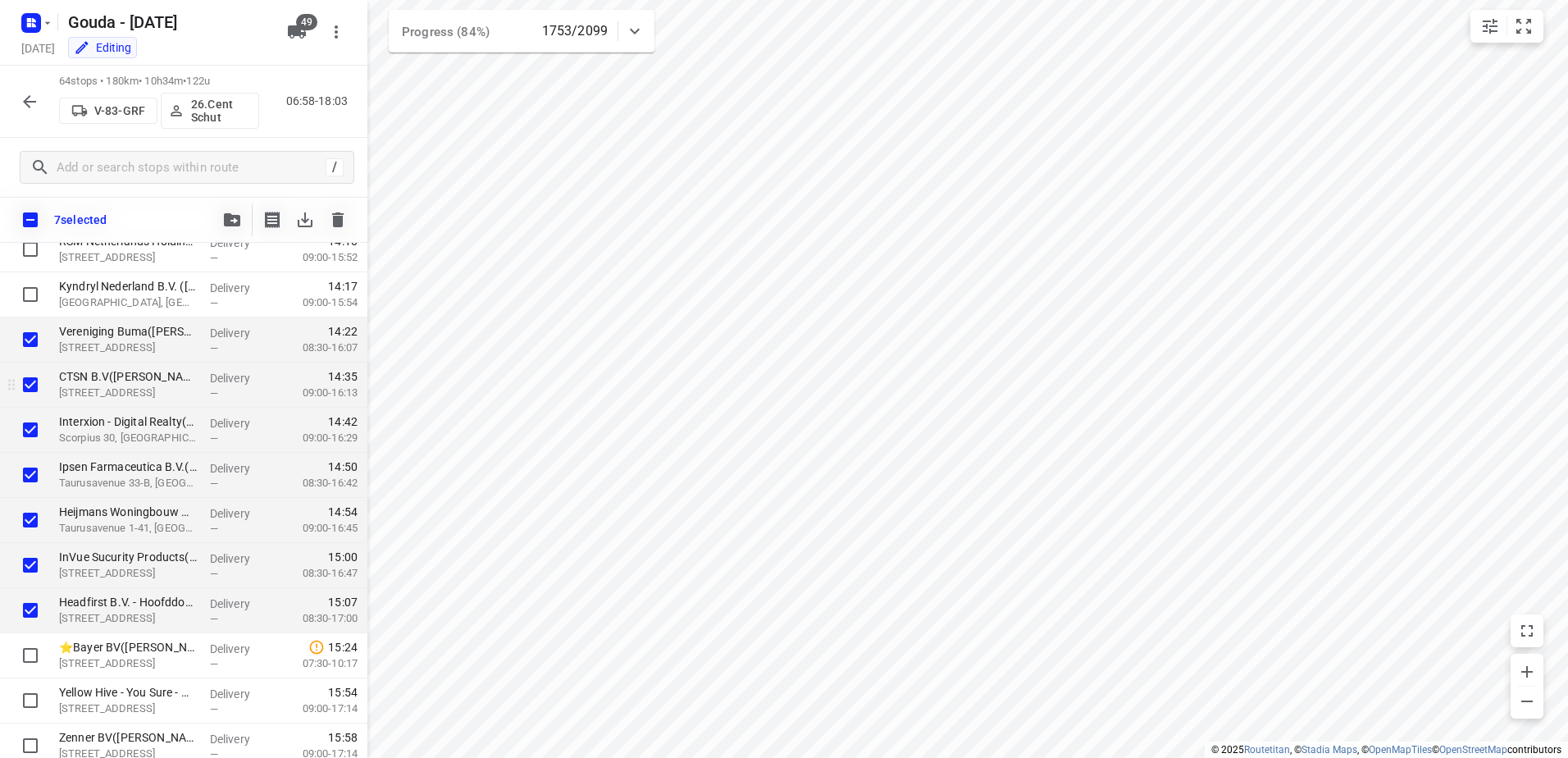
scroll to position [1931, 0]
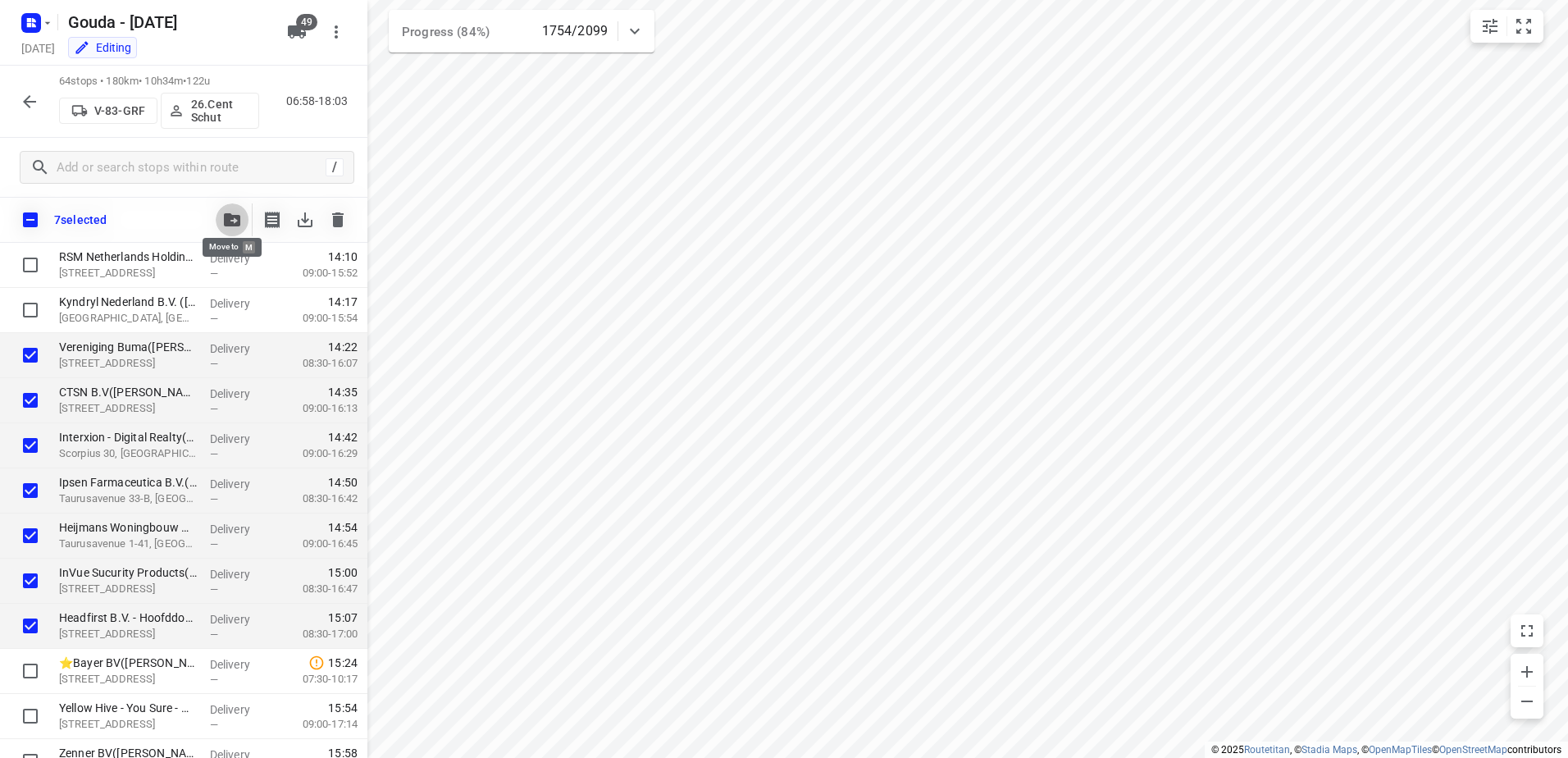
click at [227, 219] on icon "button" at bounding box center [232, 219] width 16 height 13
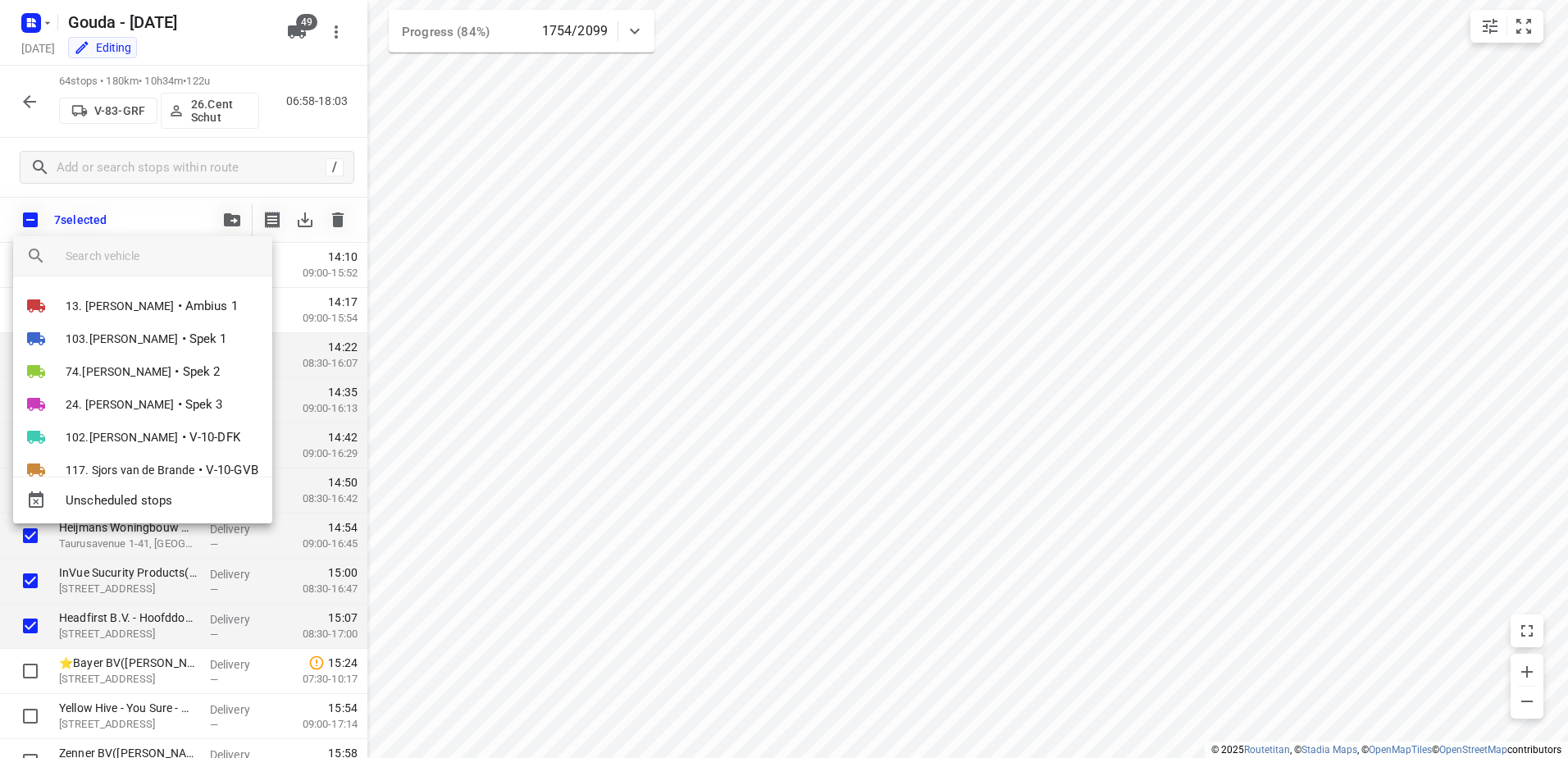
click at [202, 267] on input "search vehicle" at bounding box center [161, 256] width 193 height 24
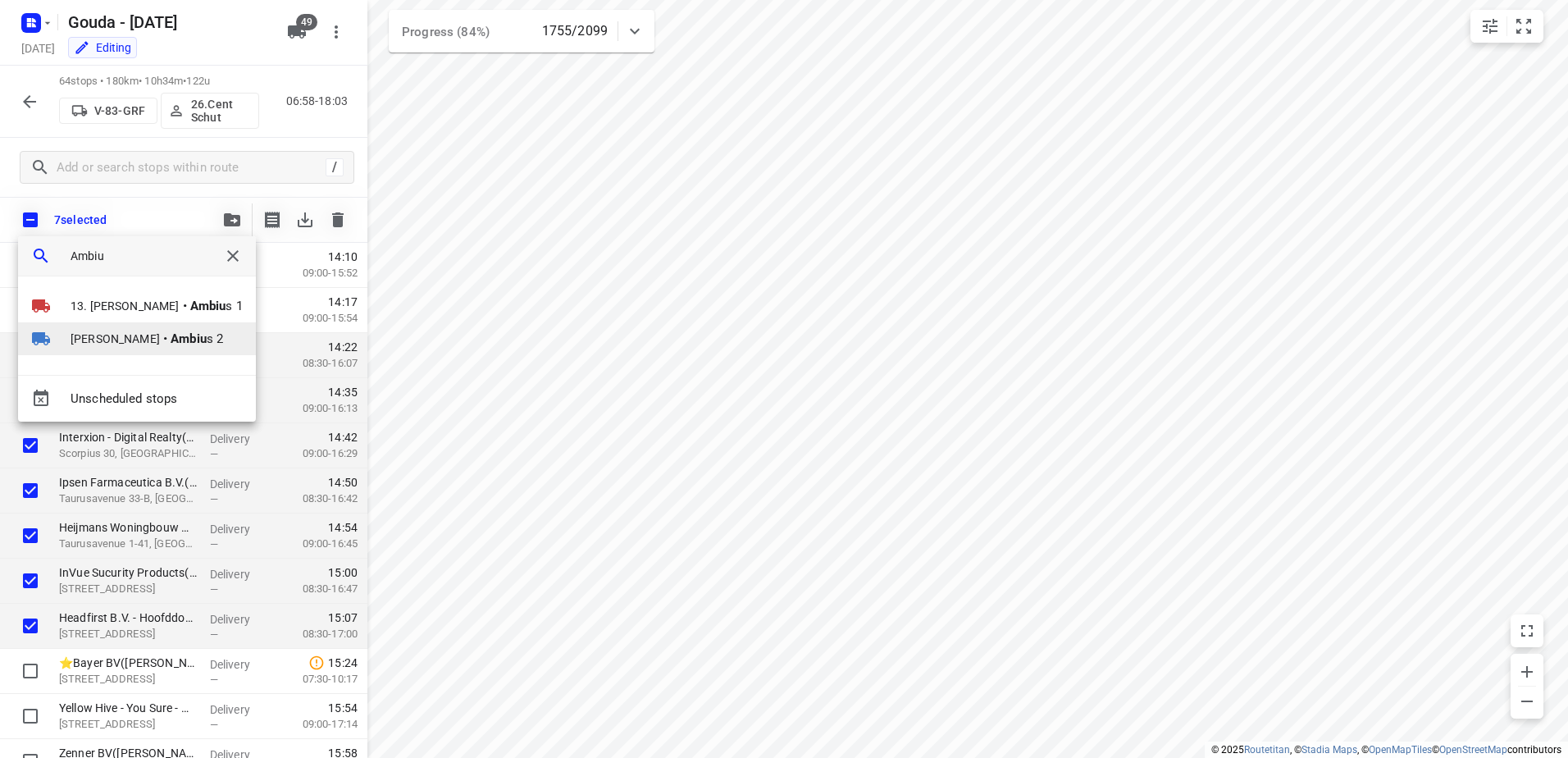
type input "Ambiu"
click at [170, 338] on b "Ambiu" at bounding box center [189, 338] width 36 height 15
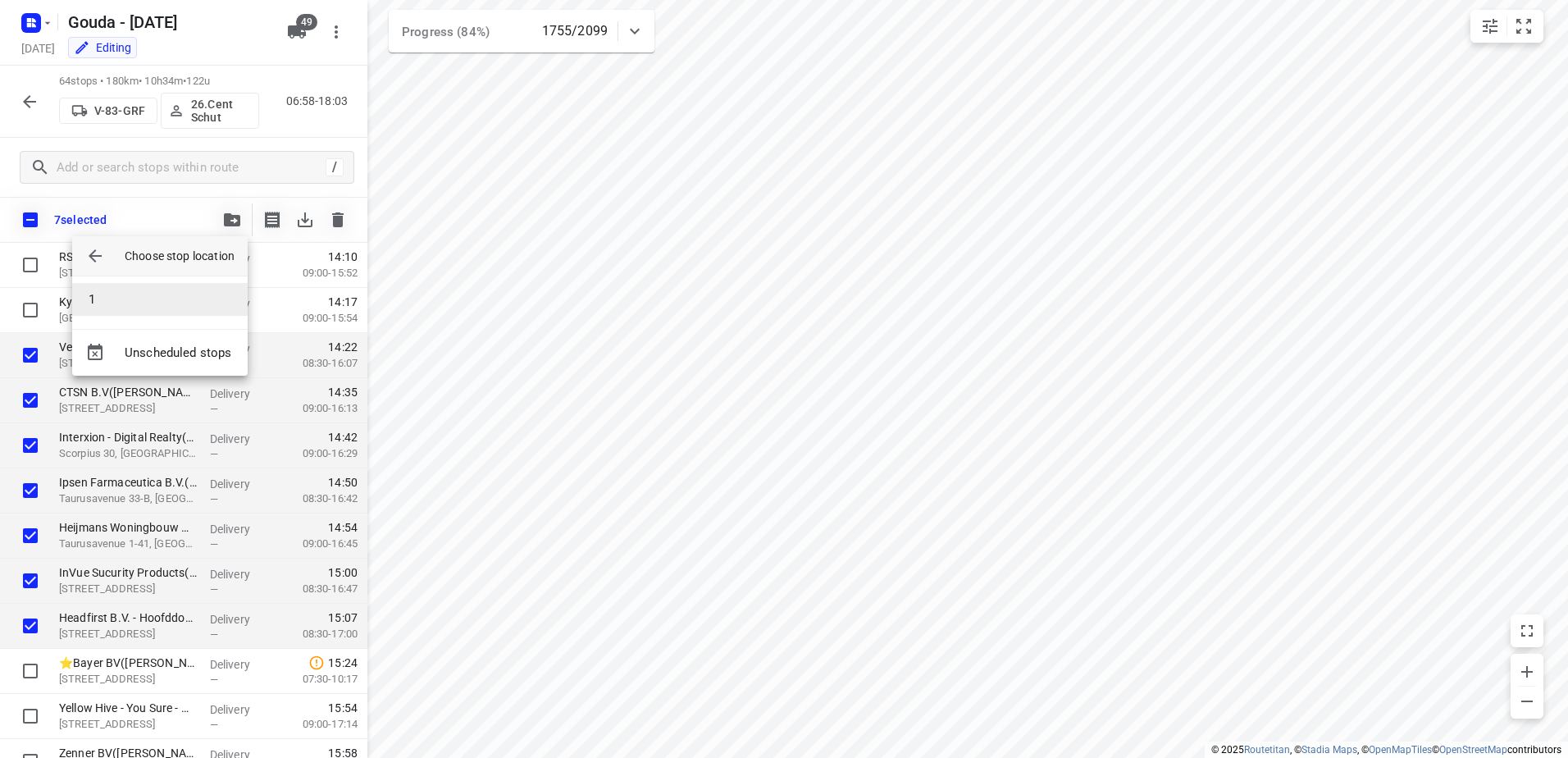
click at [151, 296] on li "1" at bounding box center [161, 299] width 176 height 33
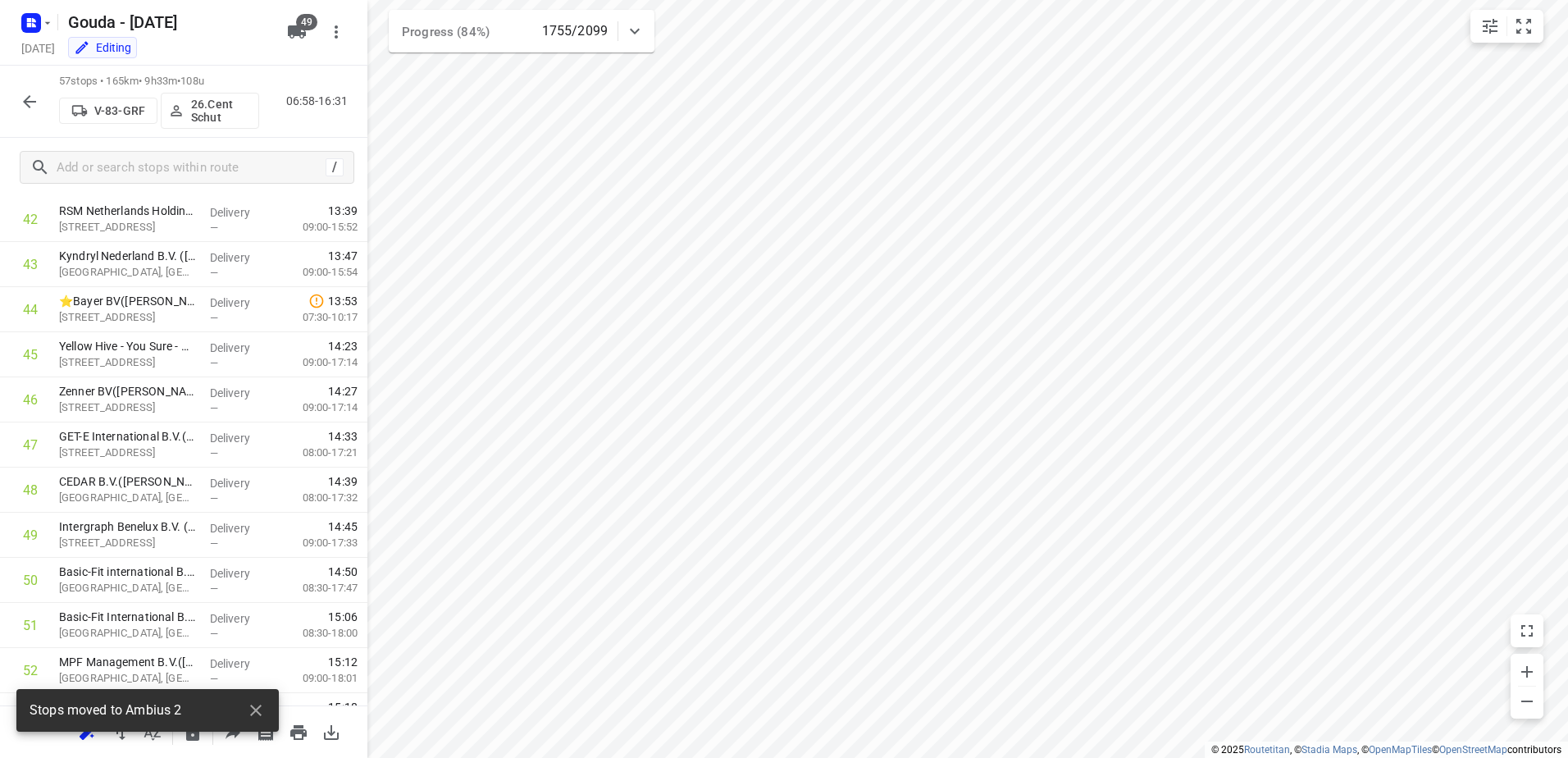
scroll to position [0, 0]
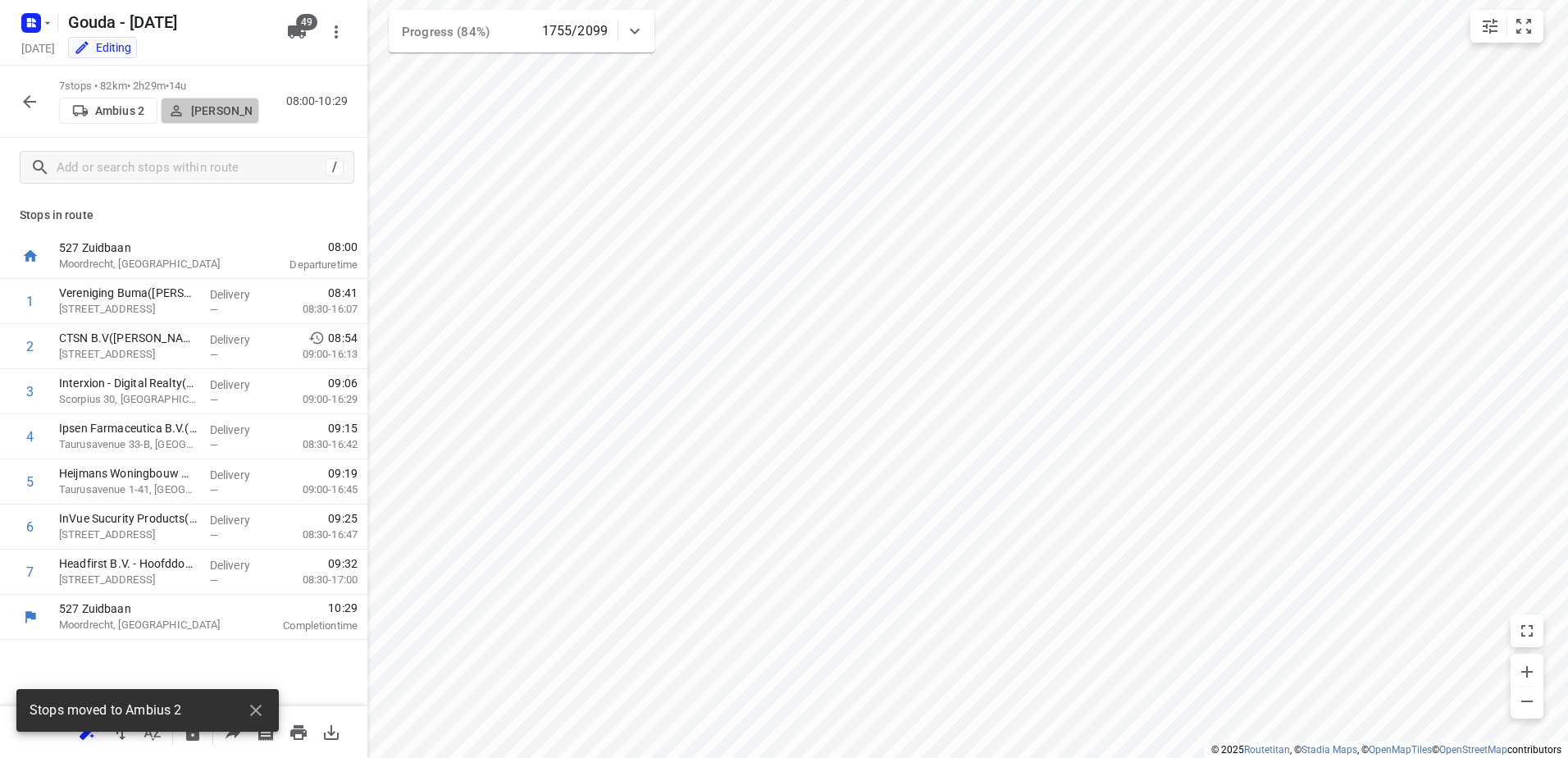
click at [197, 104] on p "Warren Blust" at bounding box center [221, 111] width 61 height 13
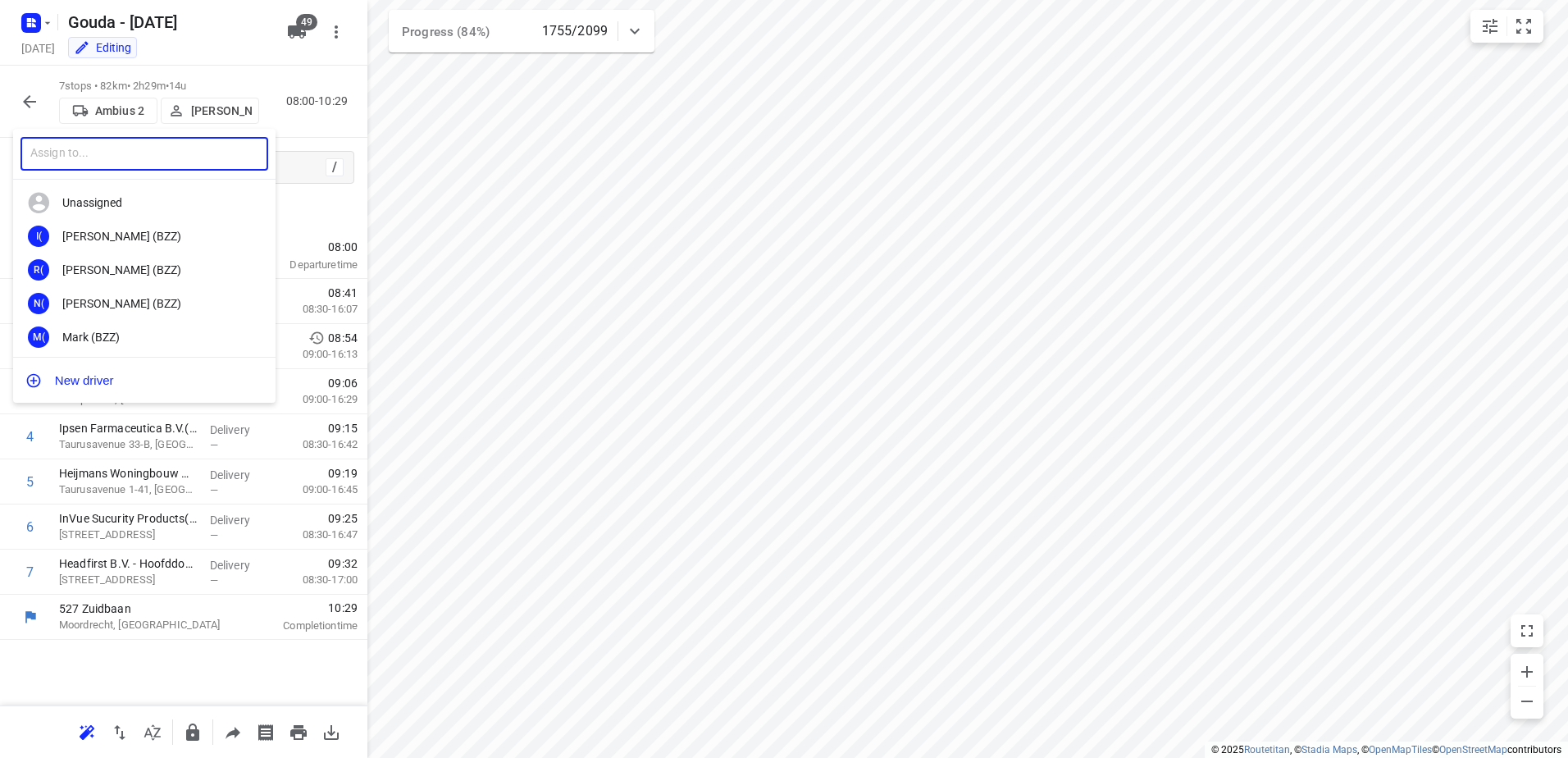
click at [138, 152] on input "text" at bounding box center [144, 153] width 248 height 34
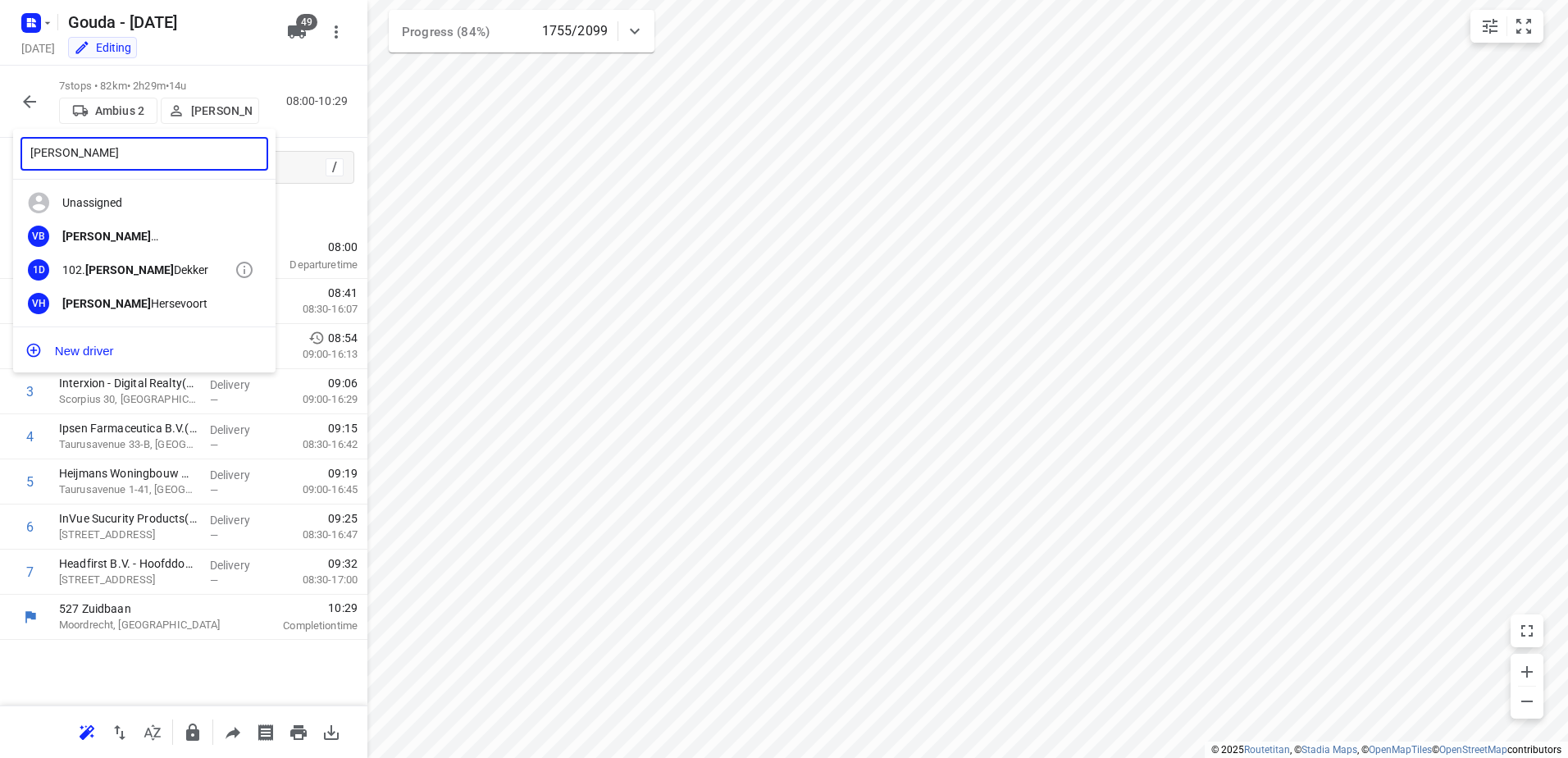
type input "Vincent"
click at [128, 277] on div "1D 102. Vincent Dekker" at bounding box center [143, 269] width 262 height 34
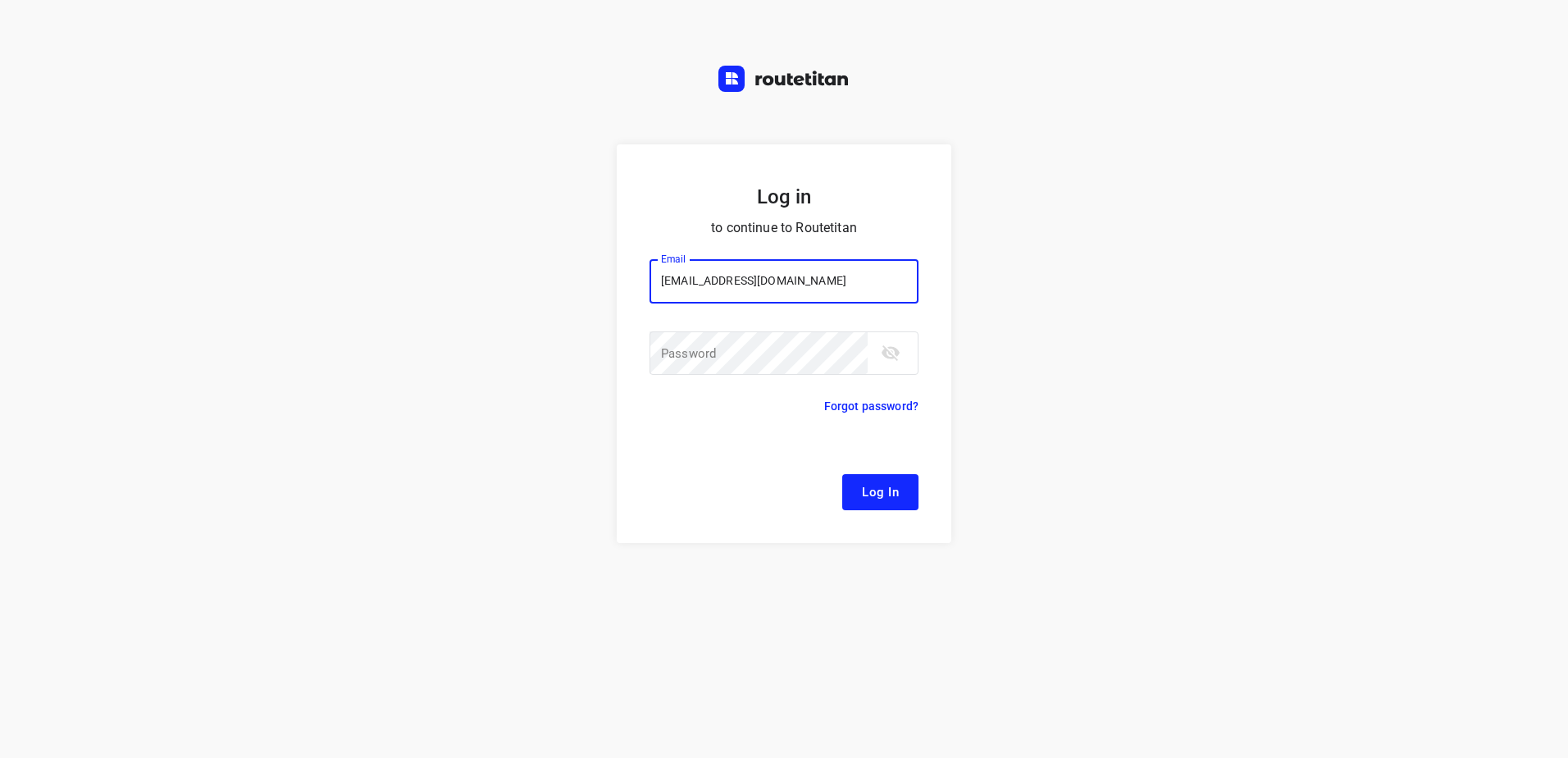
type input "remco@fruitopjewerk.nl"
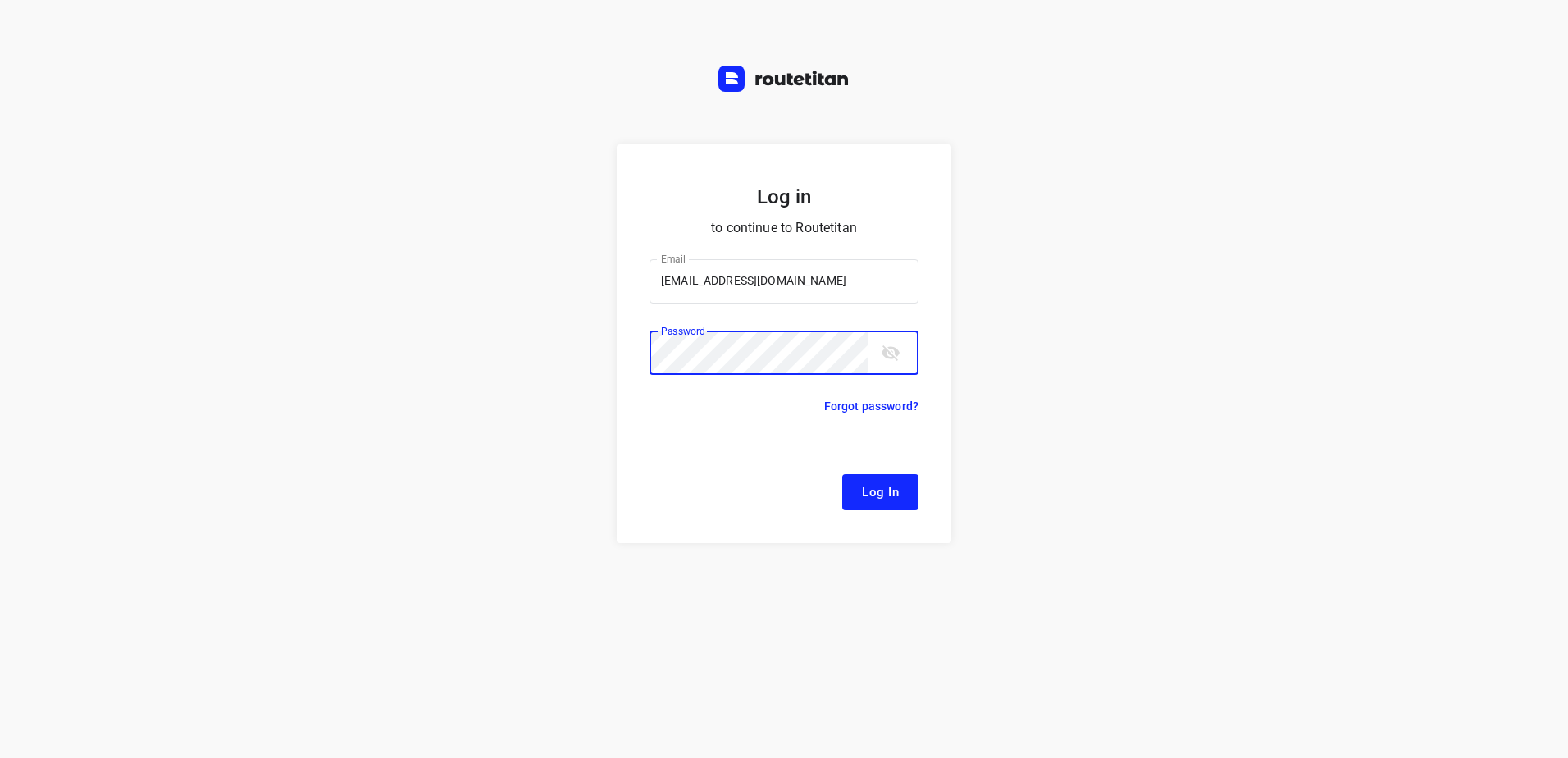
click at [842, 474] on button "Log In" at bounding box center [881, 492] width 76 height 36
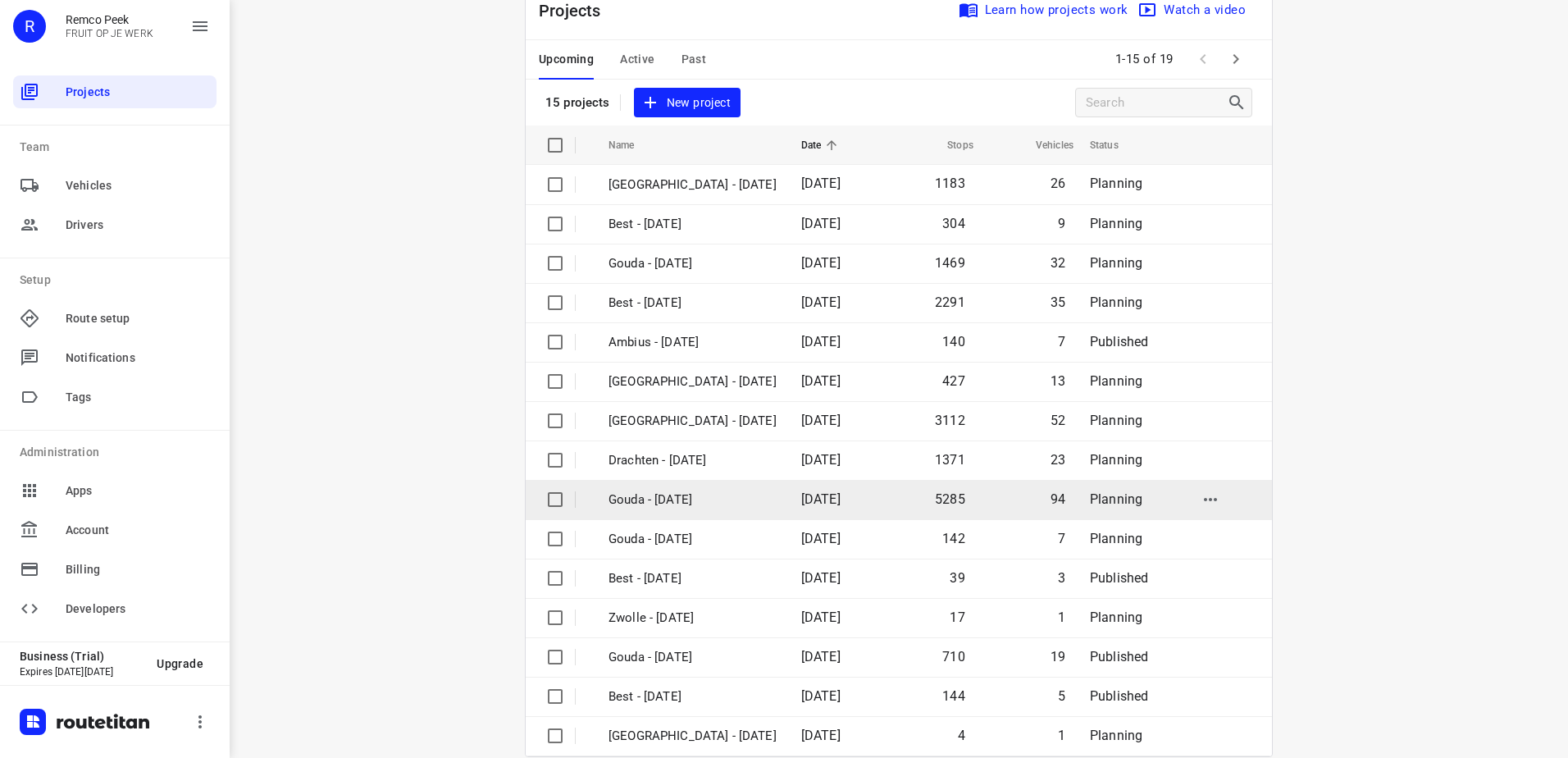
scroll to position [72, 0]
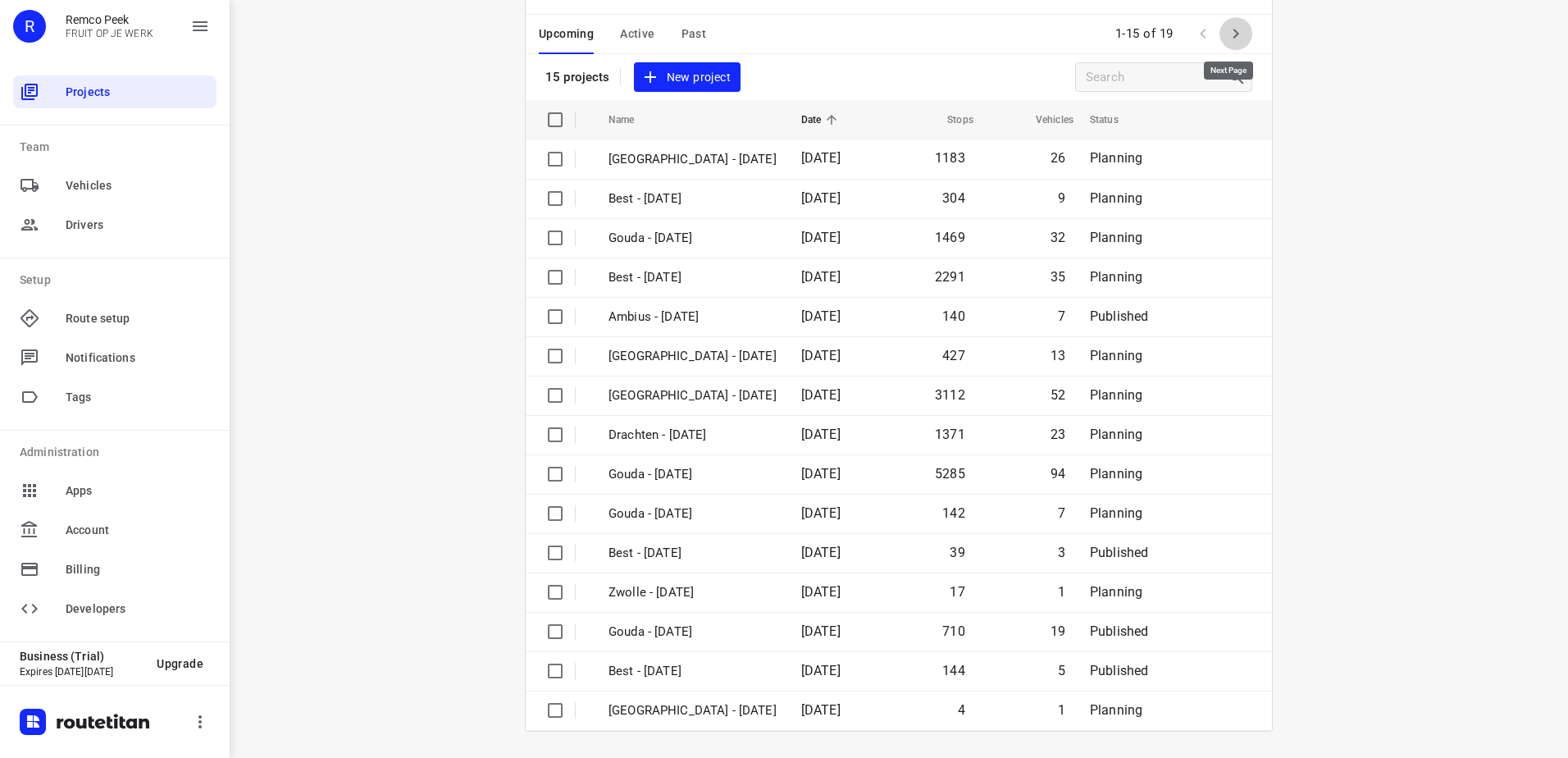
click at [1235, 36] on icon "button" at bounding box center [1236, 34] width 20 height 20
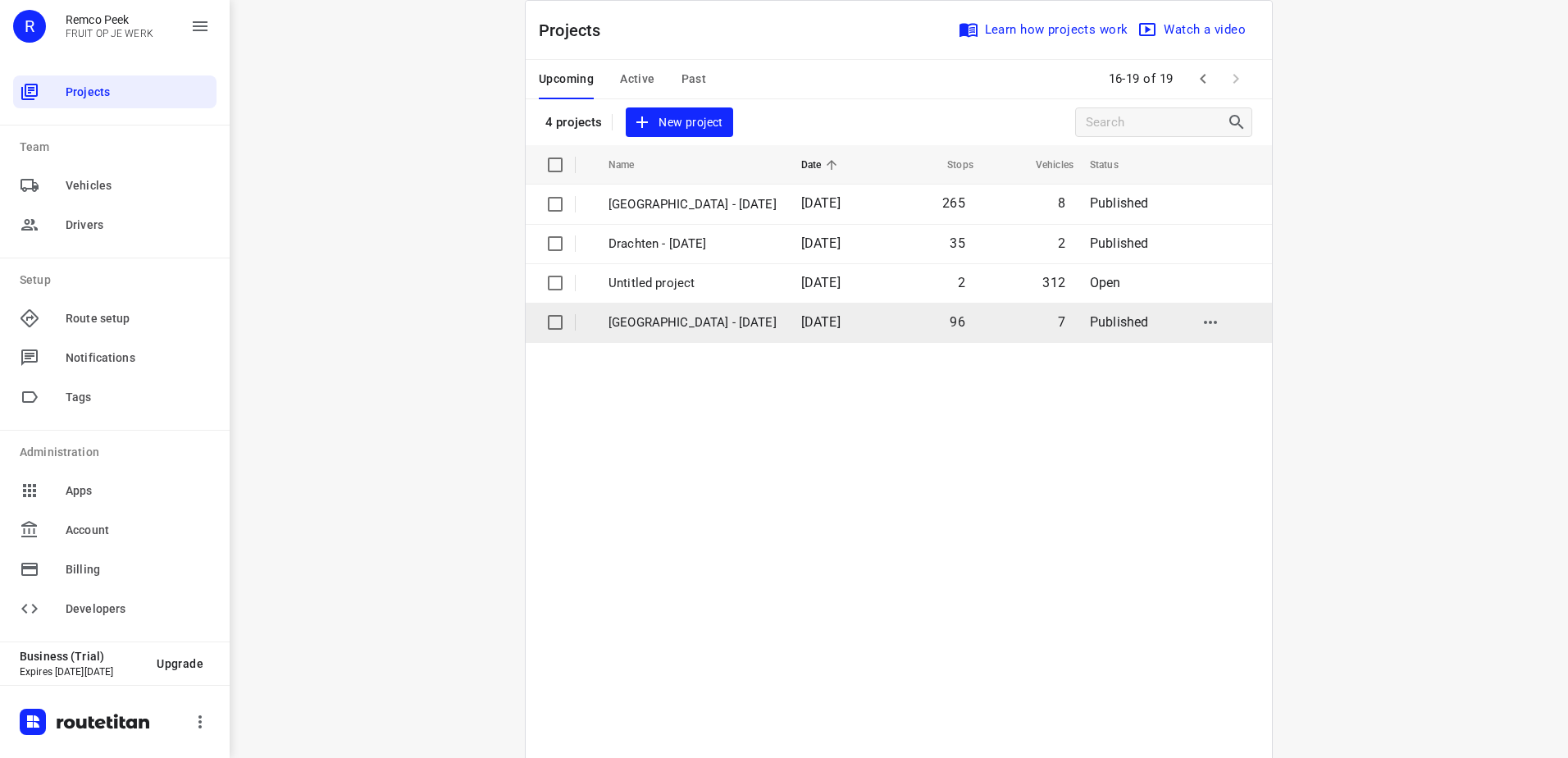
scroll to position [0, 0]
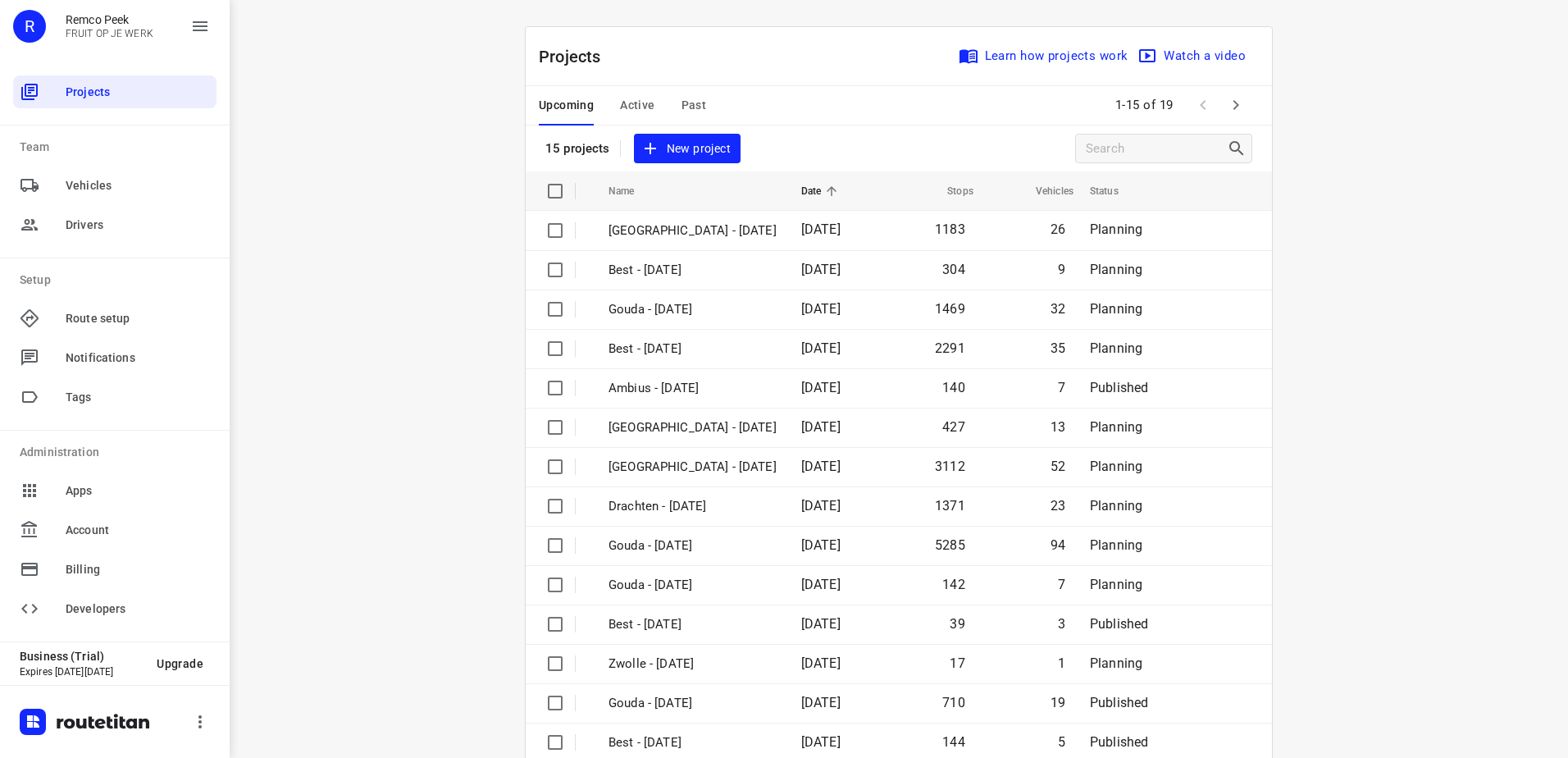
click at [628, 99] on span "Active" at bounding box center [638, 105] width 34 height 21
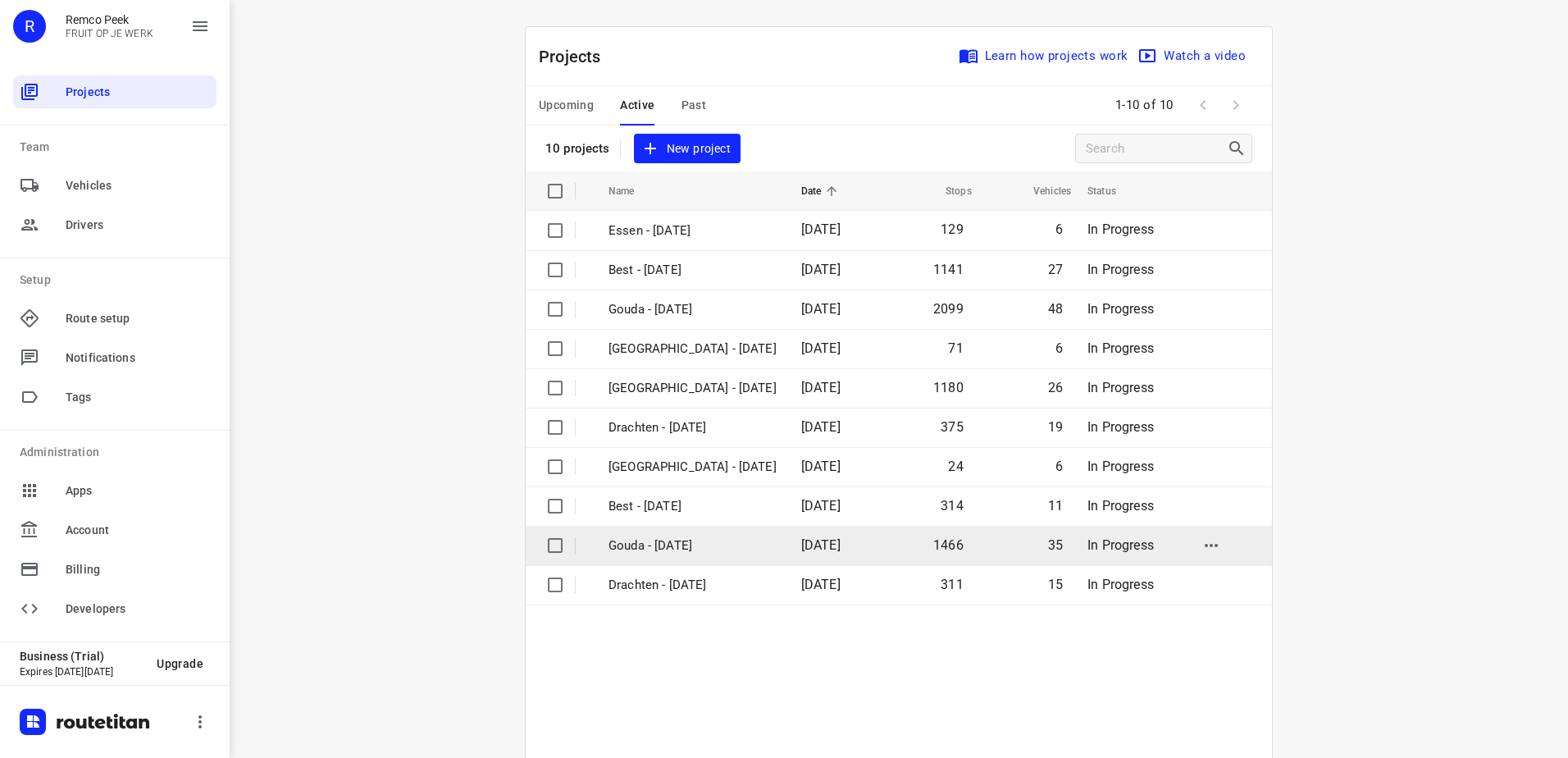
click at [680, 553] on p "Gouda - [DATE]" at bounding box center [692, 546] width 168 height 19
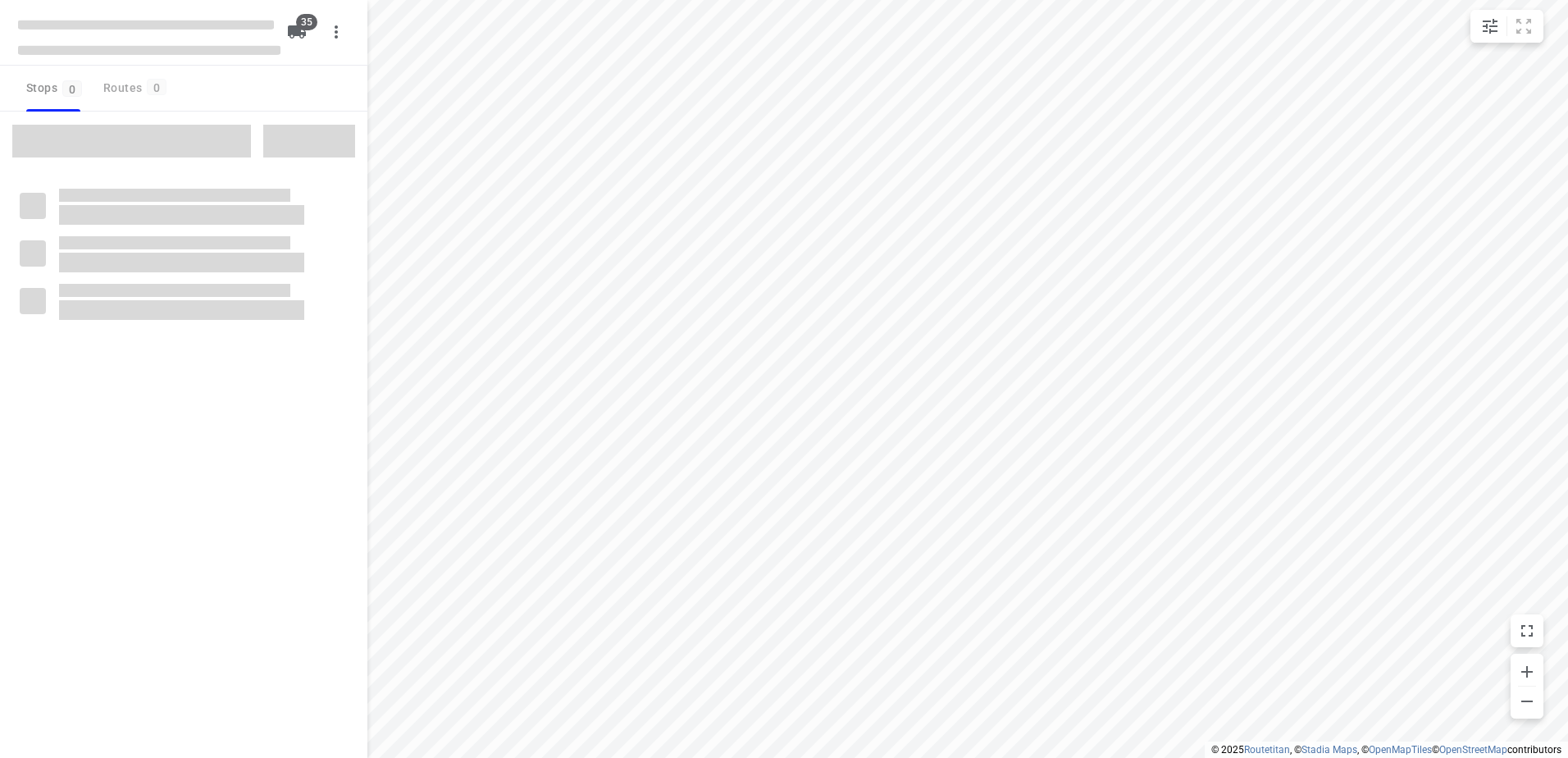
checkbox input "true"
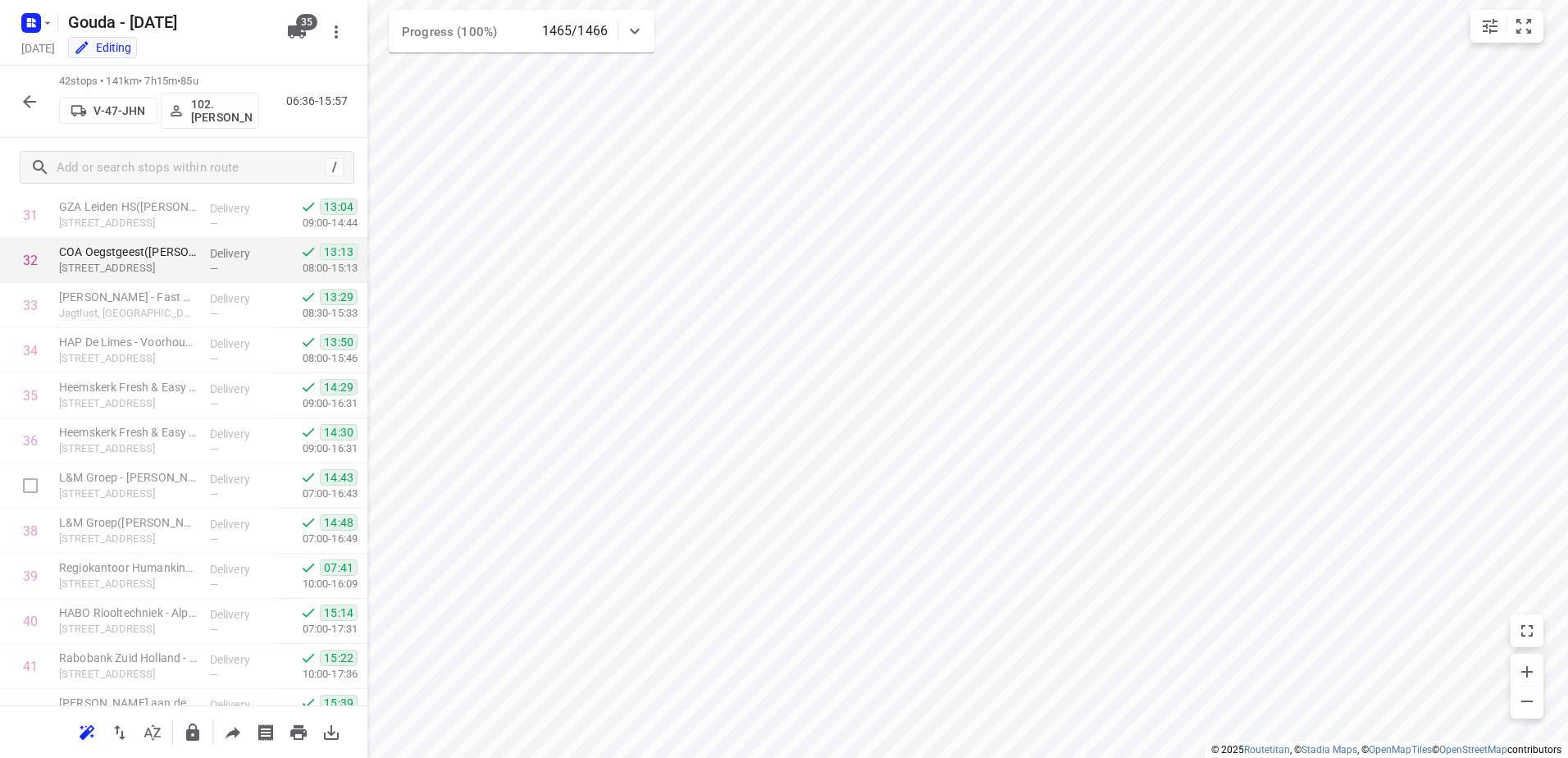
scroll to position [1312, 0]
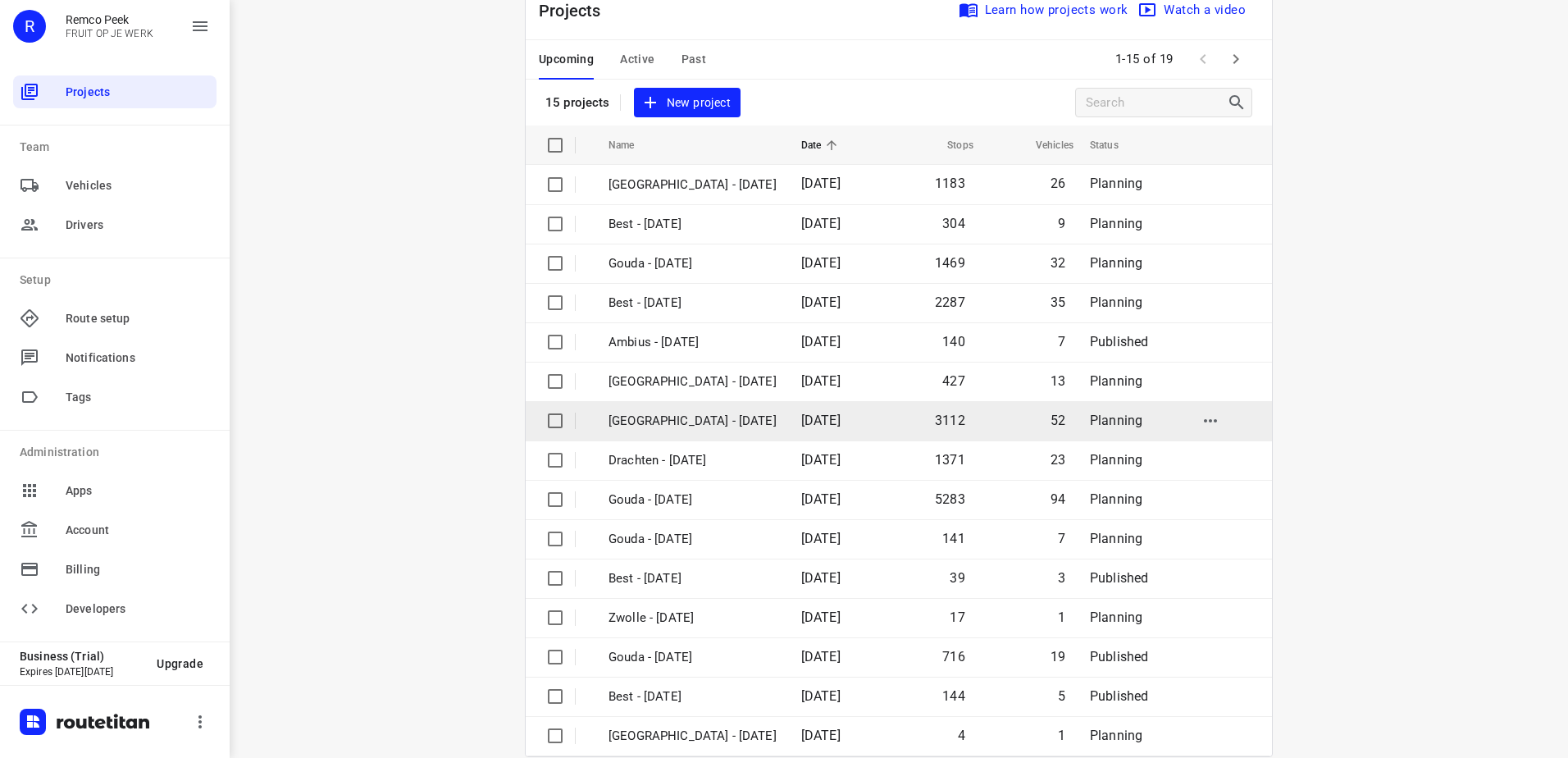
scroll to position [72, 0]
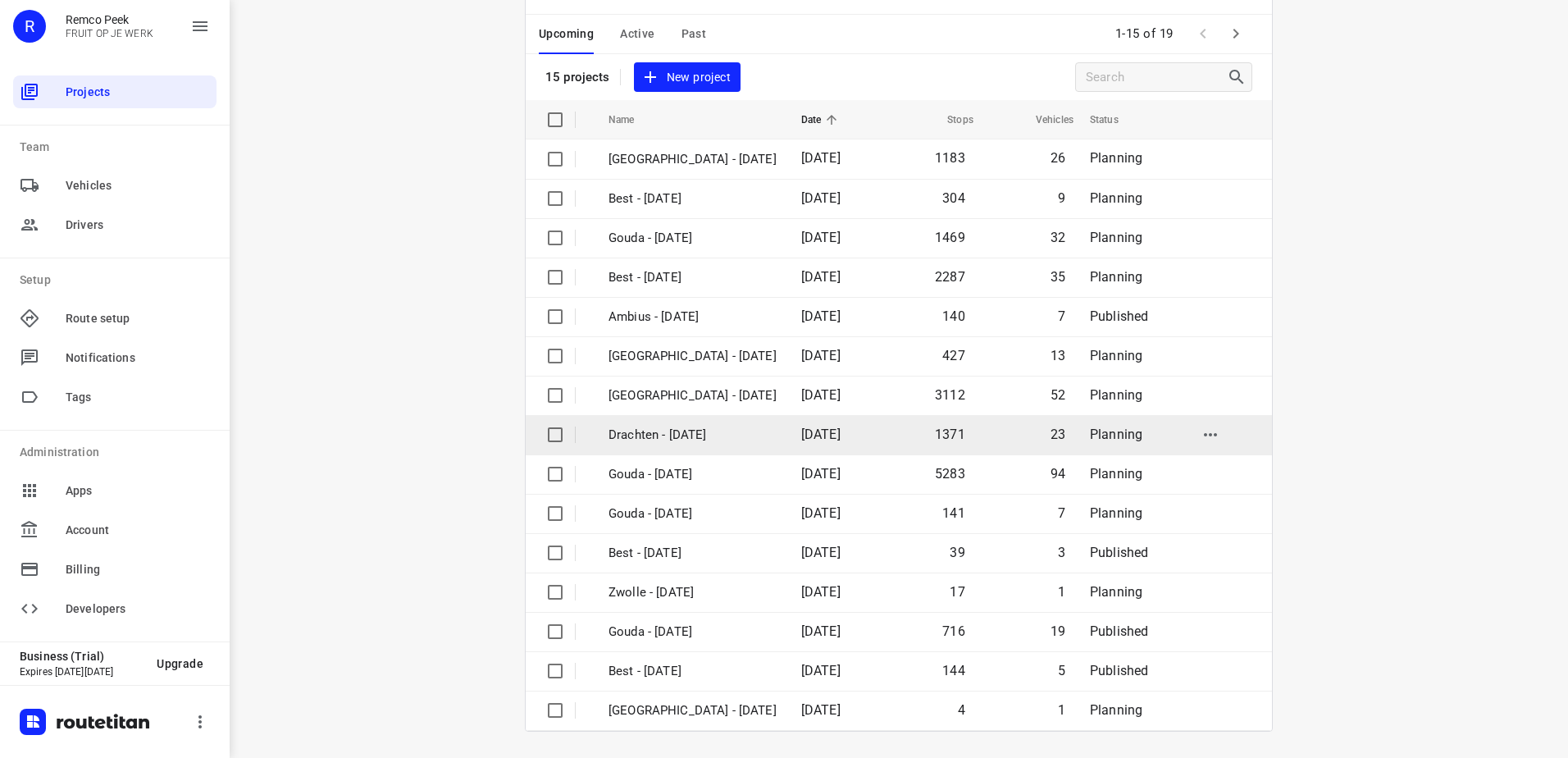
click at [671, 452] on td "Drachten - [DATE]" at bounding box center [690, 434] width 196 height 39
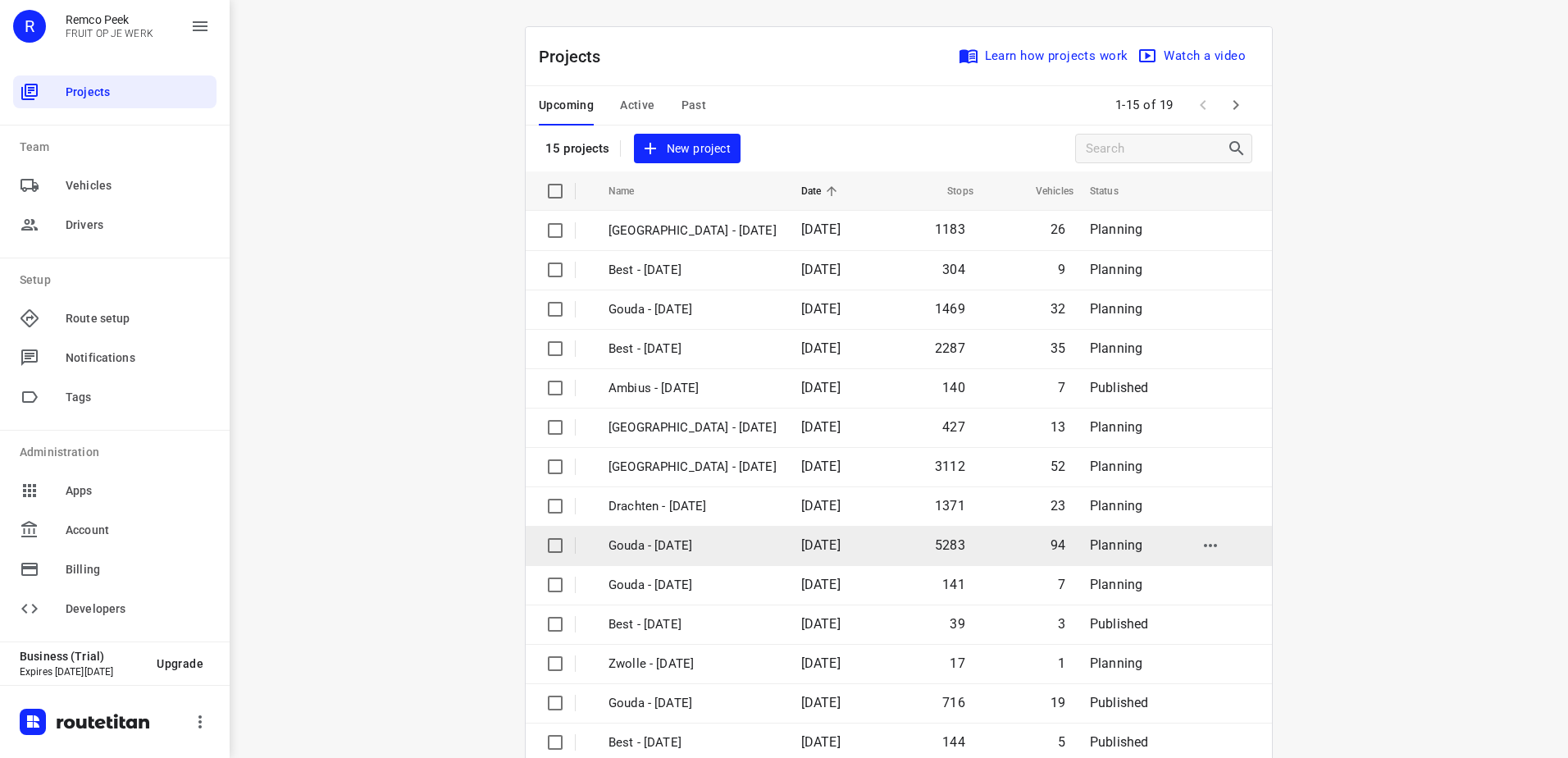
click at [708, 550] on p "Gouda - [DATE]" at bounding box center [692, 546] width 168 height 19
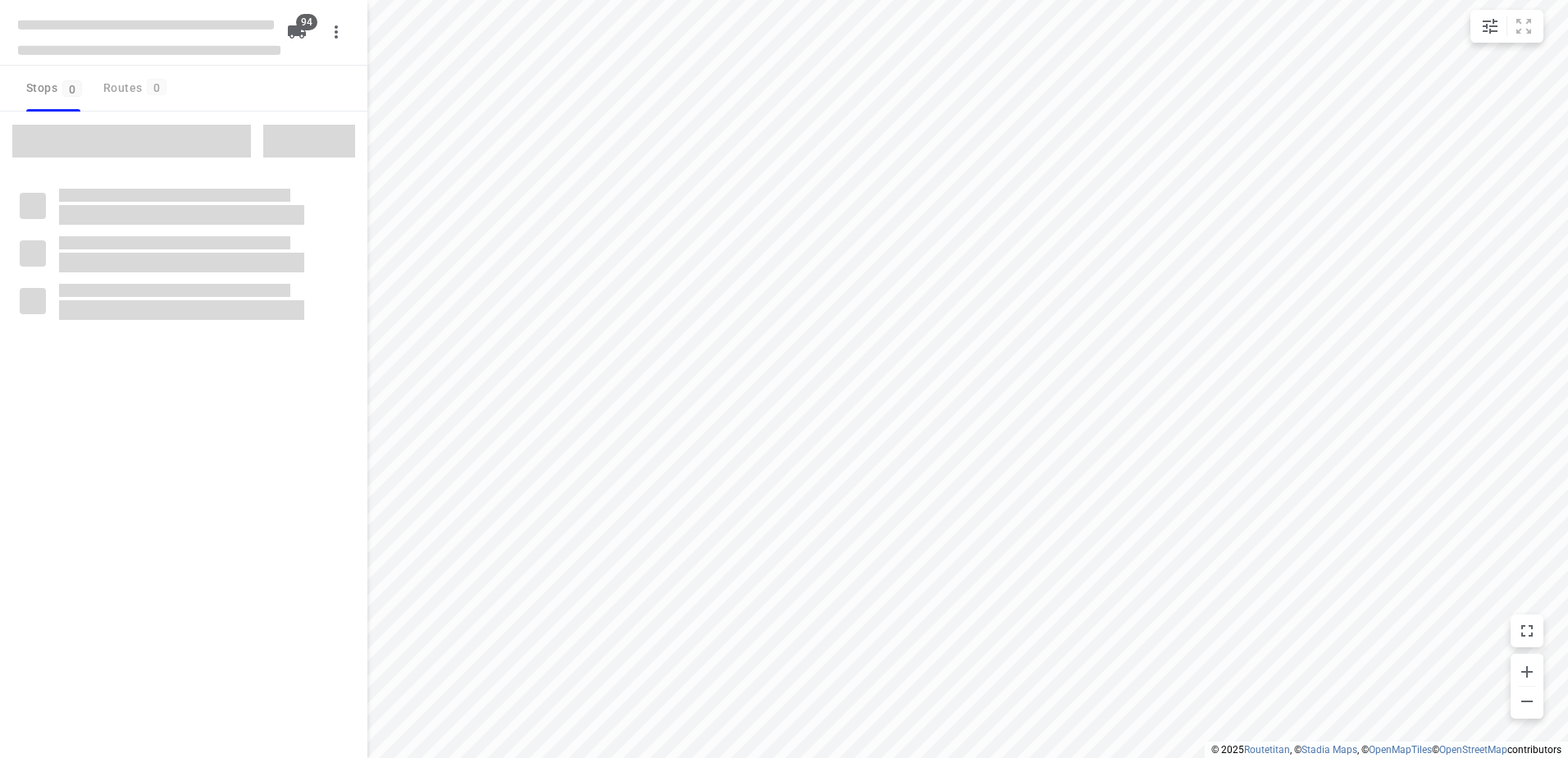
checkbox input "true"
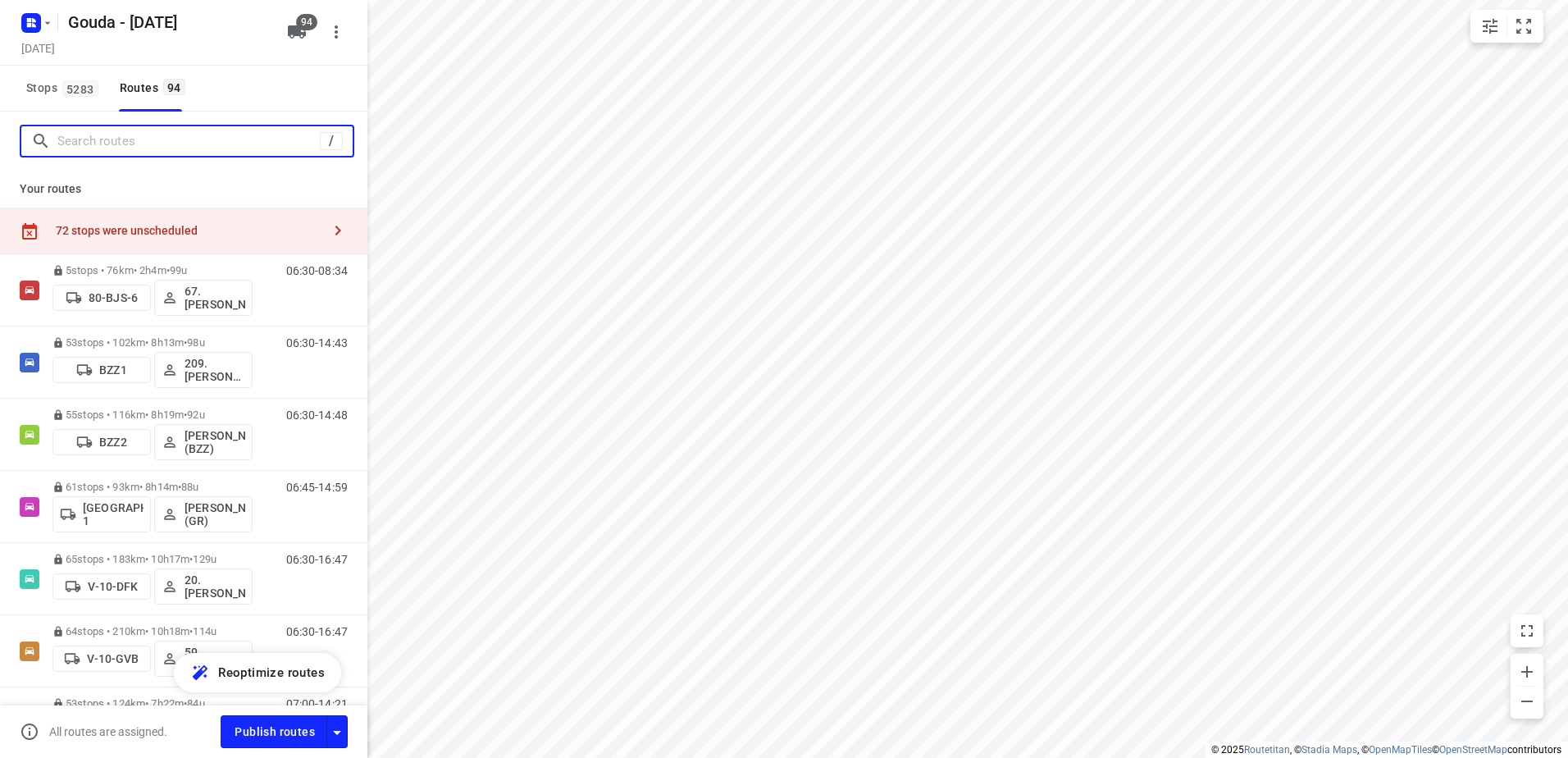
click at [259, 140] on input "Search routes" at bounding box center [188, 141] width 262 height 25
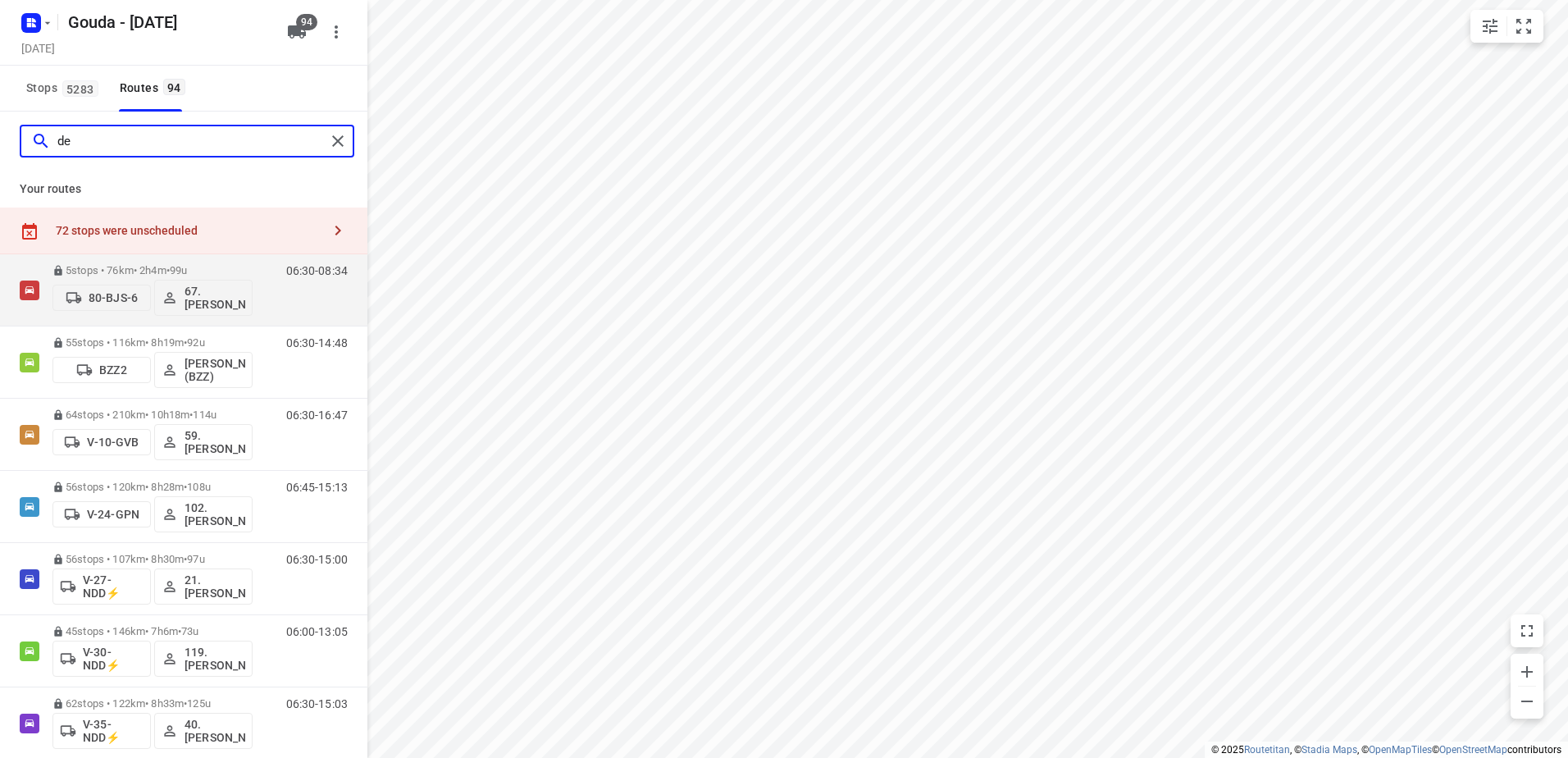
type input "d"
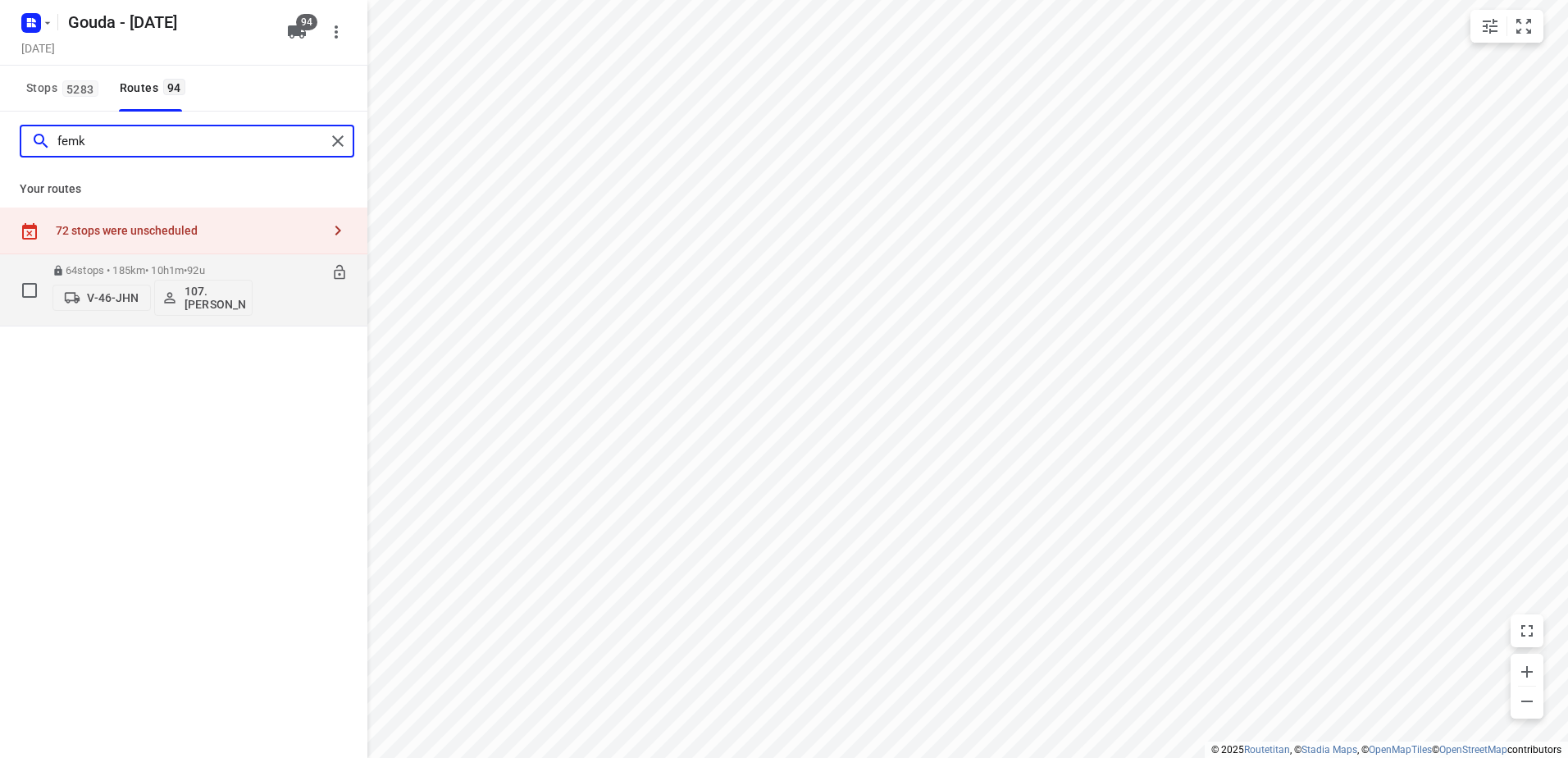
type input "femk"
click at [204, 271] on span "92u" at bounding box center [195, 270] width 17 height 13
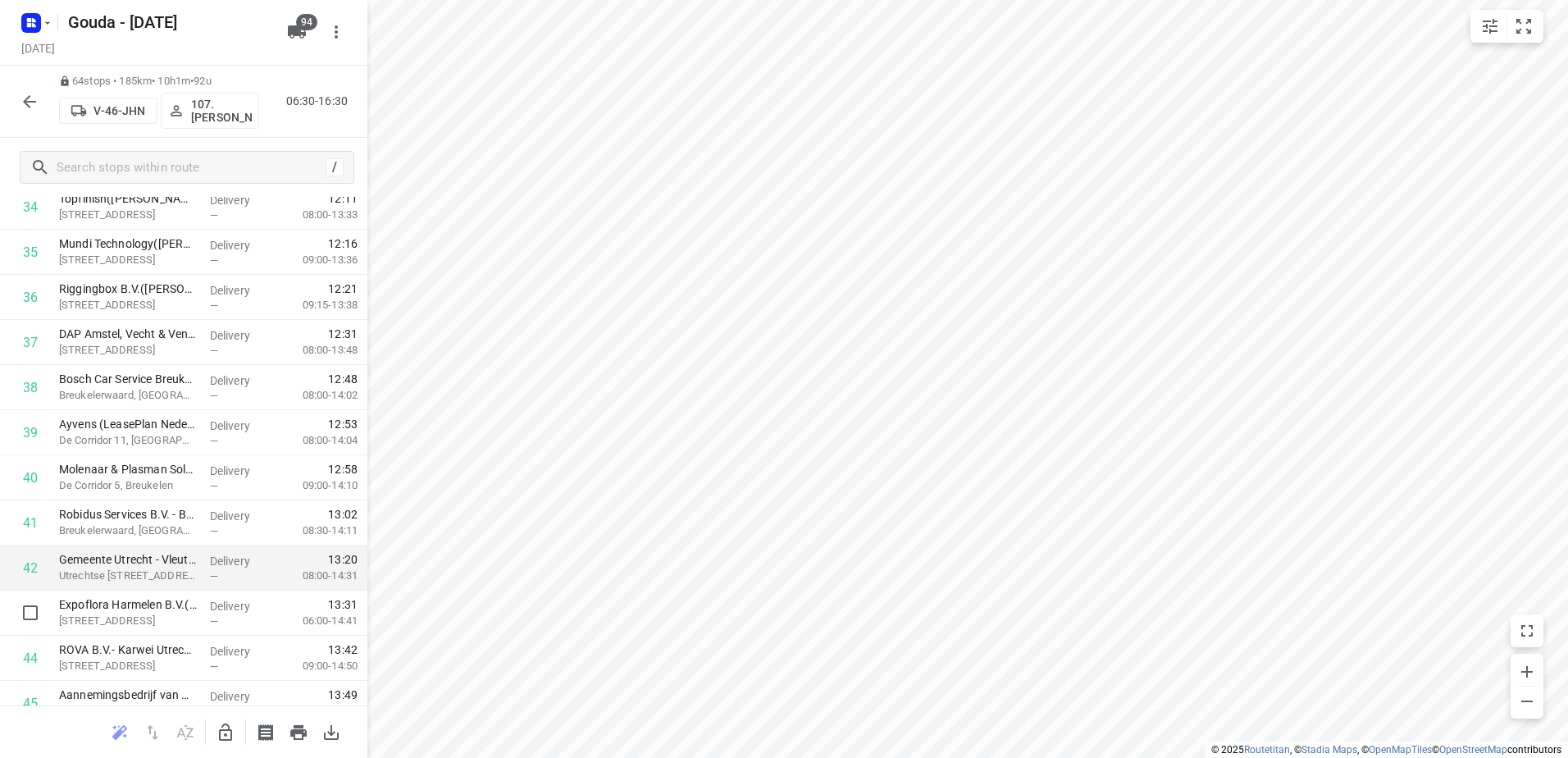
scroll to position [1722, 0]
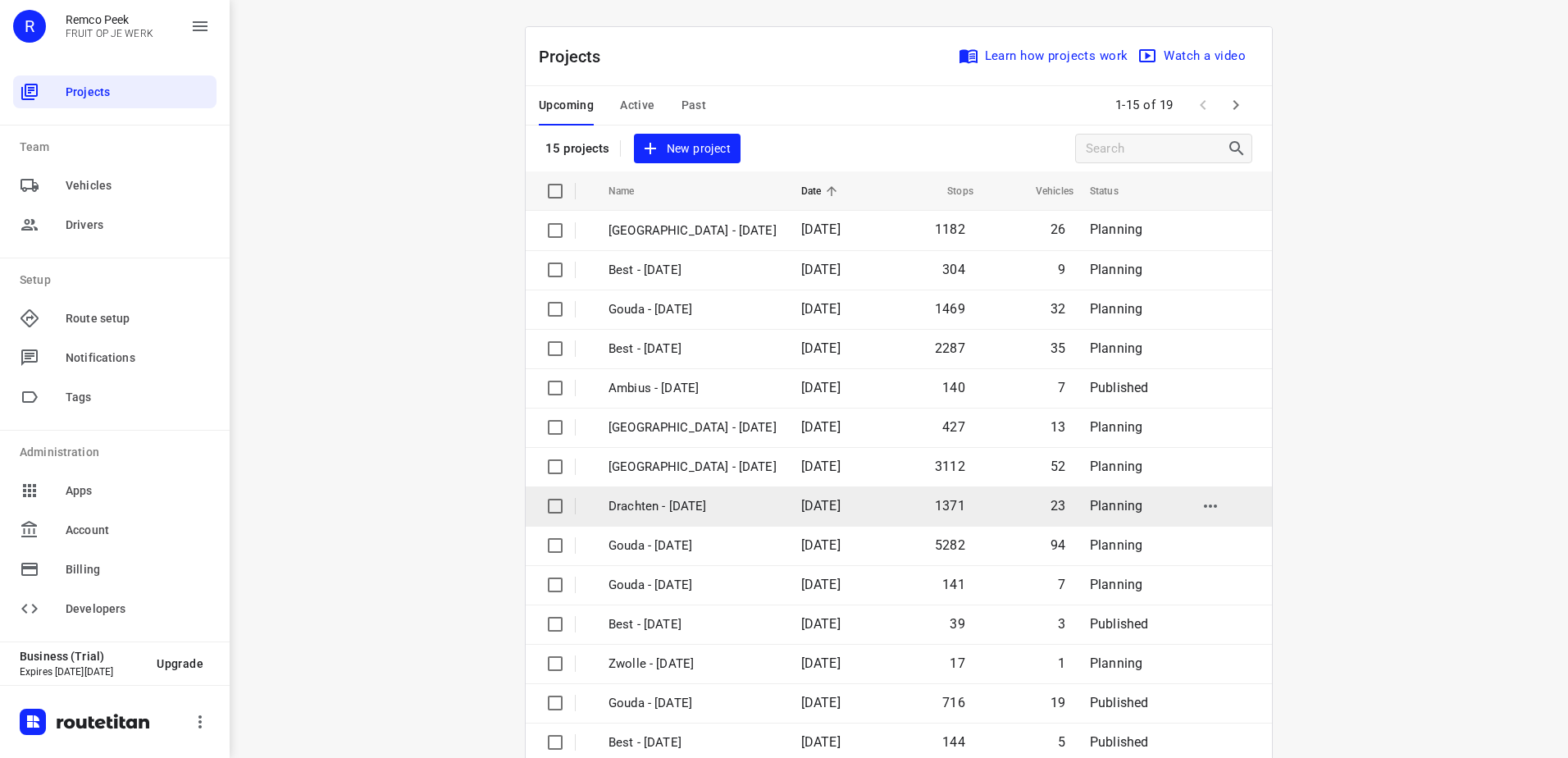
scroll to position [72, 0]
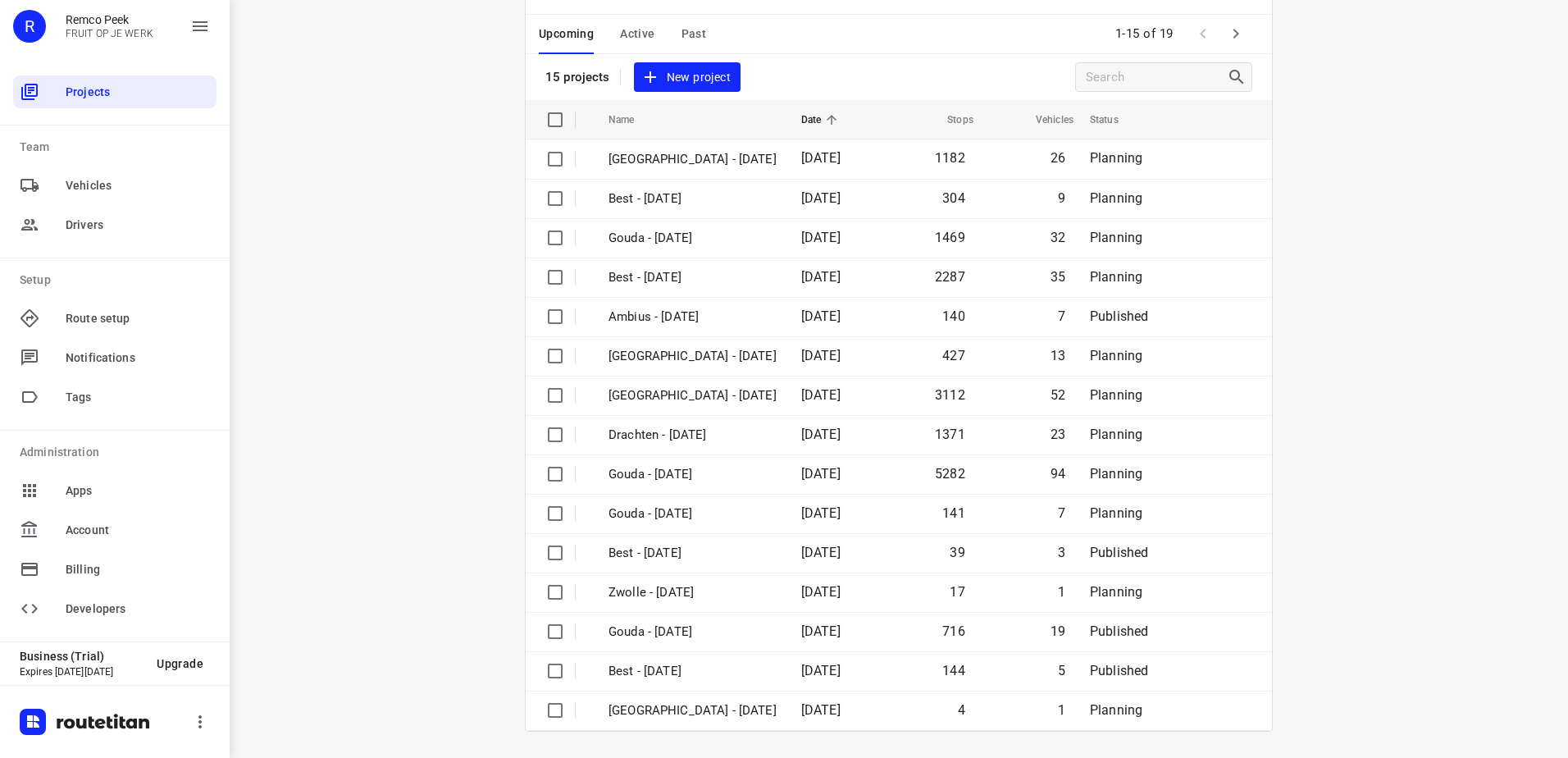
click at [620, 29] on span "Active" at bounding box center [638, 34] width 34 height 21
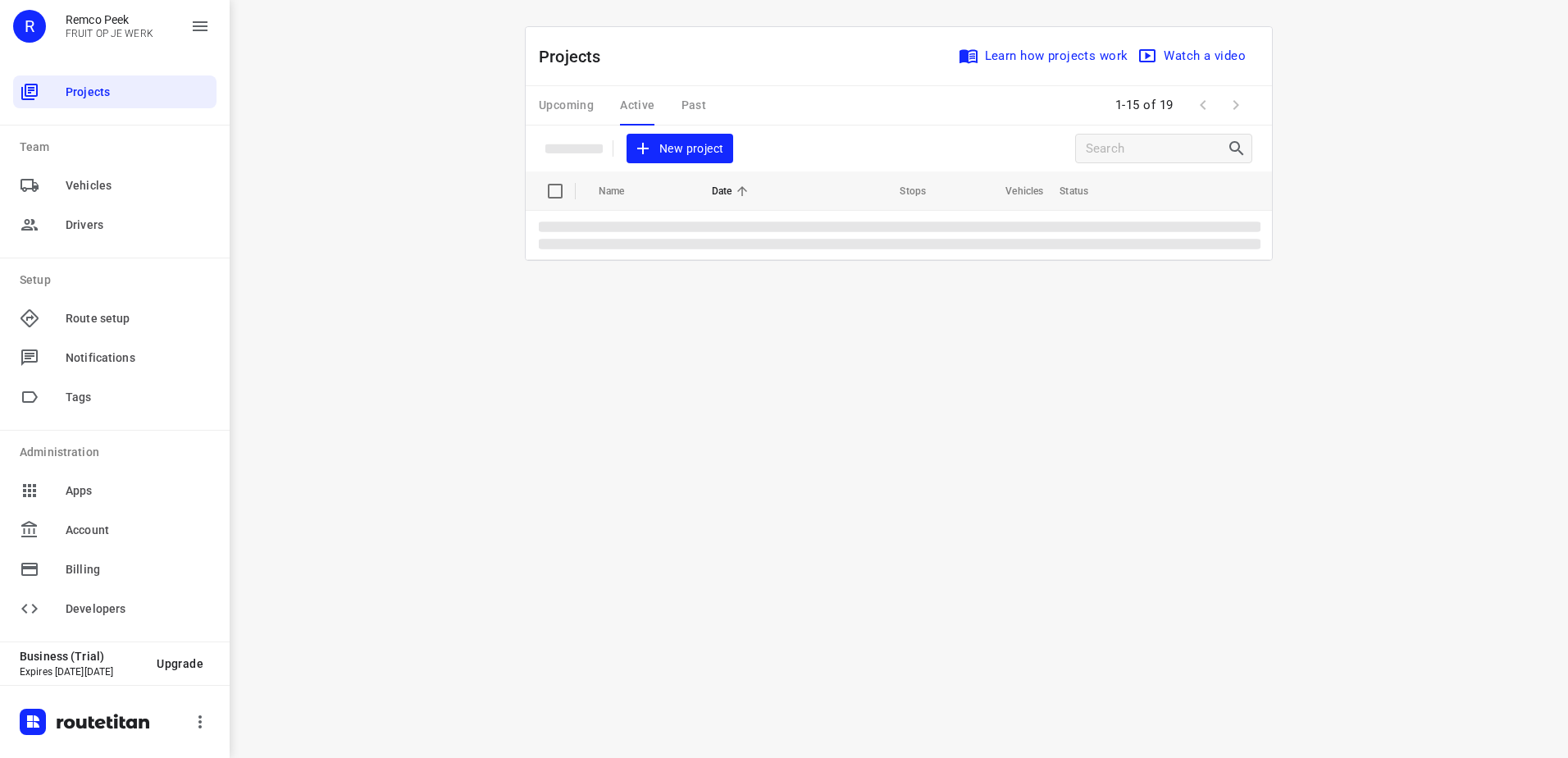
scroll to position [0, 0]
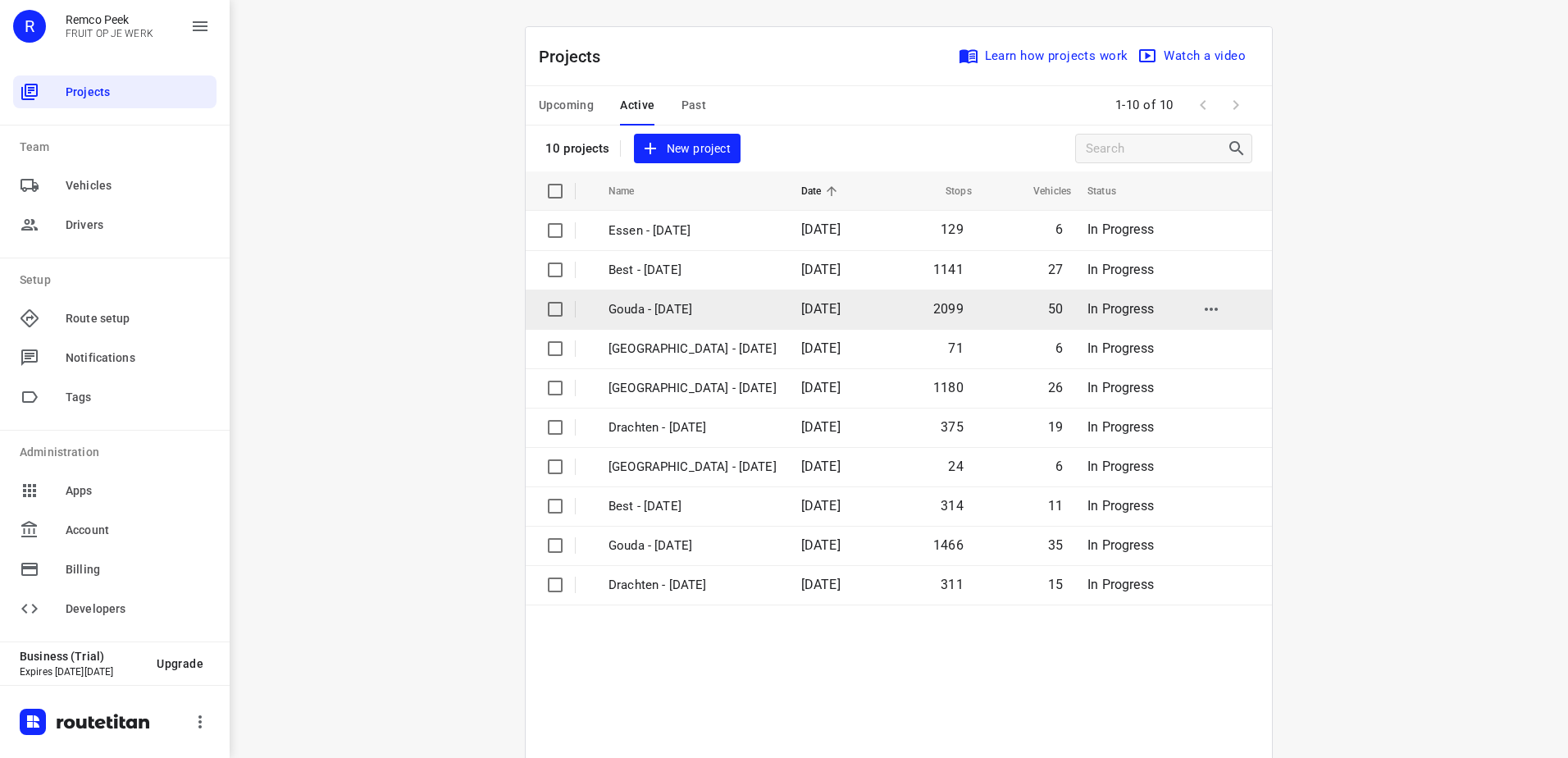
click at [721, 311] on p "Gouda - Wednesday" at bounding box center [692, 309] width 168 height 19
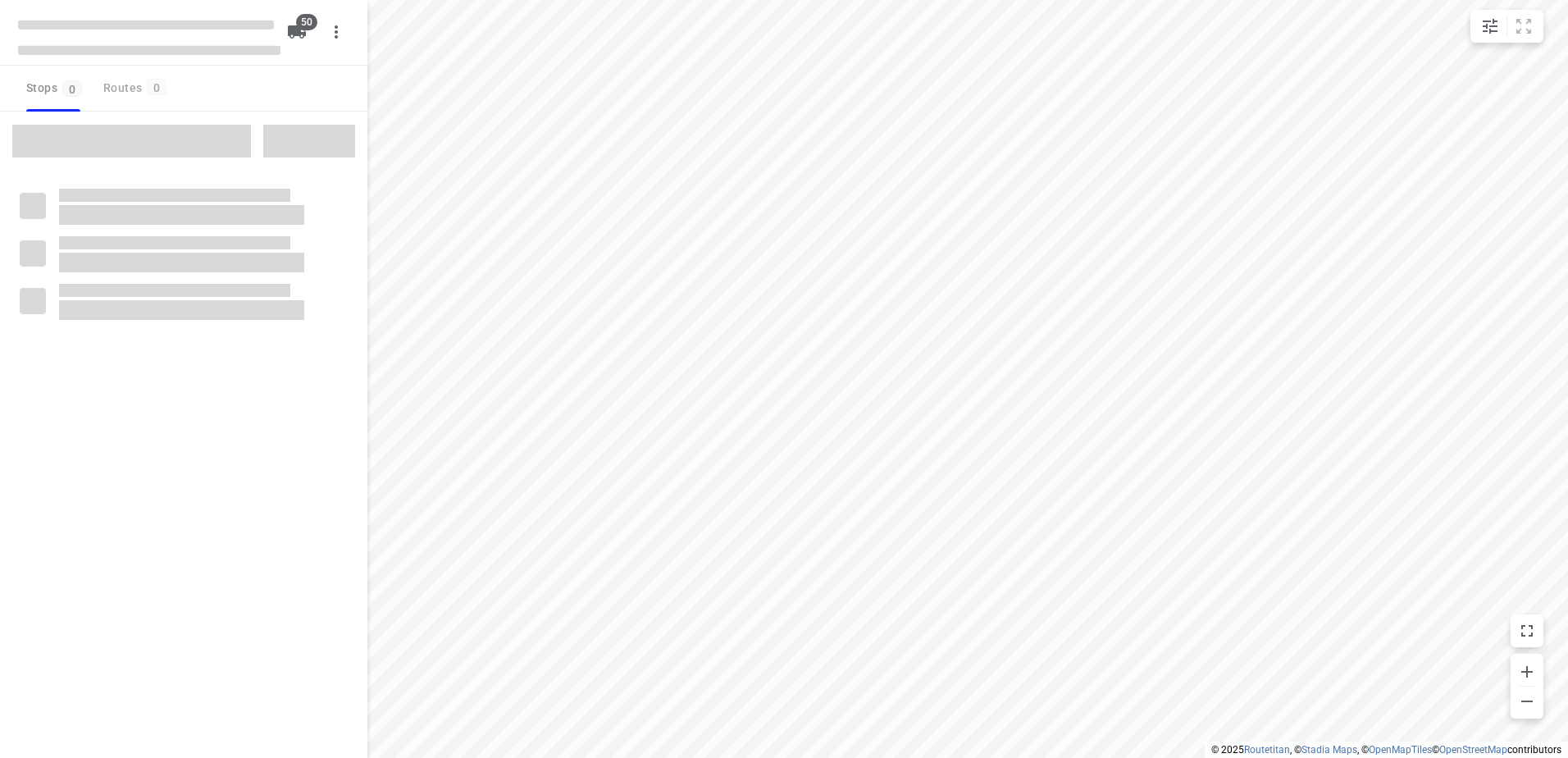
checkbox input "true"
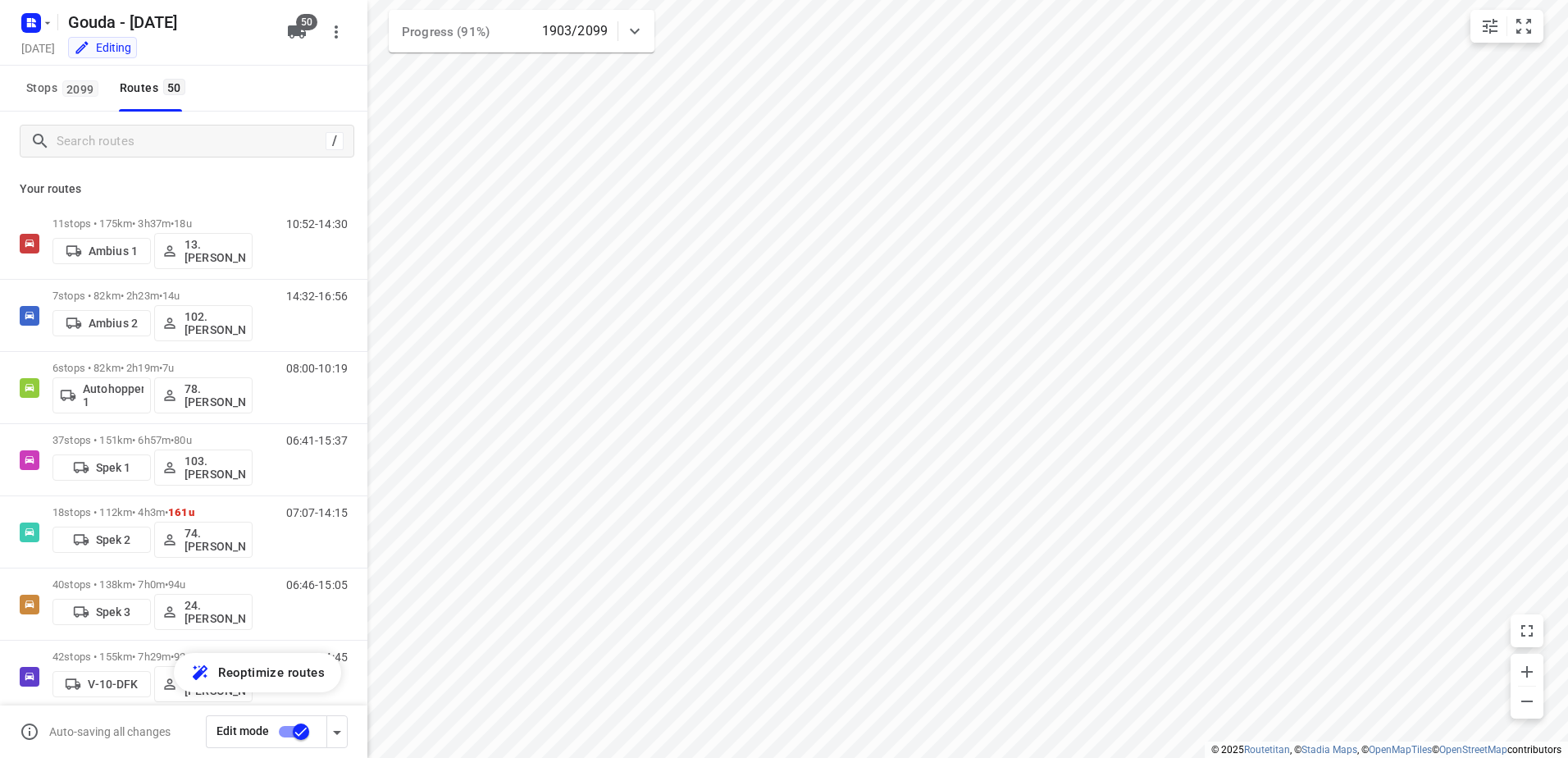
click at [202, 123] on div "/" at bounding box center [183, 141] width 367 height 59
click at [202, 139] on input "Search routes" at bounding box center [205, 141] width 296 height 25
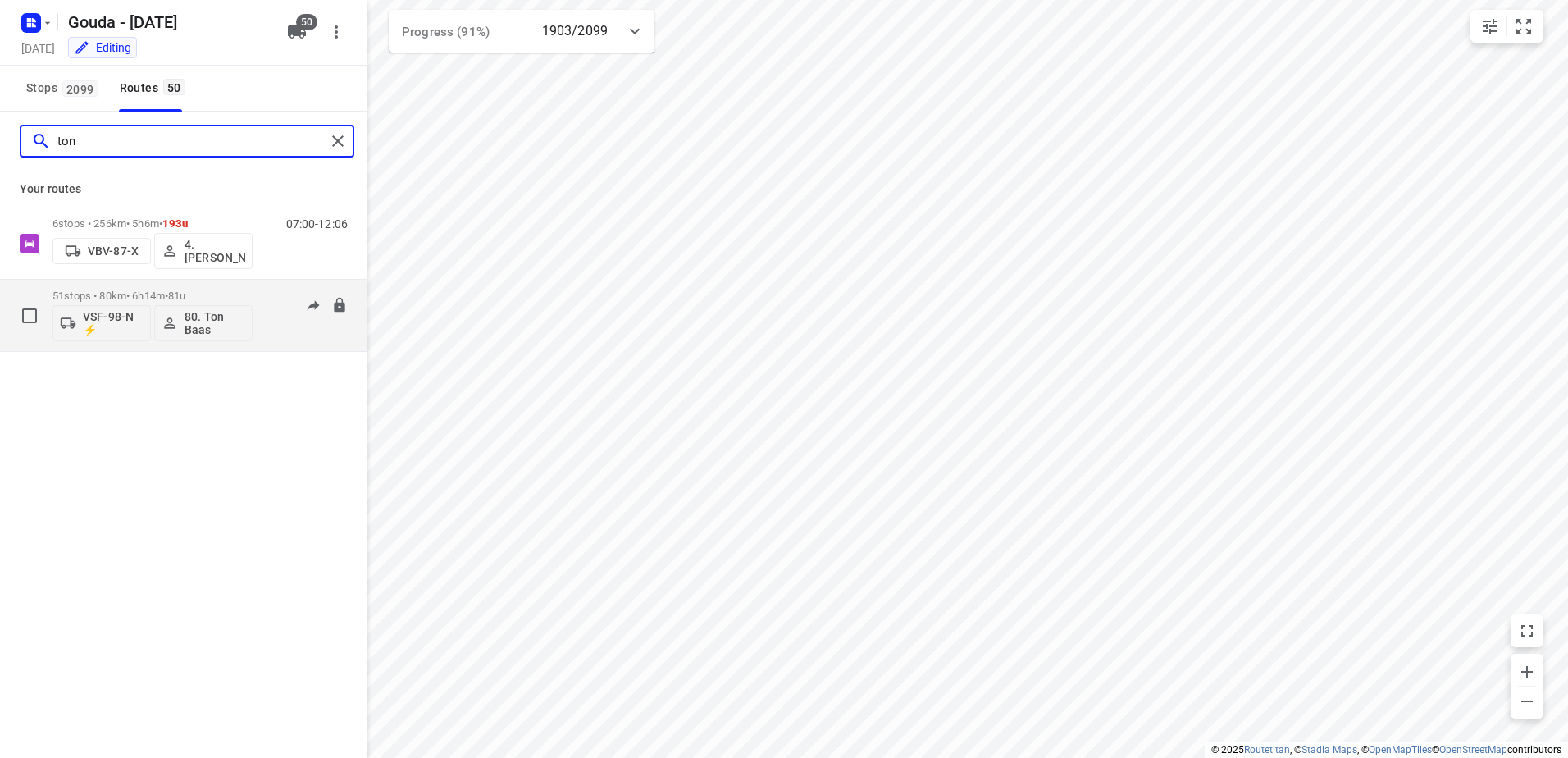
type input "ton"
click at [168, 291] on span "•" at bounding box center [167, 296] width 4 height 13
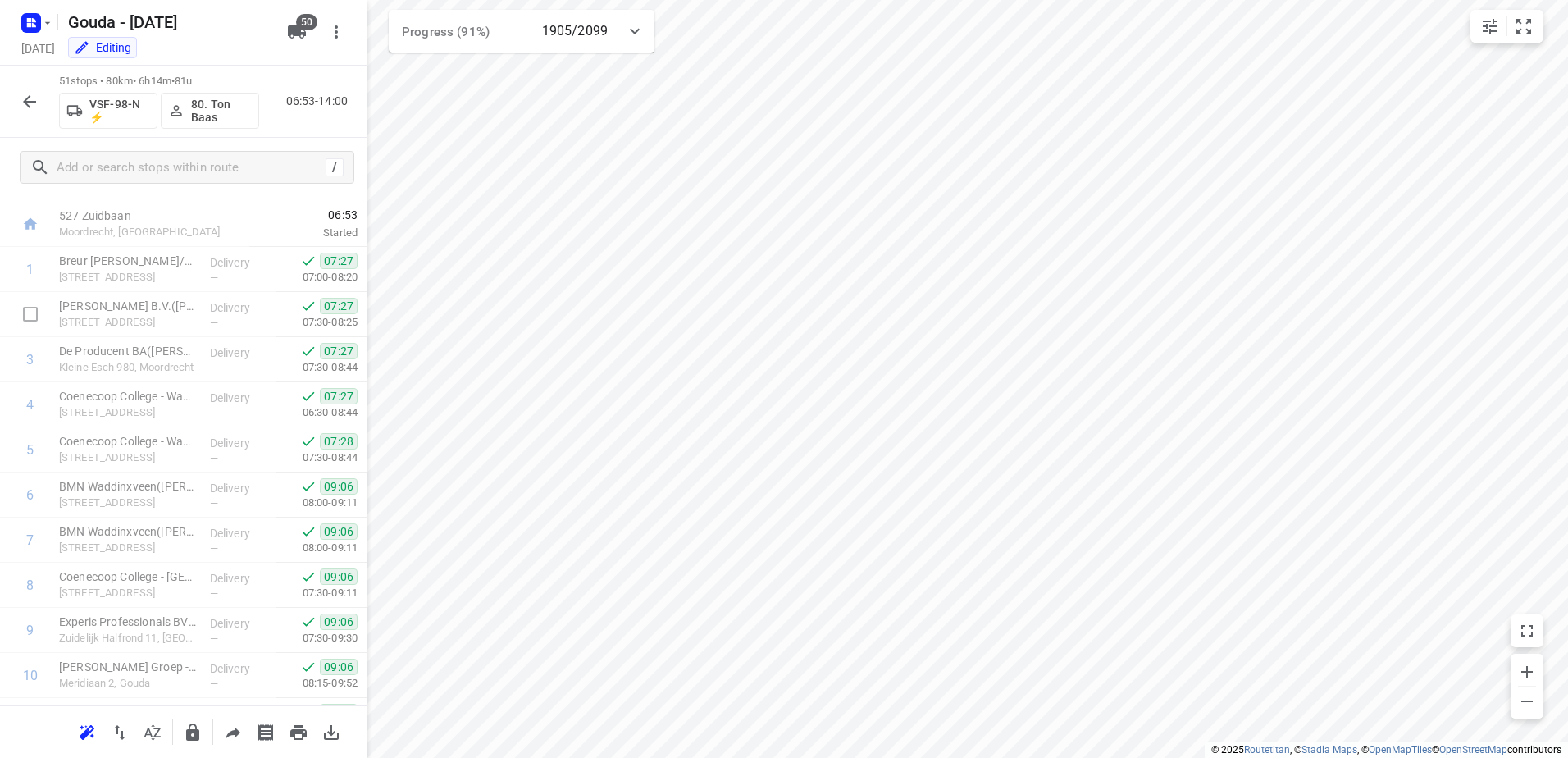
scroll to position [82, 0]
click at [28, 104] on icon "button" at bounding box center [29, 102] width 13 height 13
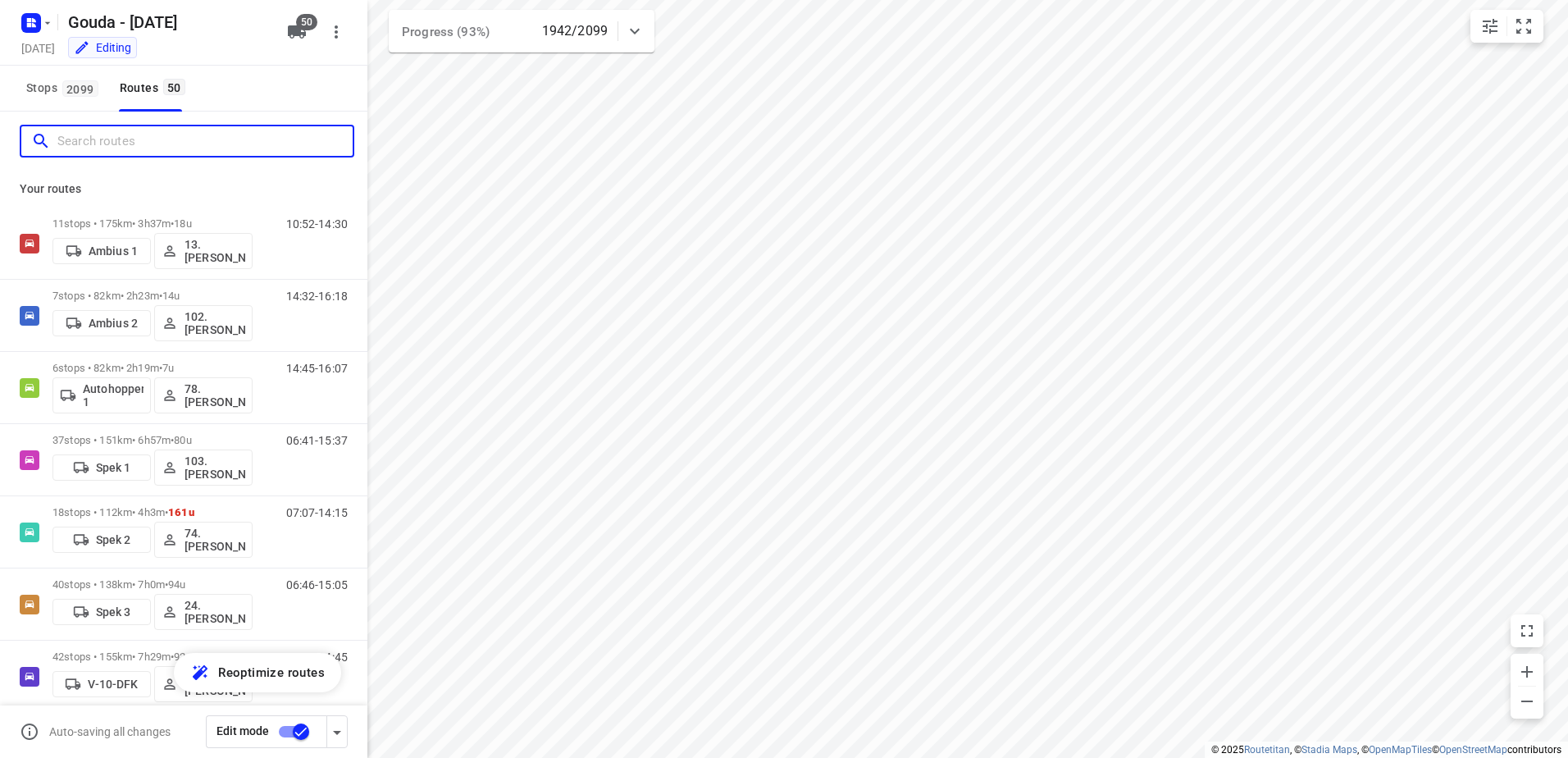
click at [162, 145] on input "Search routes" at bounding box center [205, 141] width 296 height 25
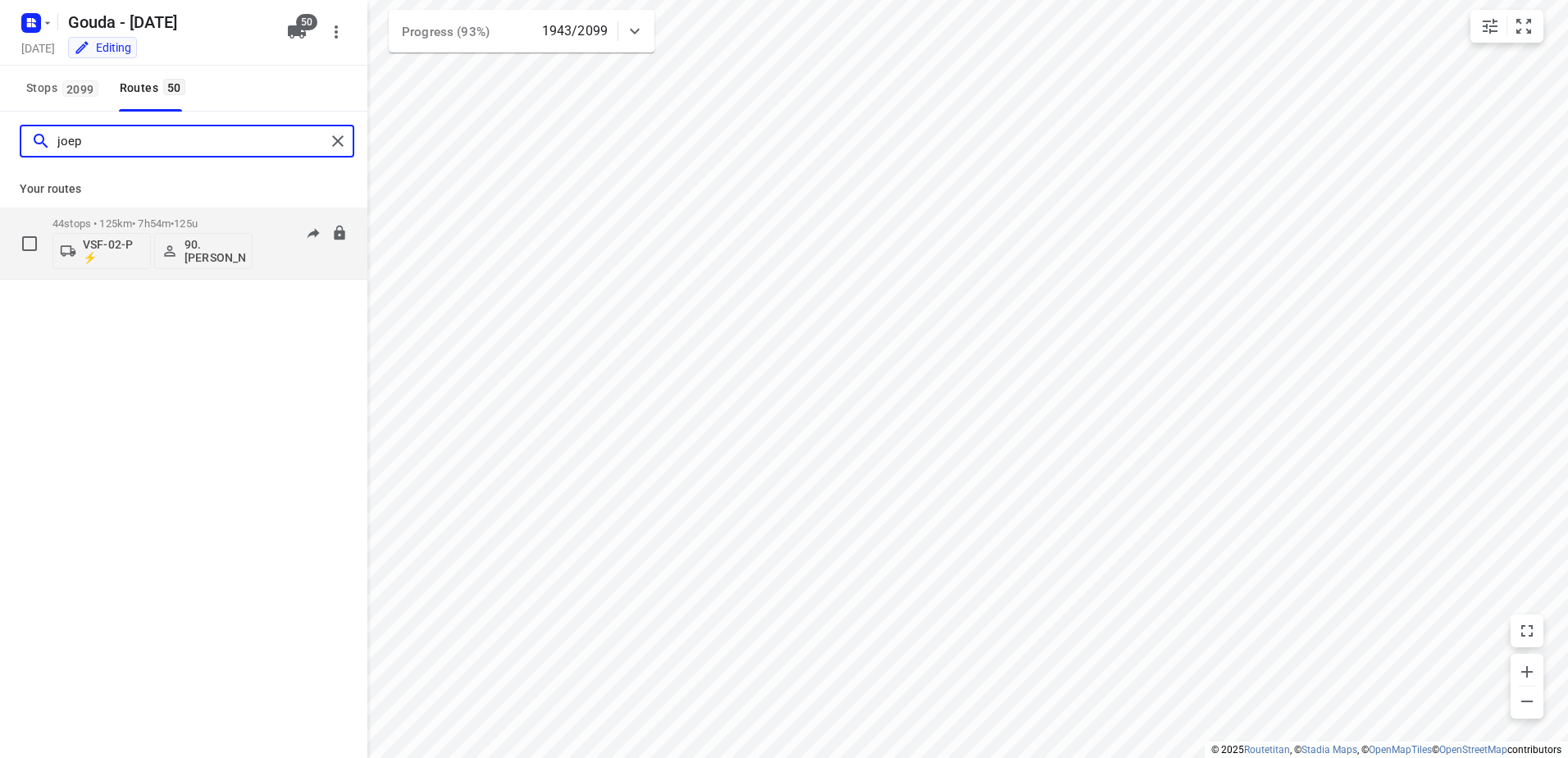
type input "joep"
click at [168, 215] on div "44 stops • 125km • 7h54m • 125u VSF-02-P ⚡ 90.Joep de Heus" at bounding box center [152, 243] width 200 height 68
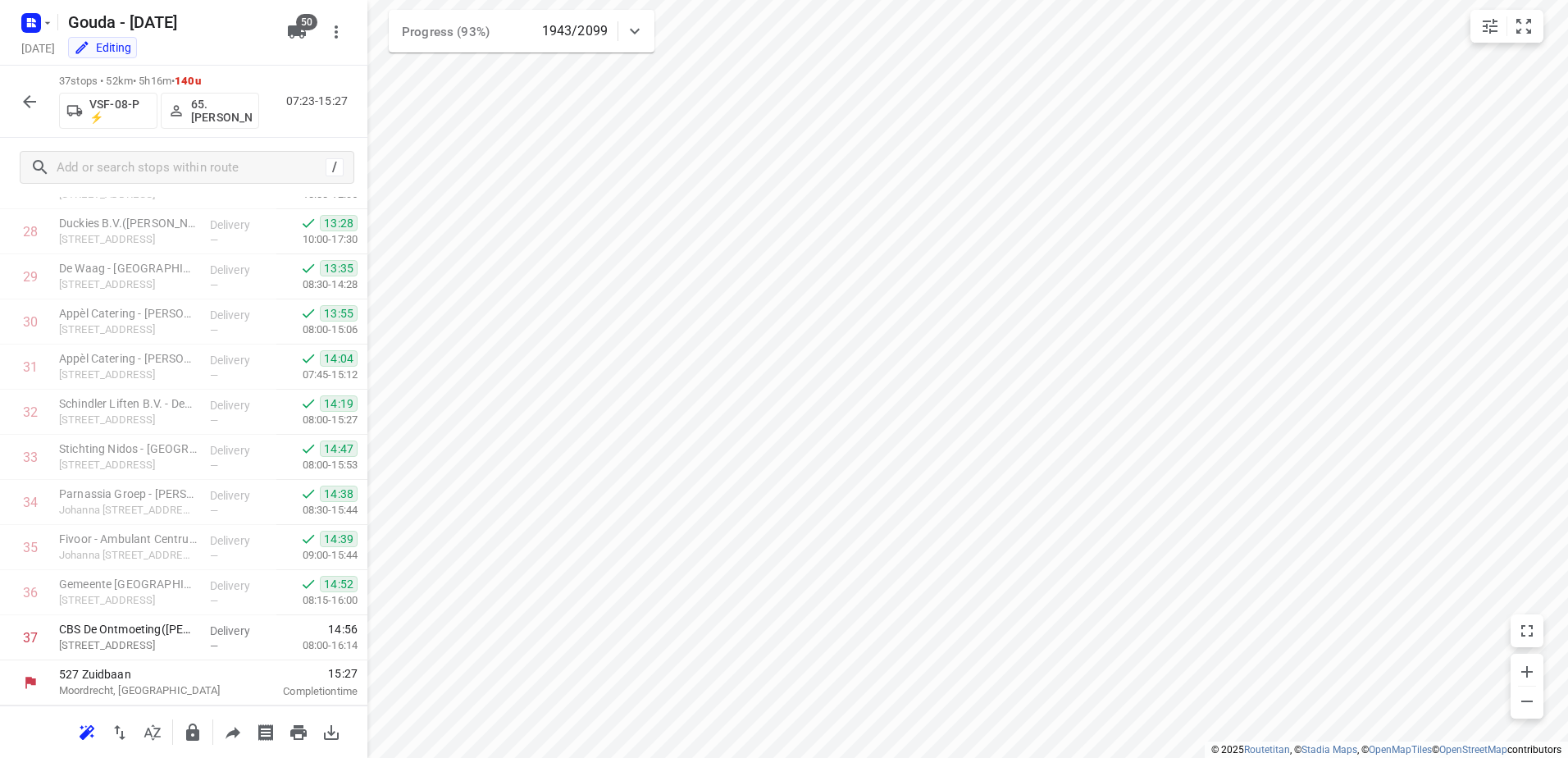
scroll to position [1288, 0]
click at [37, 93] on icon "button" at bounding box center [30, 102] width 20 height 20
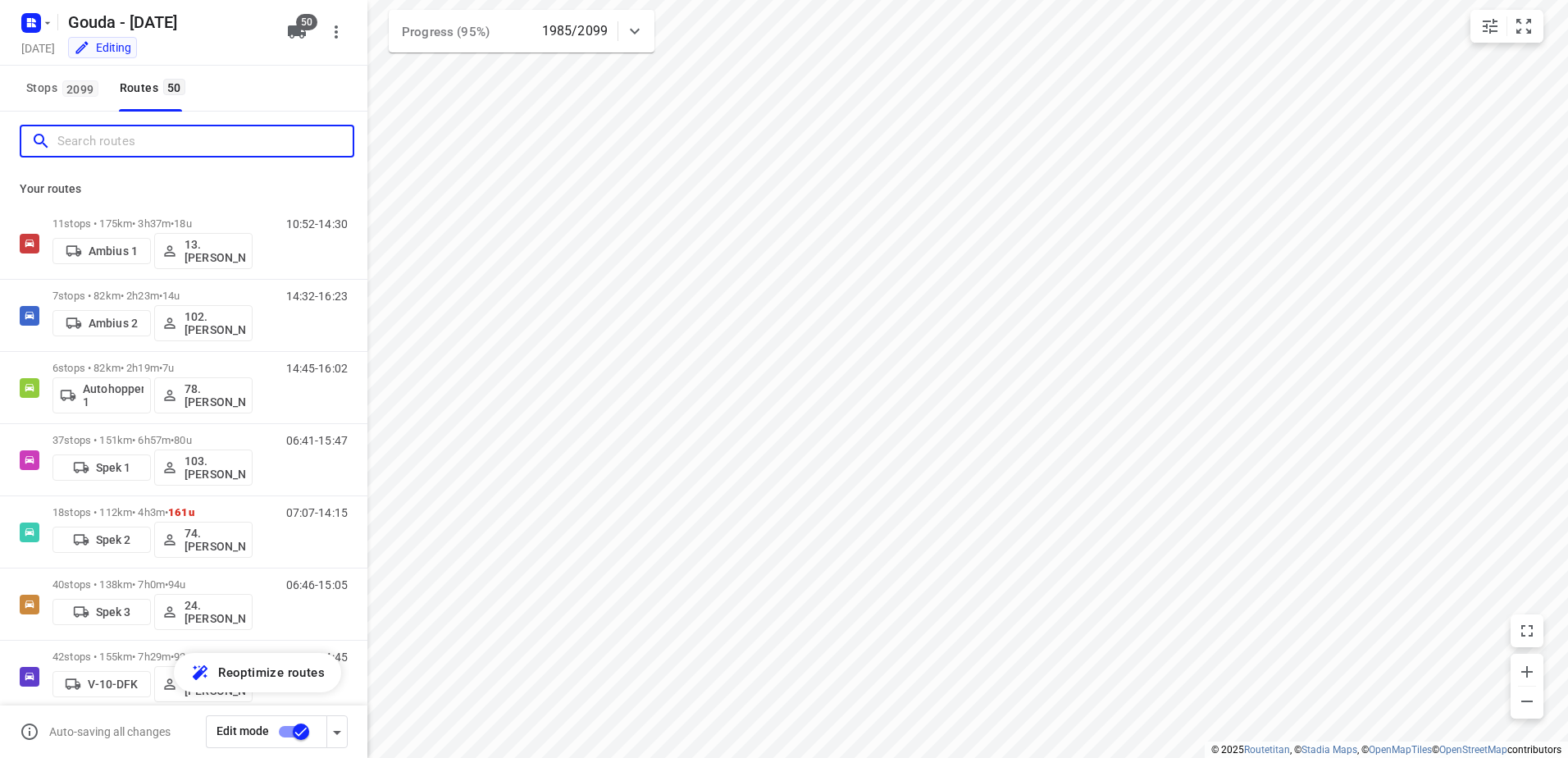
click at [106, 135] on input "Search routes" at bounding box center [205, 141] width 296 height 25
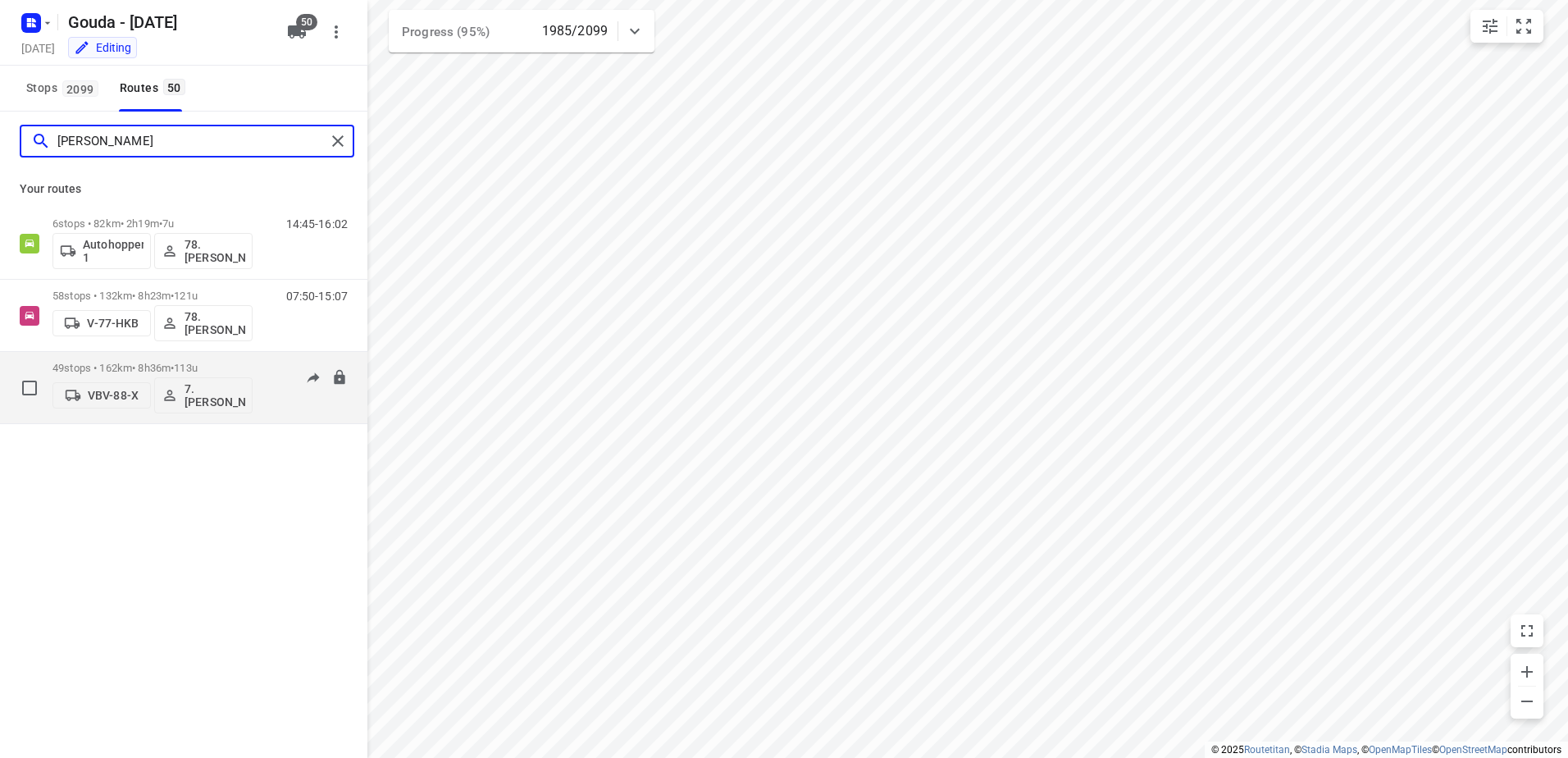
type input "jesse"
click at [144, 365] on p "49 stops • 162km • 8h36m • 113u" at bounding box center [152, 368] width 200 height 13
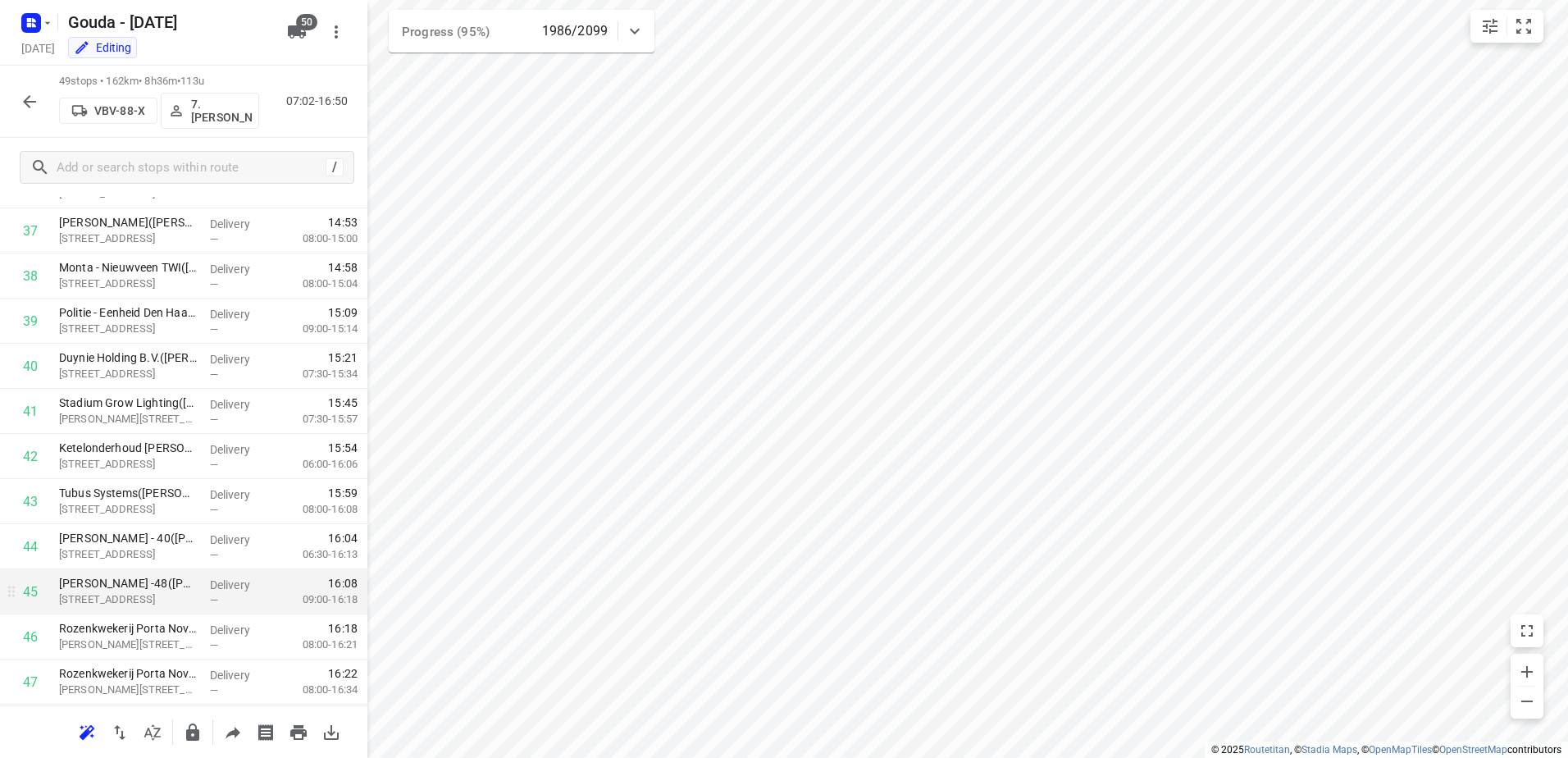
scroll to position [1829, 0]
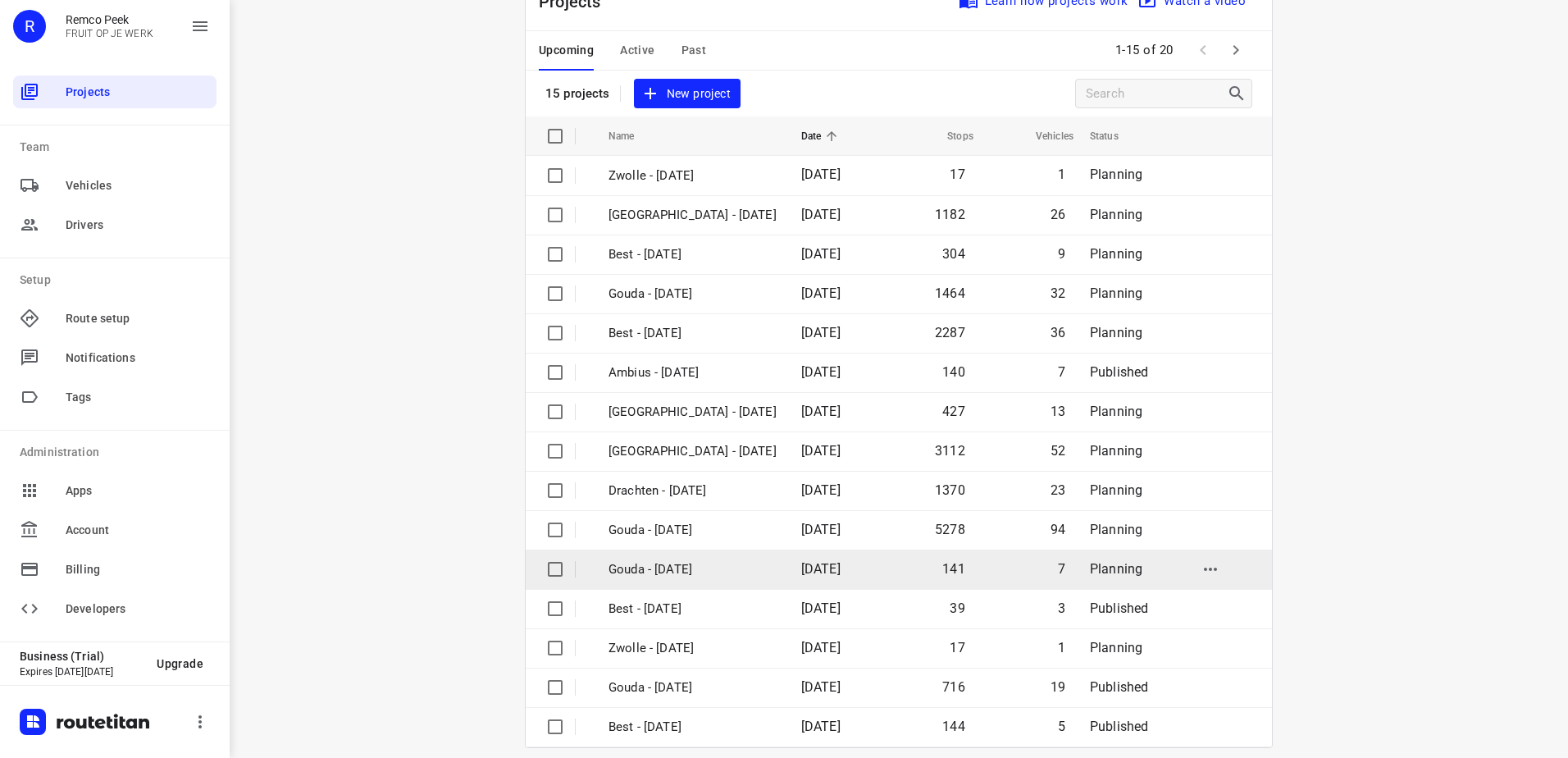
scroll to position [72, 0]
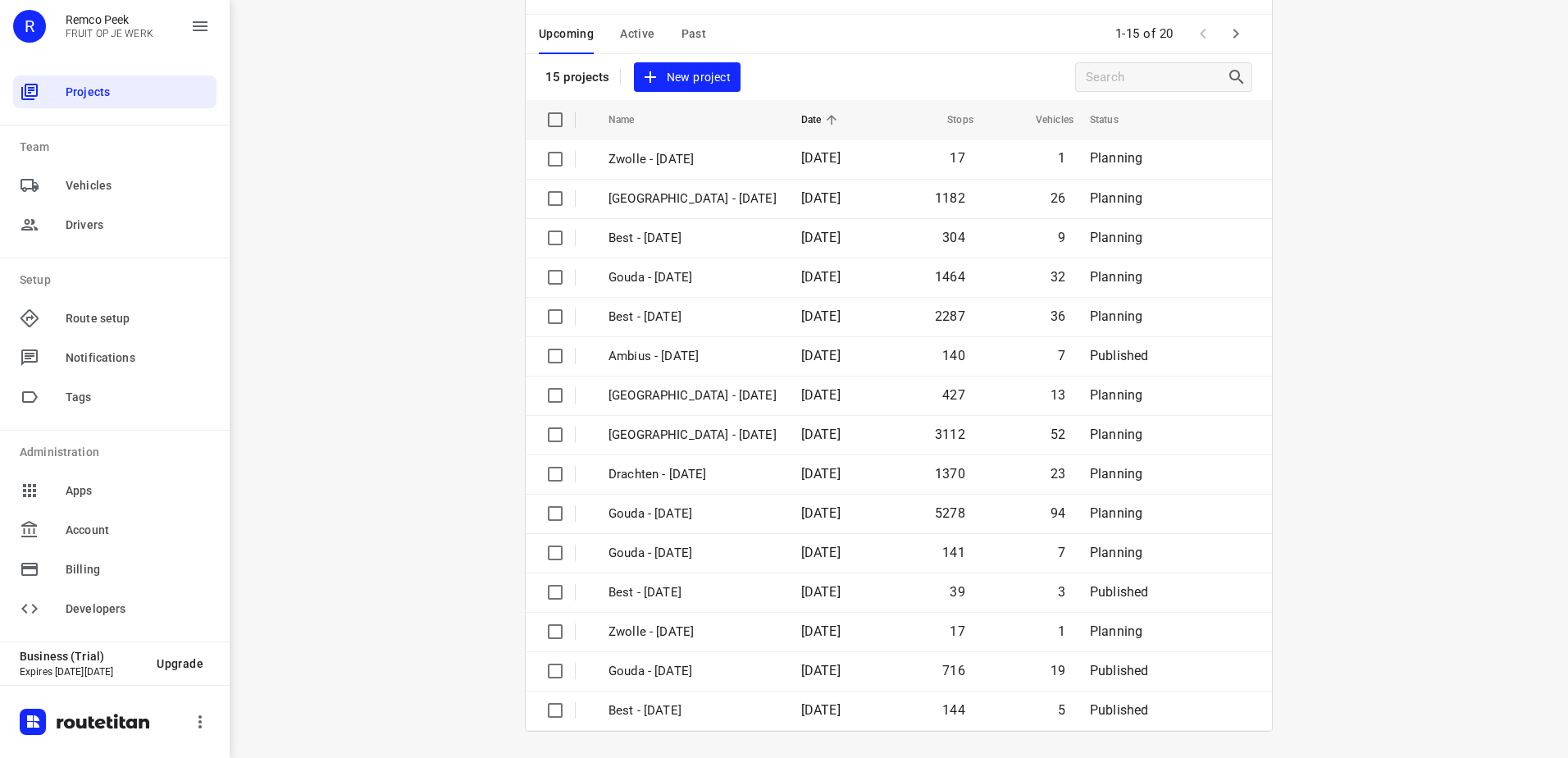
click at [388, 416] on div "i © 2025 Routetitan , © Stadia Maps , © OpenMapTiles © OpenStreetMap contributo…" at bounding box center [899, 379] width 1339 height 758
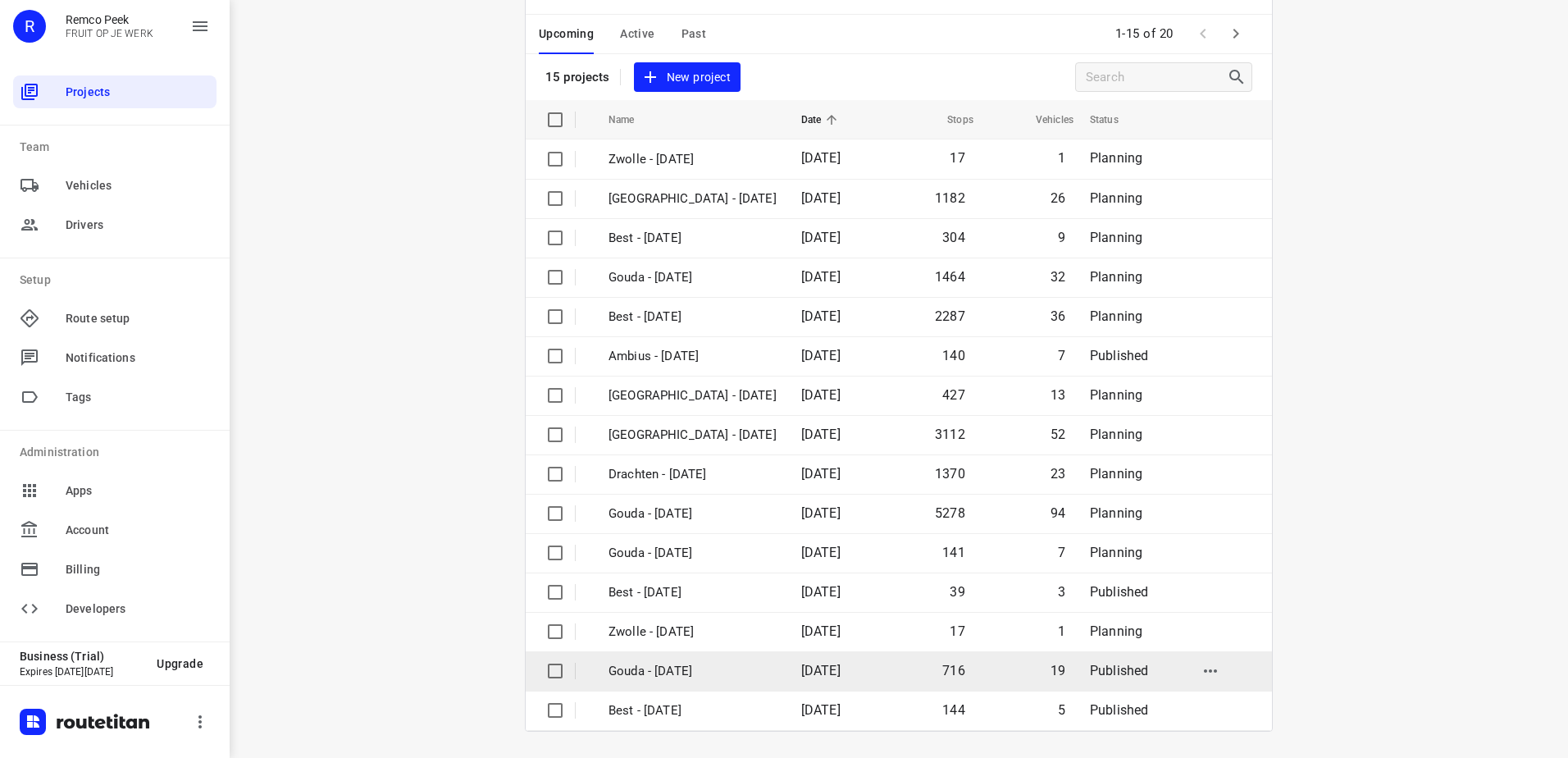
click at [687, 656] on td "Gouda - [DATE]" at bounding box center [690, 670] width 196 height 39
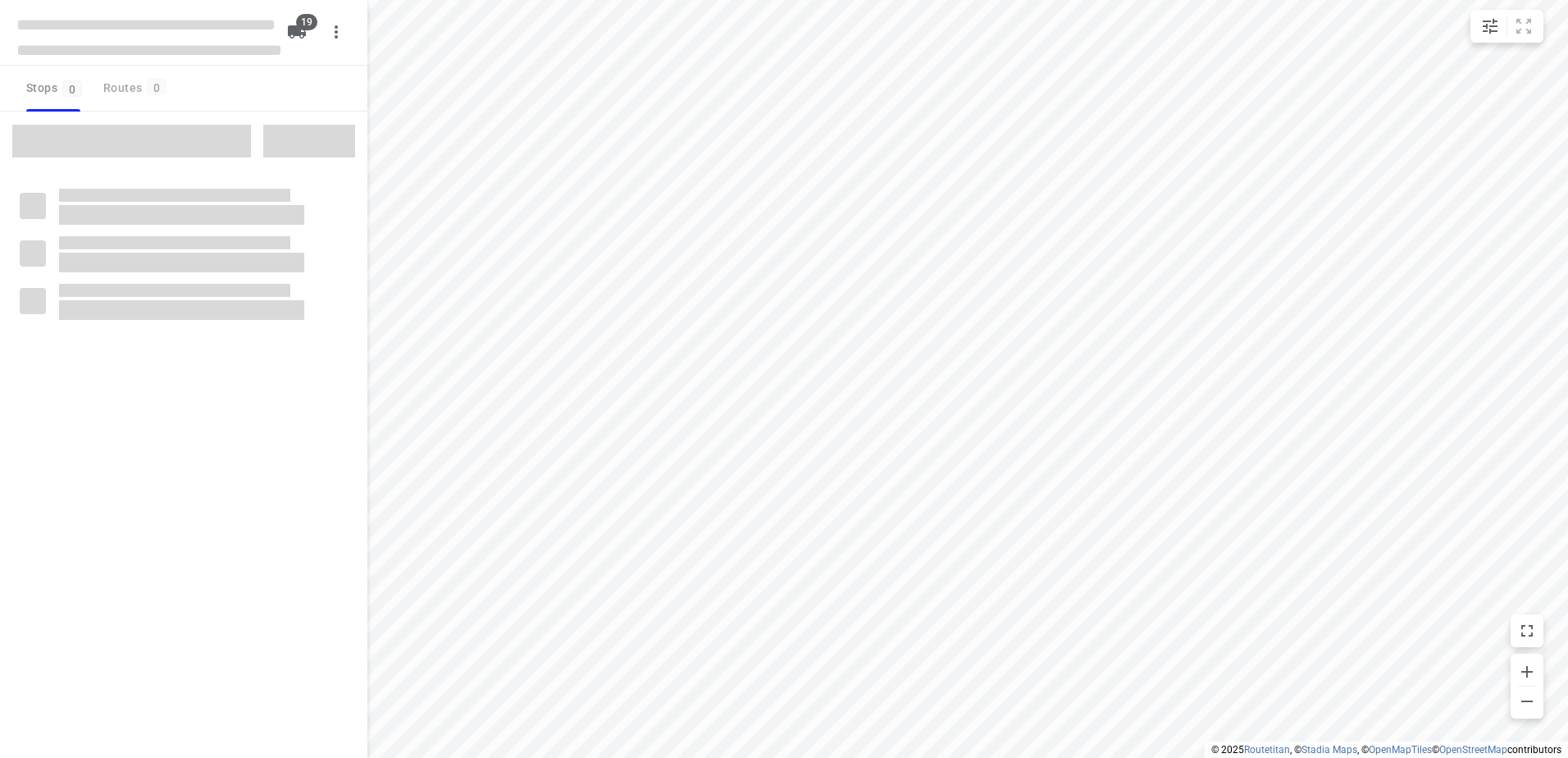
checkbox input "true"
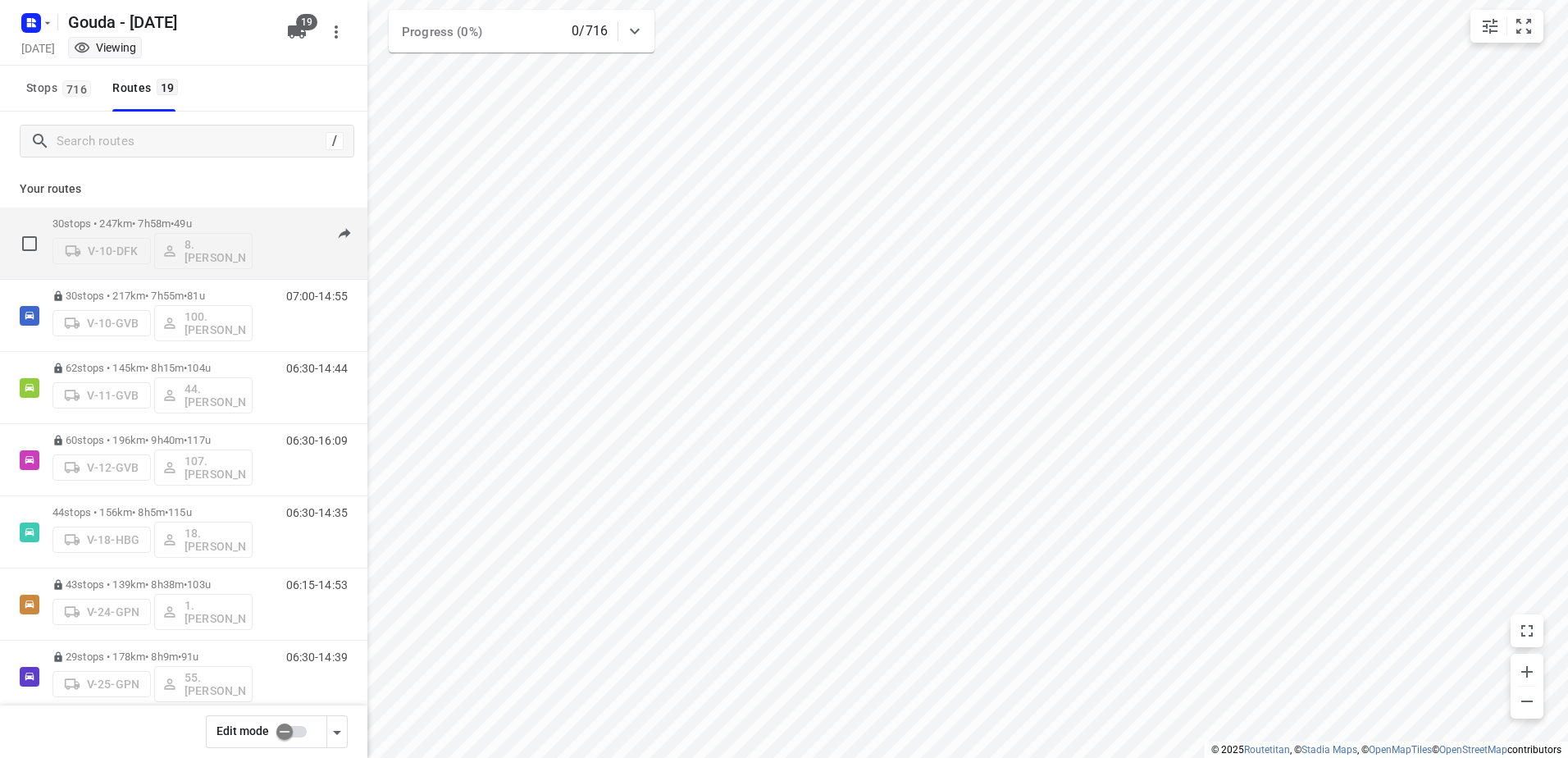
click at [191, 222] on span "49u" at bounding box center [182, 224] width 17 height 13
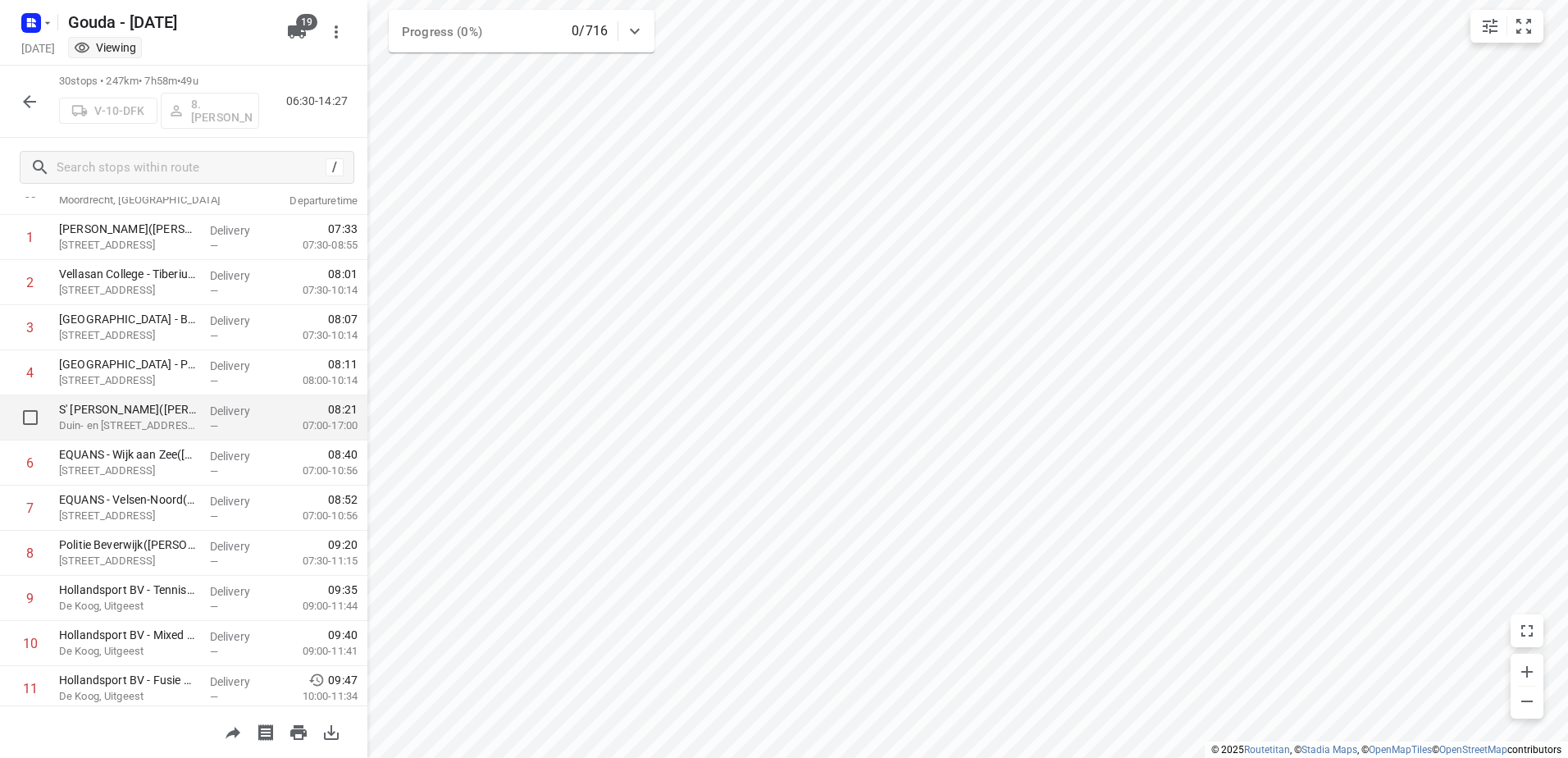
scroll to position [82, 0]
